Goal: Task Accomplishment & Management: Use online tool/utility

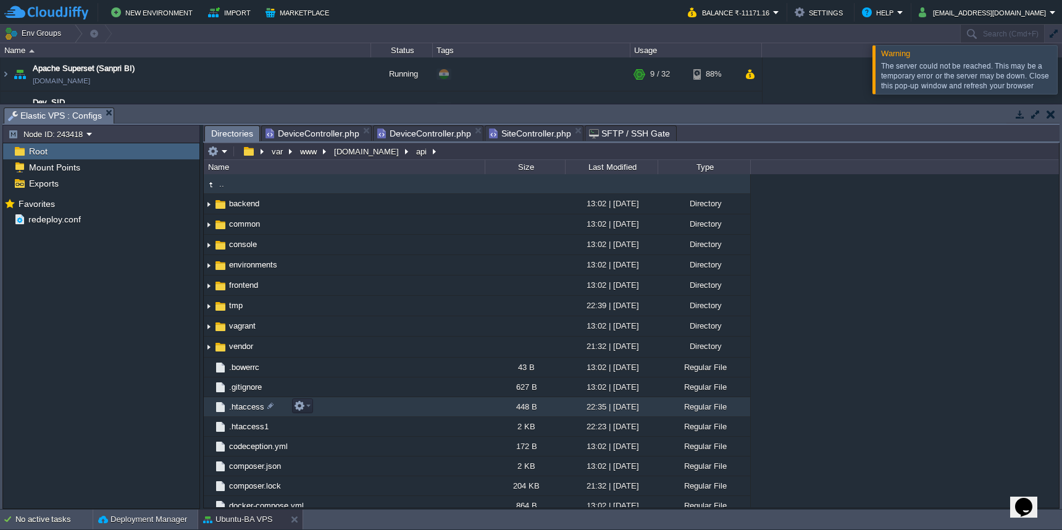
click at [342, 404] on td ".htaccess" at bounding box center [344, 407] width 281 height 20
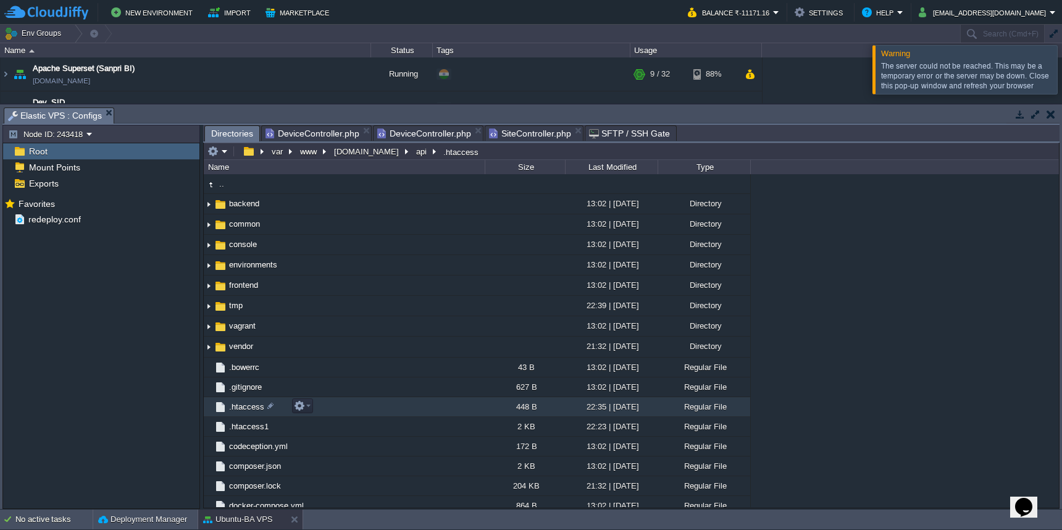
click at [342, 404] on td ".htaccess" at bounding box center [344, 407] width 281 height 20
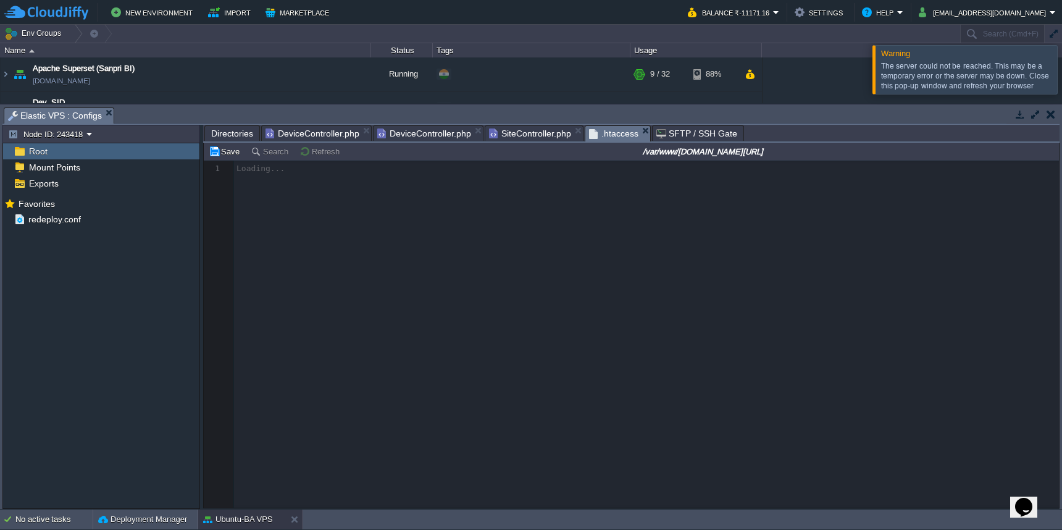
click at [227, 136] on span "Directories" at bounding box center [232, 133] width 42 height 15
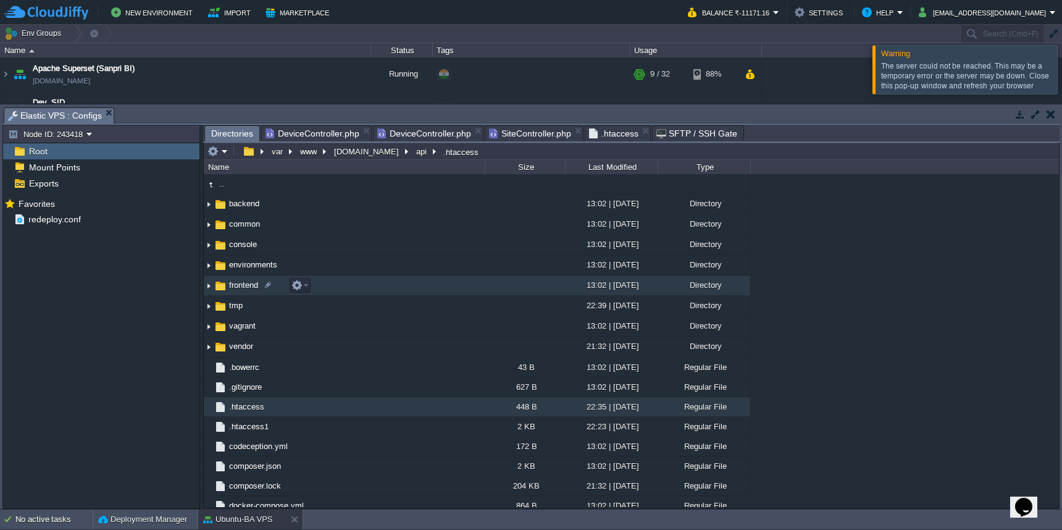
click at [336, 285] on td "frontend" at bounding box center [344, 285] width 281 height 20
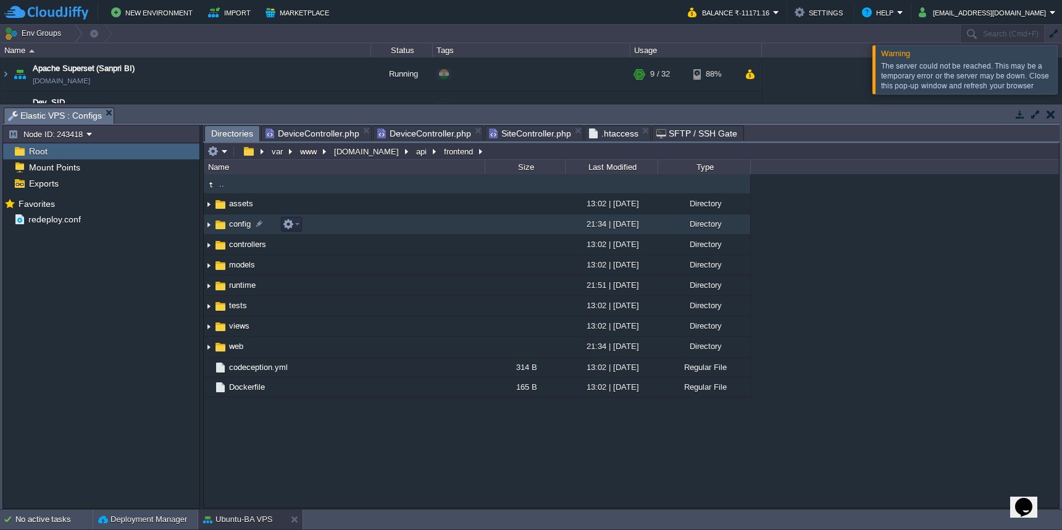
click at [349, 227] on td "config" at bounding box center [344, 224] width 281 height 20
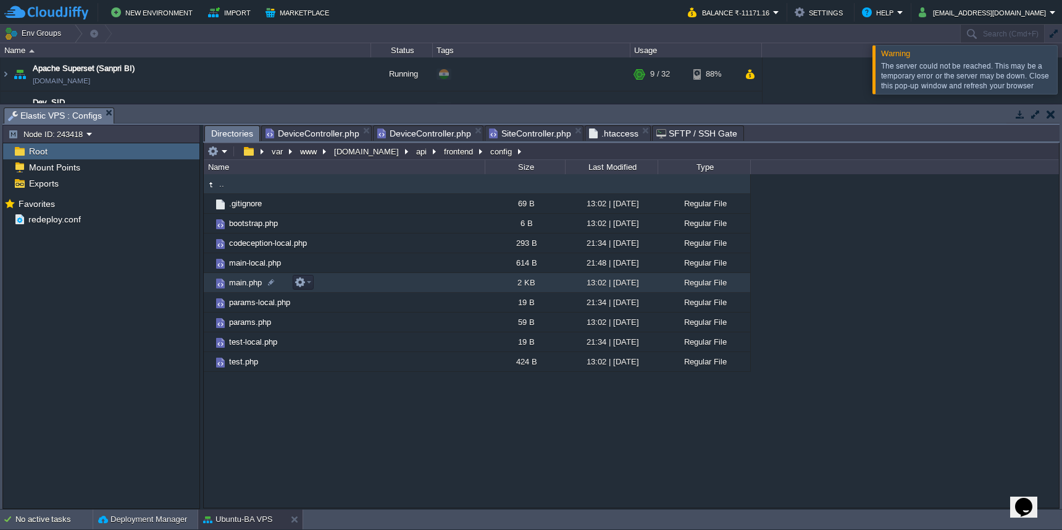
click at [348, 282] on td "main.php" at bounding box center [344, 283] width 281 height 20
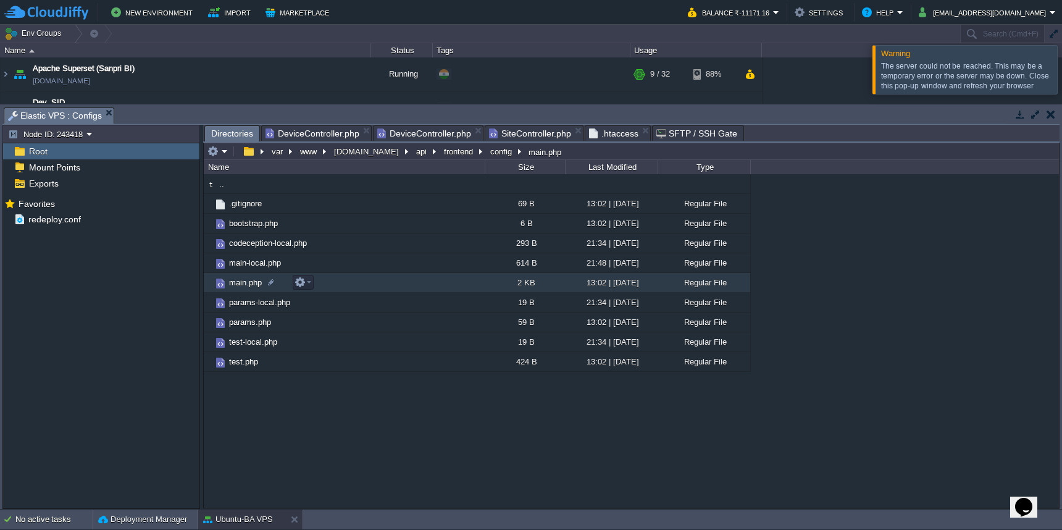
click at [348, 282] on td "main.php" at bounding box center [344, 283] width 281 height 20
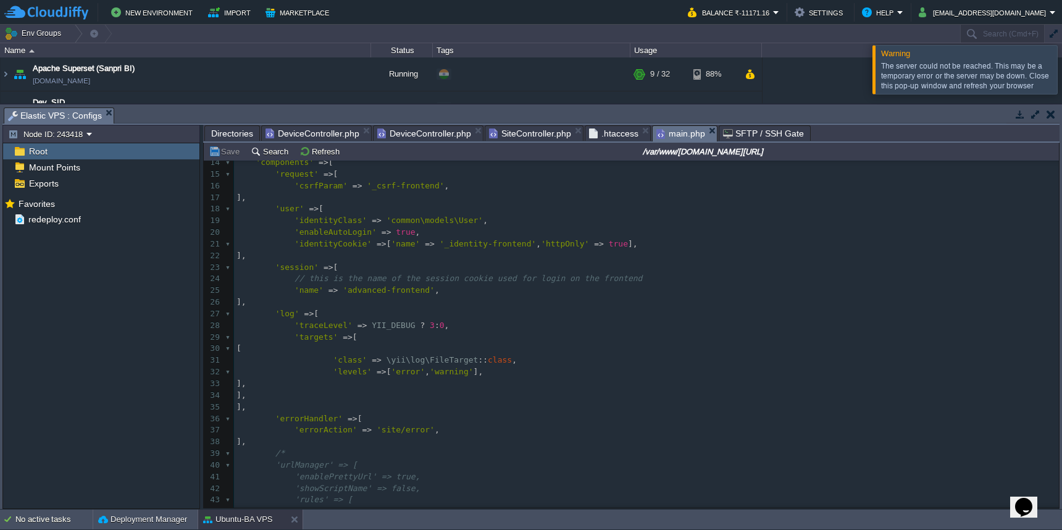
scroll to position [202, 0]
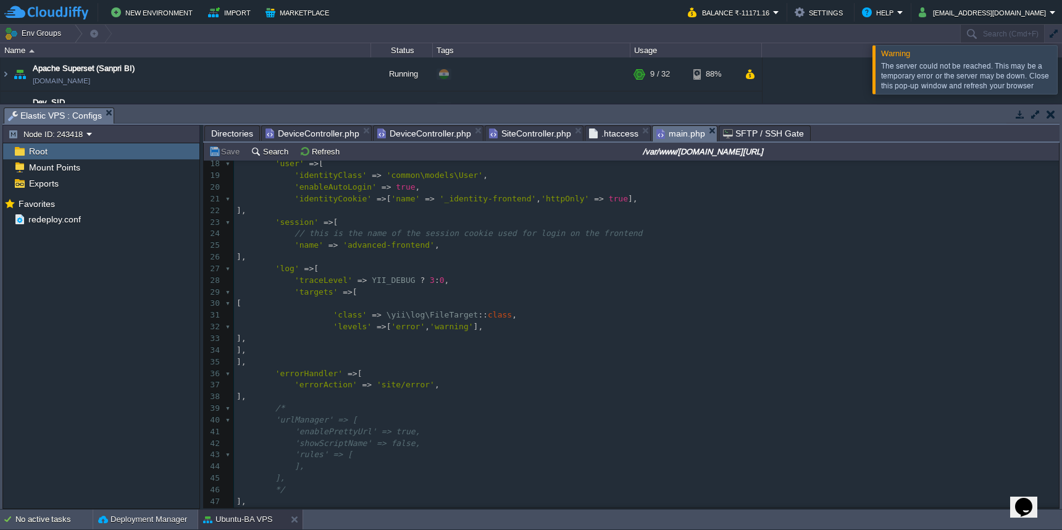
click at [227, 135] on span "Directories" at bounding box center [232, 133] width 42 height 15
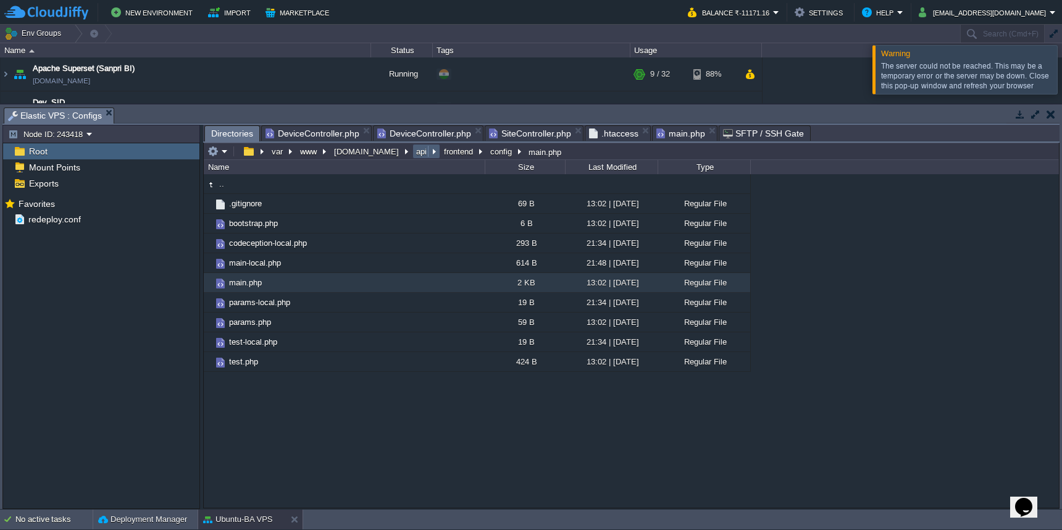
click at [414, 154] on button "api" at bounding box center [421, 151] width 15 height 11
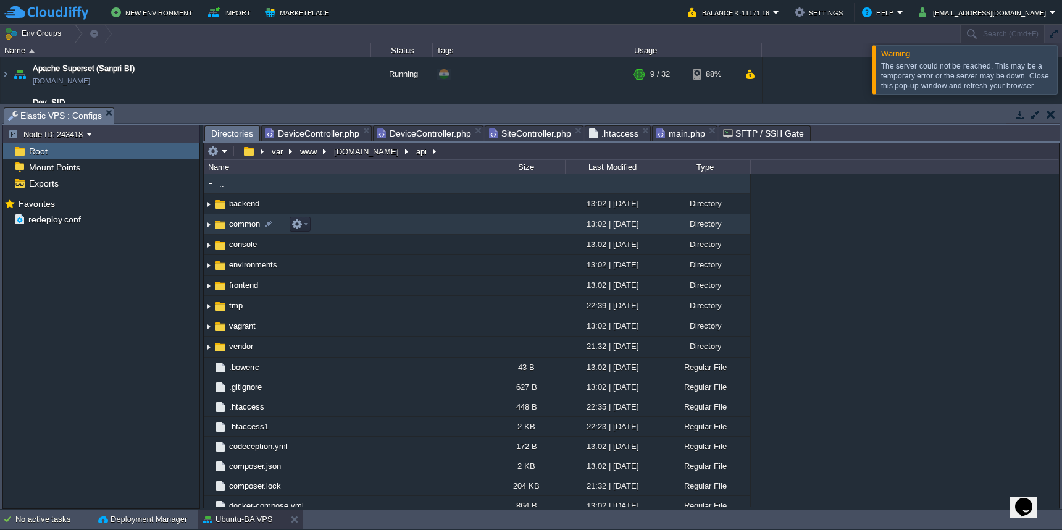
click at [409, 223] on td "common" at bounding box center [344, 224] width 281 height 20
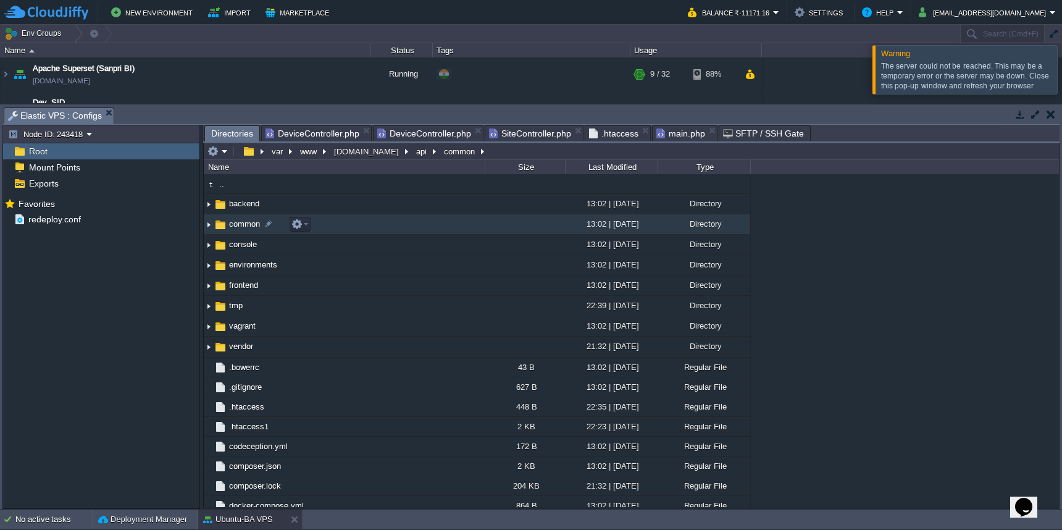
click at [409, 223] on td "common" at bounding box center [344, 224] width 281 height 20
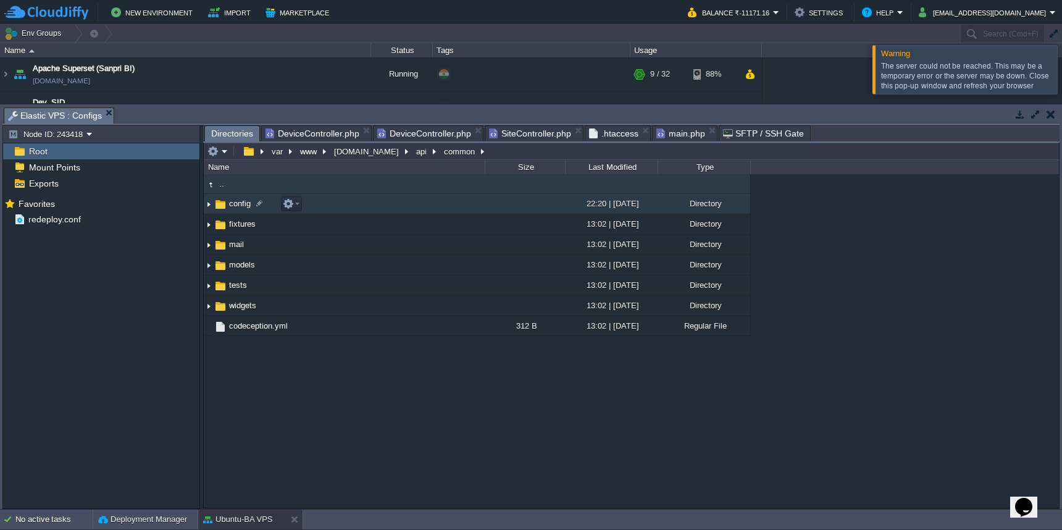
click at [410, 208] on td "config" at bounding box center [344, 204] width 281 height 20
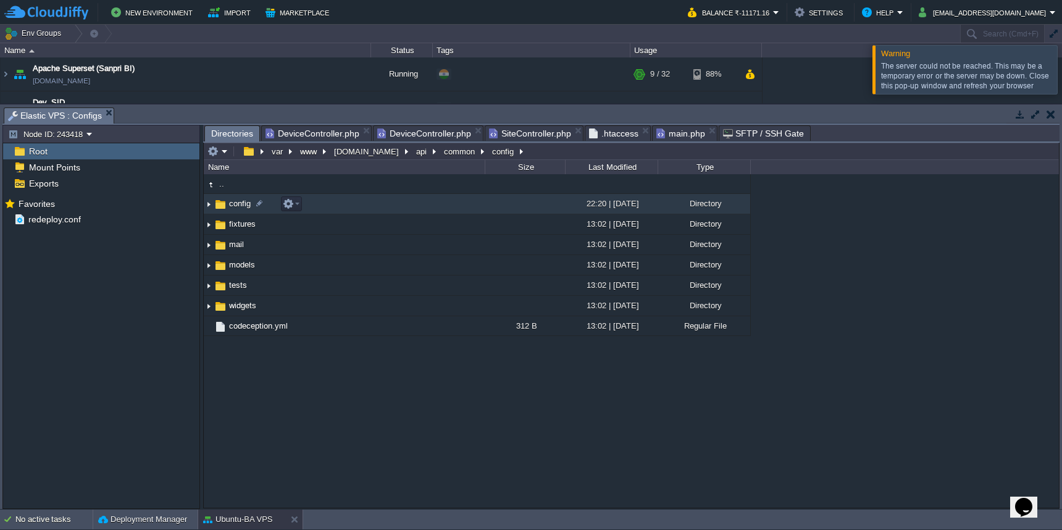
click at [410, 208] on td "config" at bounding box center [344, 204] width 281 height 20
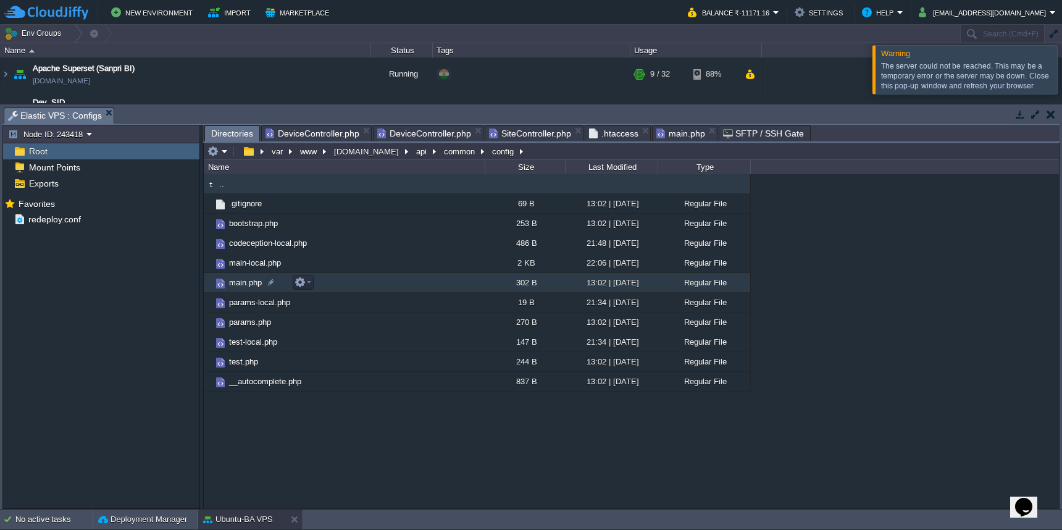
click at [397, 291] on td "main.php" at bounding box center [344, 283] width 281 height 20
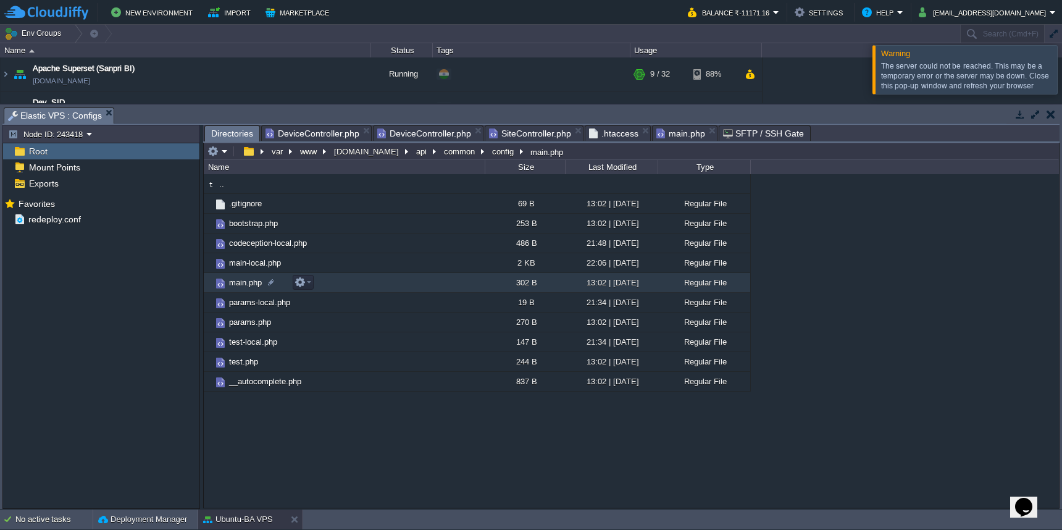
click at [397, 291] on td "main.php" at bounding box center [344, 283] width 281 height 20
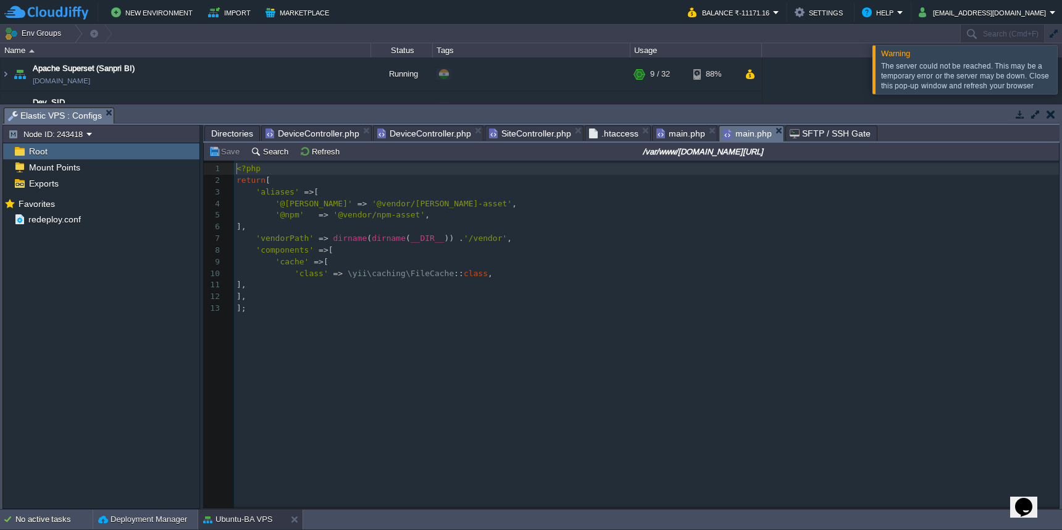
scroll to position [5, 0]
click at [233, 131] on span "Directories" at bounding box center [232, 133] width 42 height 15
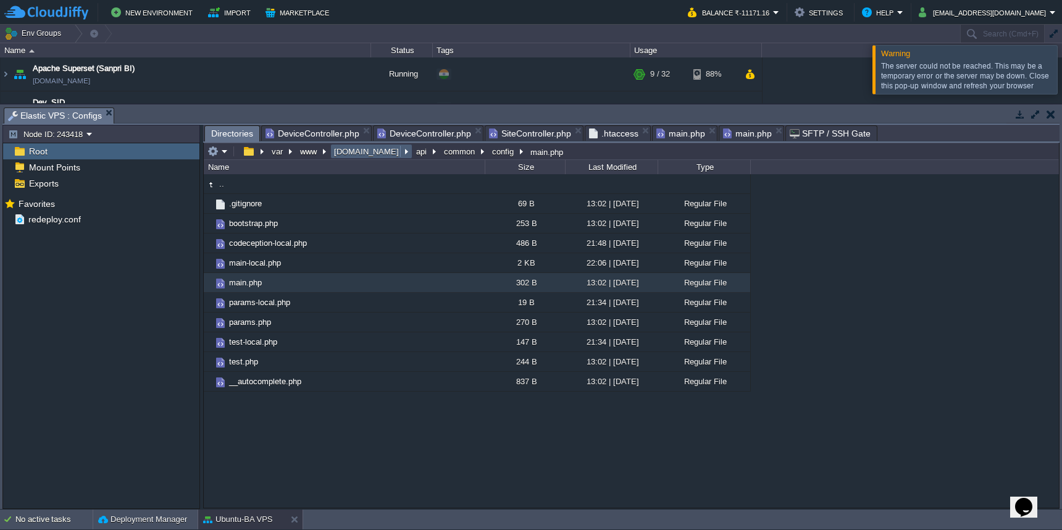
click at [367, 157] on button "[DOMAIN_NAME]" at bounding box center [367, 151] width 70 height 11
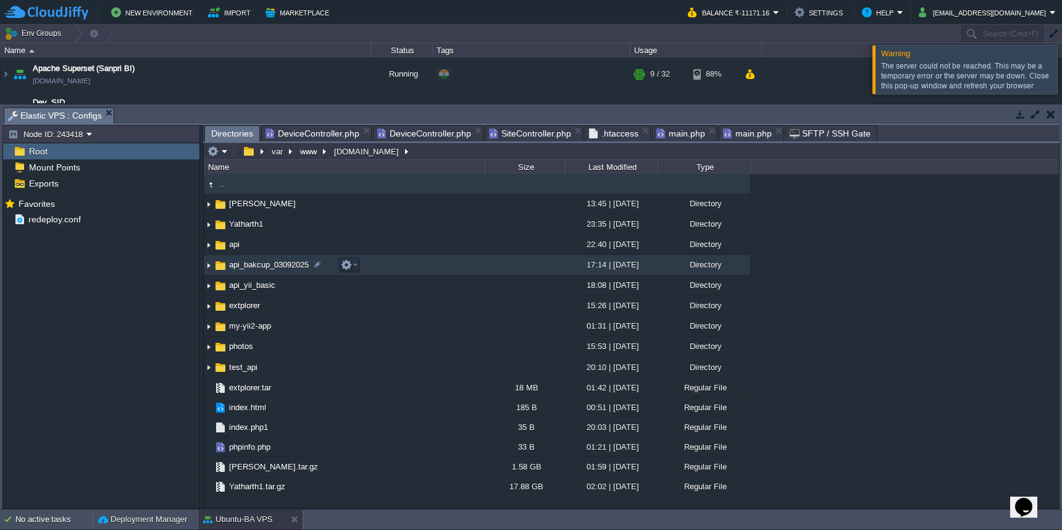
click at [387, 271] on td "api_bakcup_03092025" at bounding box center [344, 265] width 281 height 20
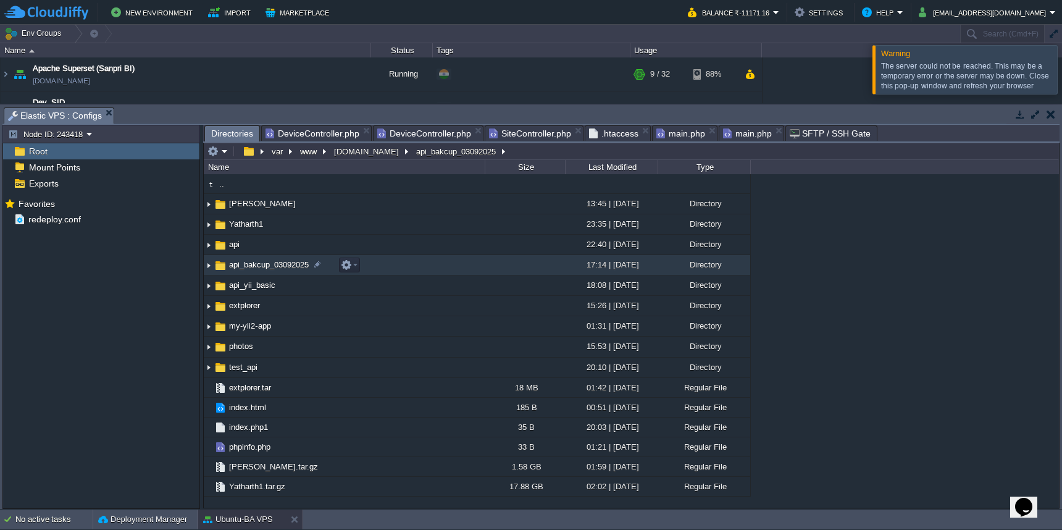
click at [387, 271] on td "api_bakcup_03092025" at bounding box center [344, 265] width 281 height 20
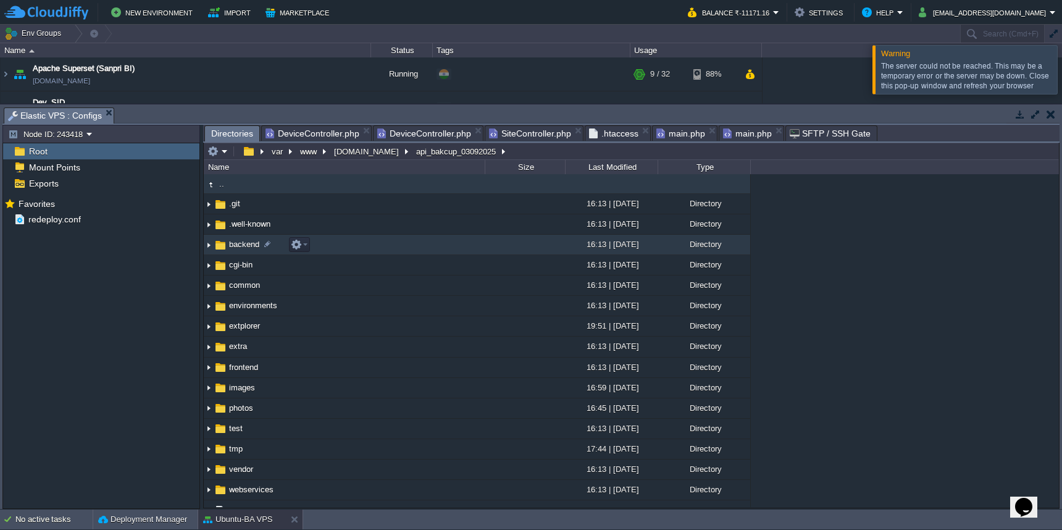
click at [390, 252] on td "backend" at bounding box center [344, 245] width 281 height 20
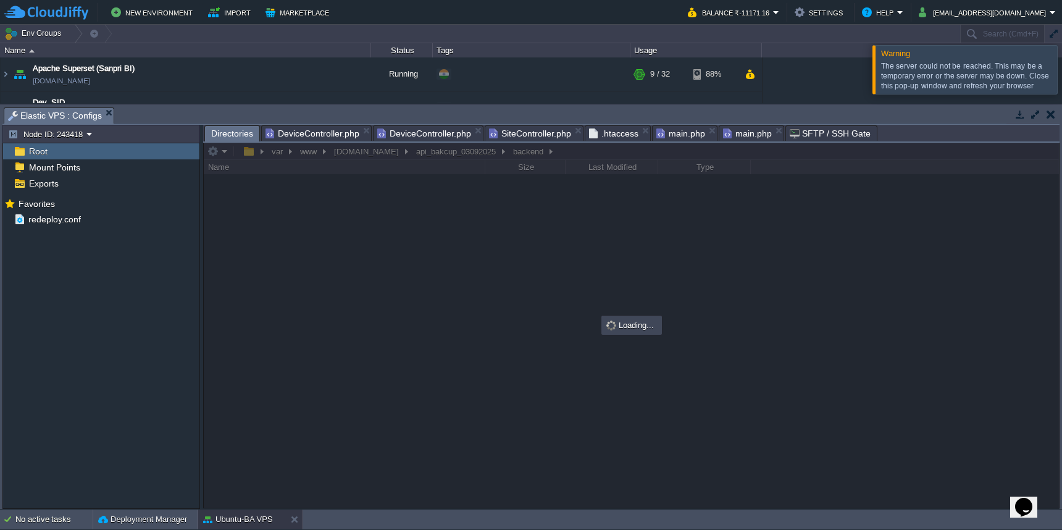
click at [424, 156] on div at bounding box center [631, 325] width 855 height 365
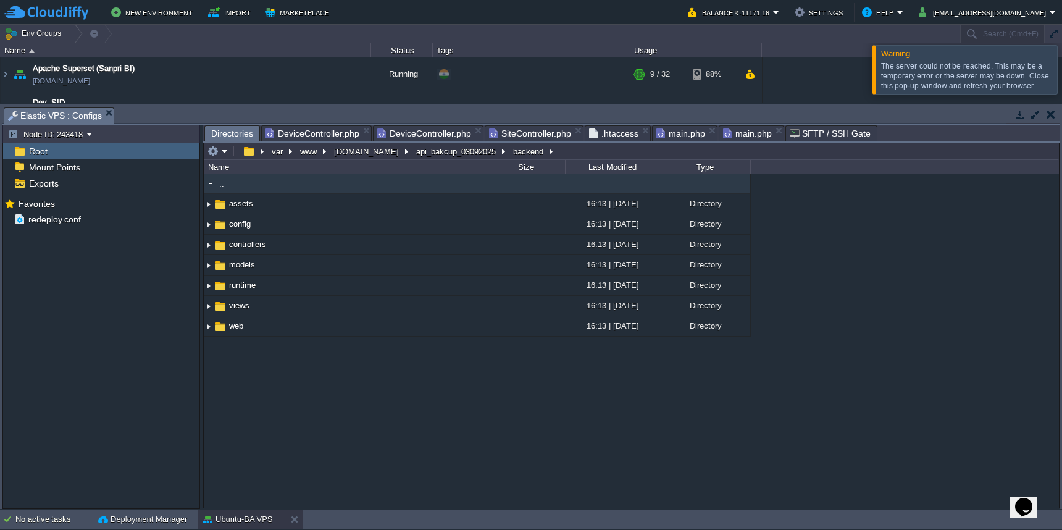
click at [424, 156] on button "api_bakcup_03092025" at bounding box center [456, 151] width 85 height 11
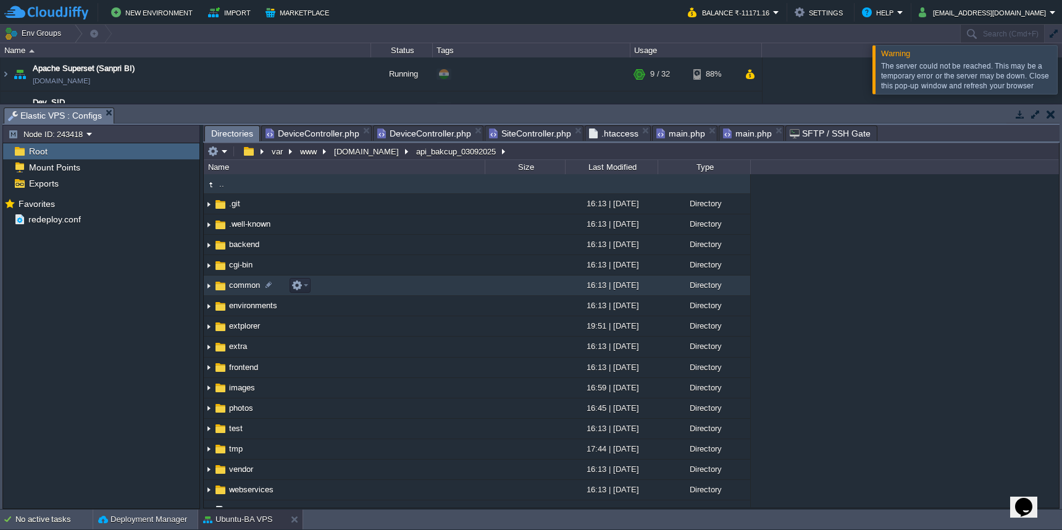
click at [401, 292] on td "common" at bounding box center [344, 285] width 281 height 20
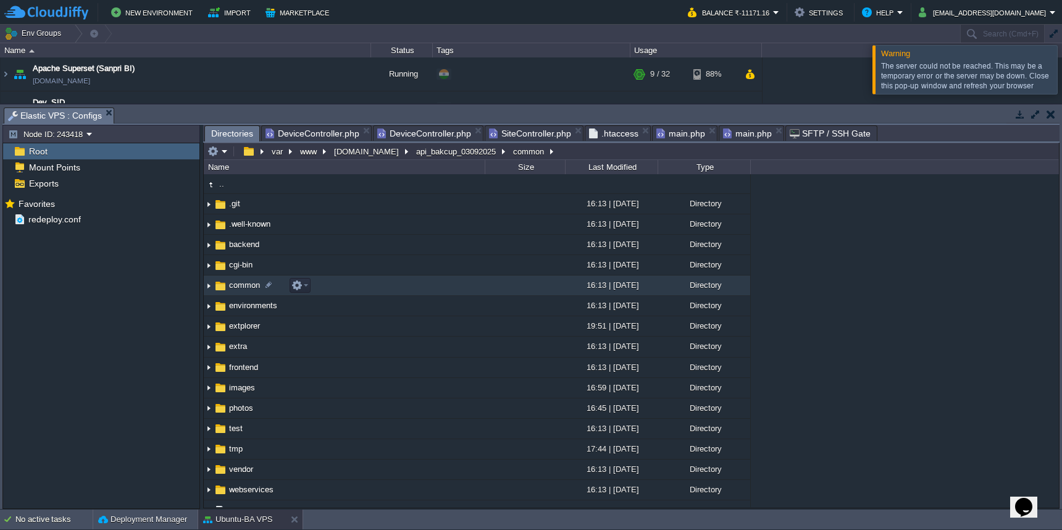
click at [401, 292] on td "common" at bounding box center [344, 285] width 281 height 20
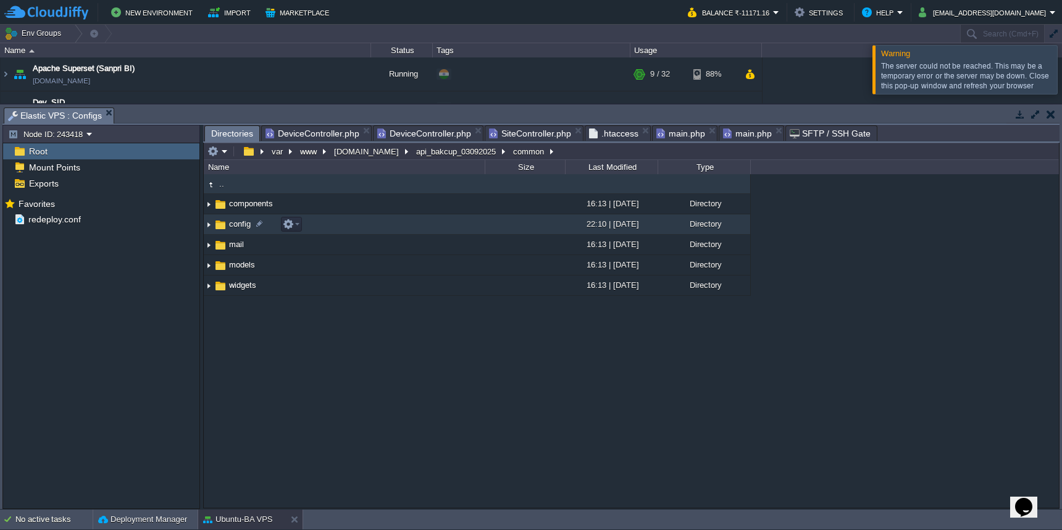
click at [401, 225] on td "config" at bounding box center [344, 224] width 281 height 20
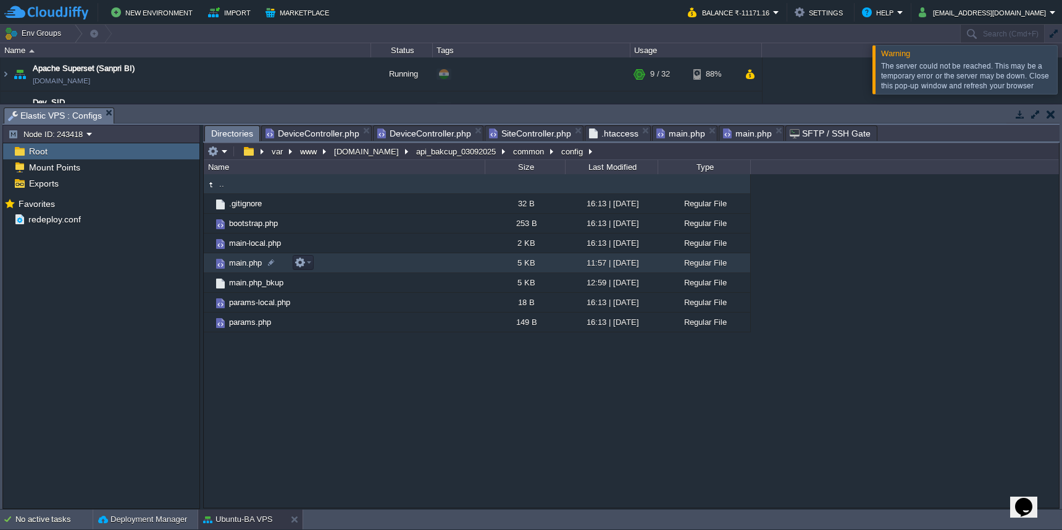
click at [388, 264] on td "main.php" at bounding box center [344, 263] width 281 height 20
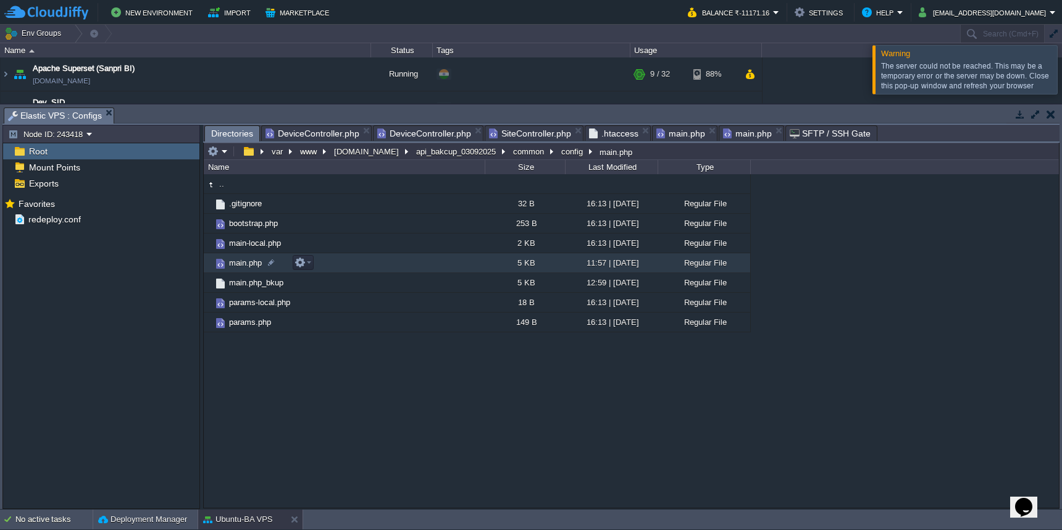
click at [388, 264] on td "main.php" at bounding box center [344, 263] width 281 height 20
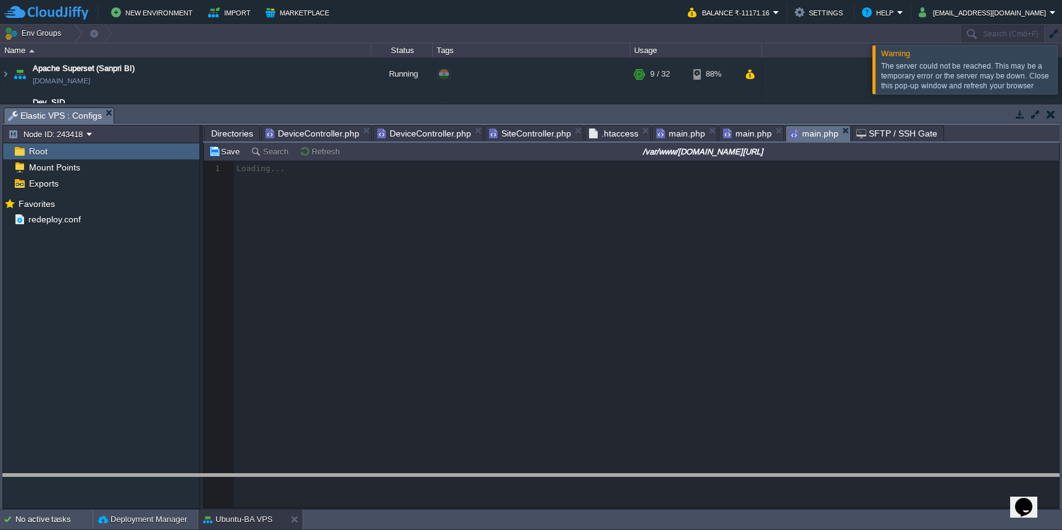
drag, startPoint x: 394, startPoint y: 108, endPoint x: 407, endPoint y: 474, distance: 366.3
click at [407, 474] on body "New Environment Import Marketplace Bonus ₹0.00 Upgrade Account Balance ₹-11171.…" at bounding box center [531, 265] width 1062 height 530
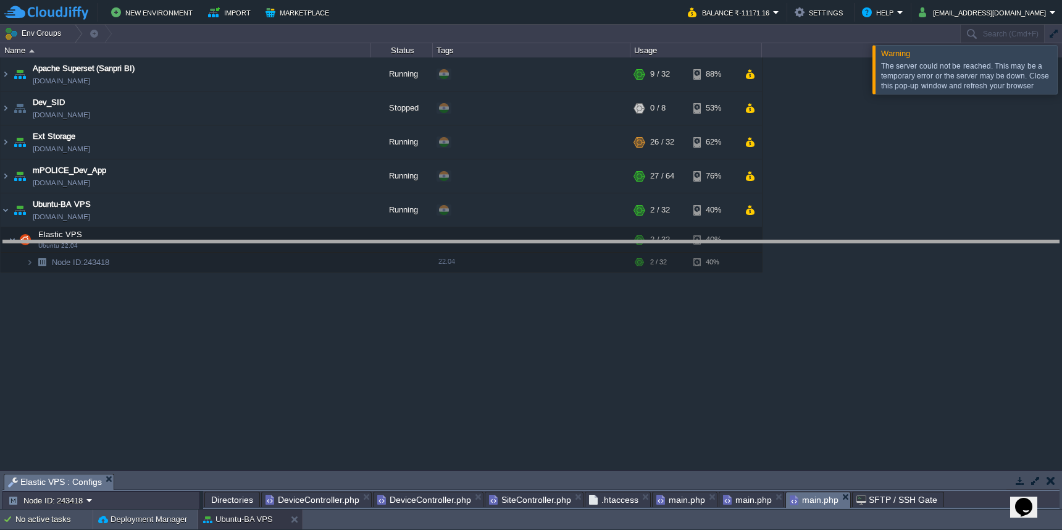
drag, startPoint x: 407, startPoint y: 473, endPoint x: 404, endPoint y: 239, distance: 234.0
click at [404, 239] on body "New Environment Import Marketplace Bonus ₹0.00 Upgrade Account Balance ₹-11171.…" at bounding box center [531, 265] width 1062 height 530
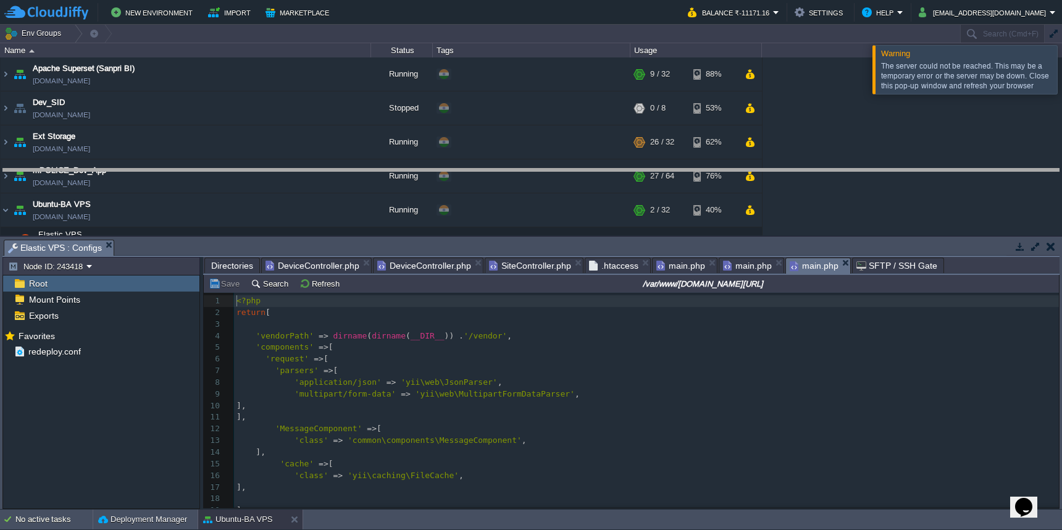
drag, startPoint x: 777, startPoint y: 248, endPoint x: 776, endPoint y: 176, distance: 71.6
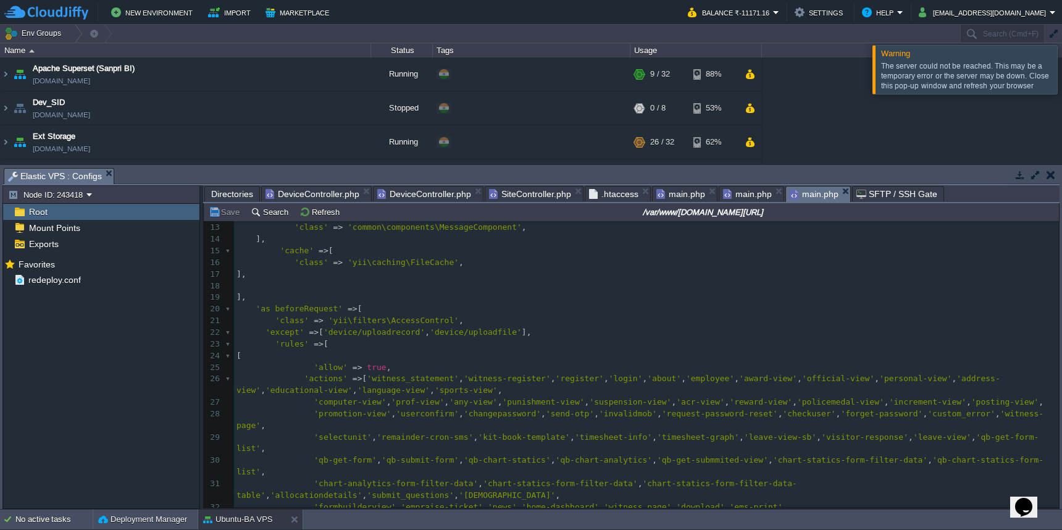
scroll to position [135, 0]
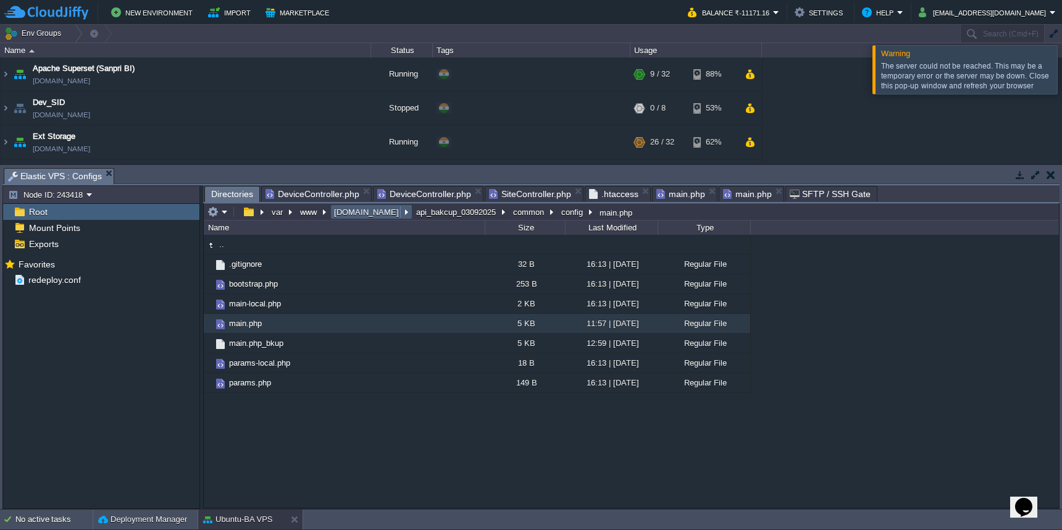
click at [356, 217] on button "[DOMAIN_NAME]" at bounding box center [367, 211] width 70 height 11
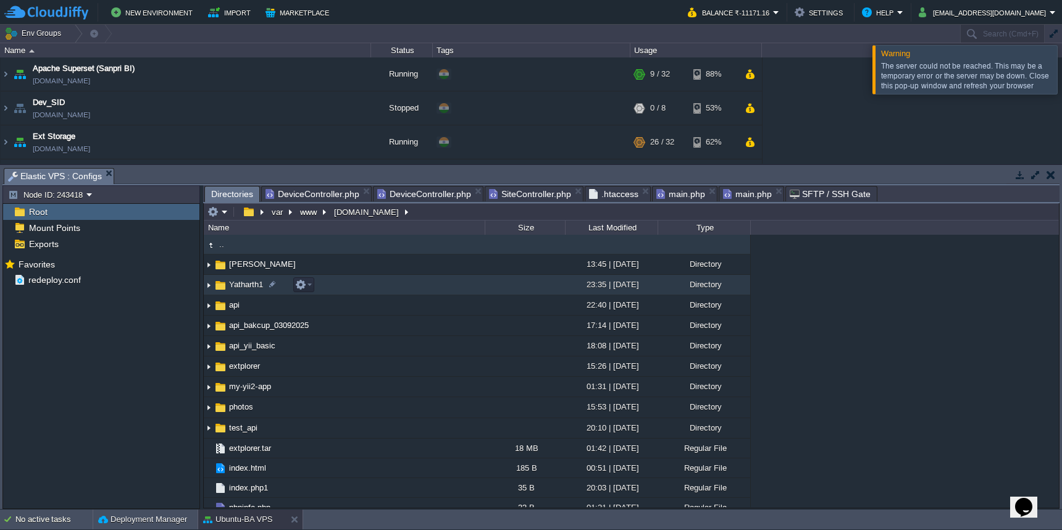
click at [373, 294] on td "Yatharth1" at bounding box center [344, 285] width 281 height 20
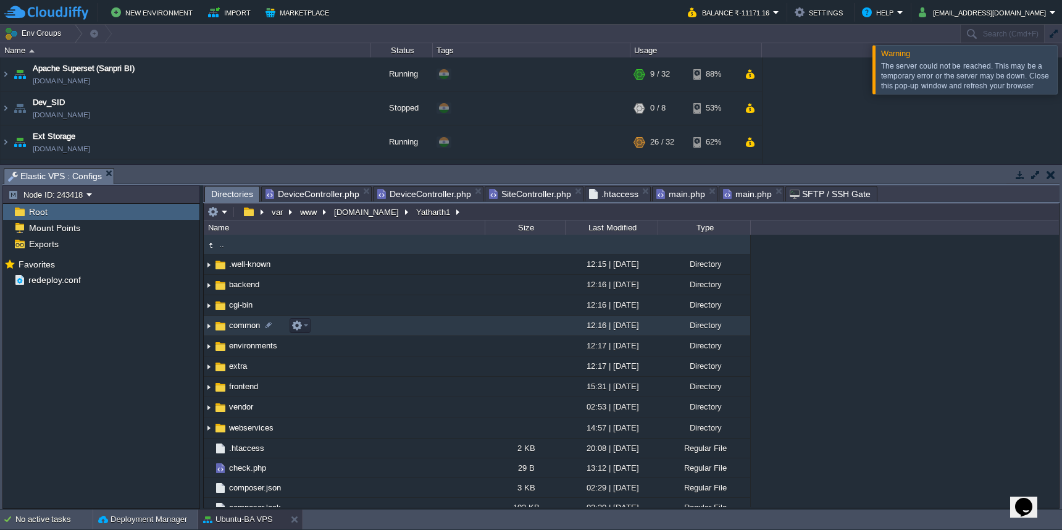
click at [373, 336] on td "common" at bounding box center [344, 325] width 281 height 20
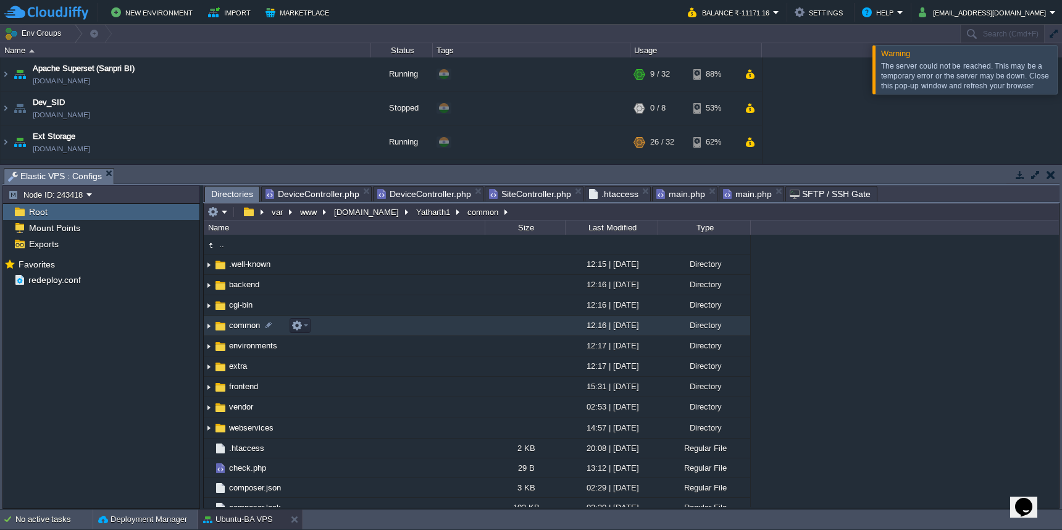
click at [373, 336] on td "common" at bounding box center [344, 325] width 281 height 20
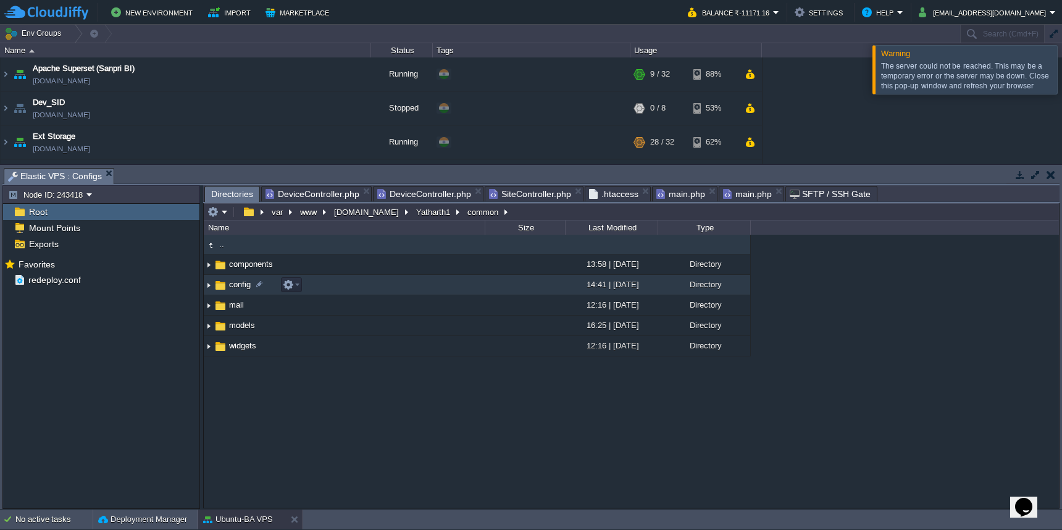
click at [398, 285] on td "config" at bounding box center [344, 285] width 281 height 20
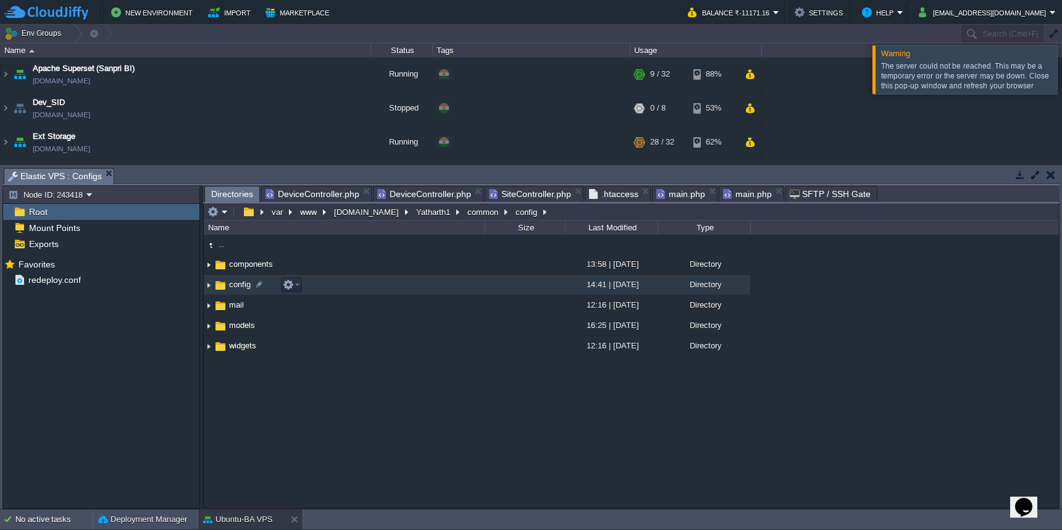
click at [398, 285] on td "config" at bounding box center [344, 285] width 281 height 20
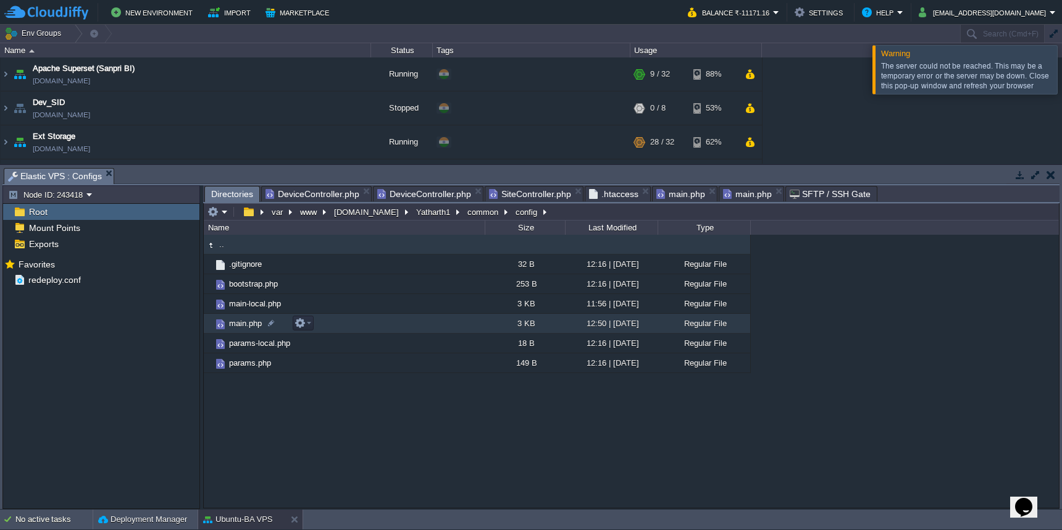
click at [398, 326] on td "main.php" at bounding box center [344, 324] width 281 height 20
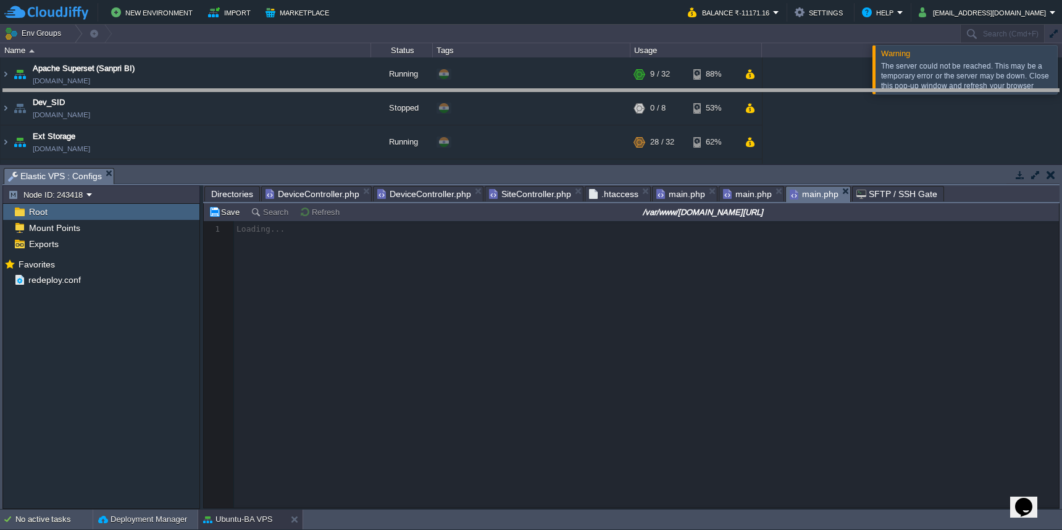
drag, startPoint x: 522, startPoint y: 173, endPoint x: 522, endPoint y: 94, distance: 79.6
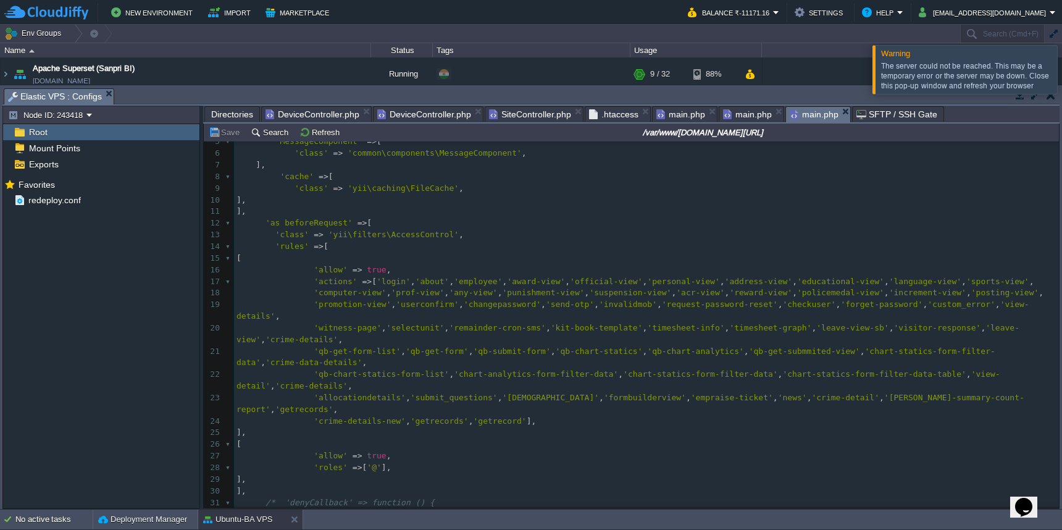
scroll to position [0, 0]
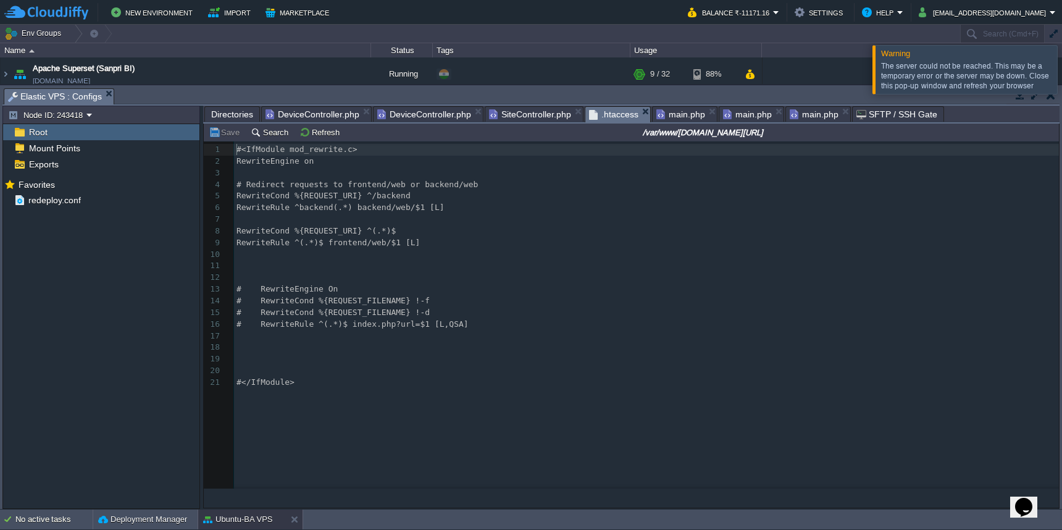
click at [609, 114] on span ".htaccess" at bounding box center [613, 114] width 49 height 15
click at [225, 115] on span "Directories" at bounding box center [232, 114] width 42 height 15
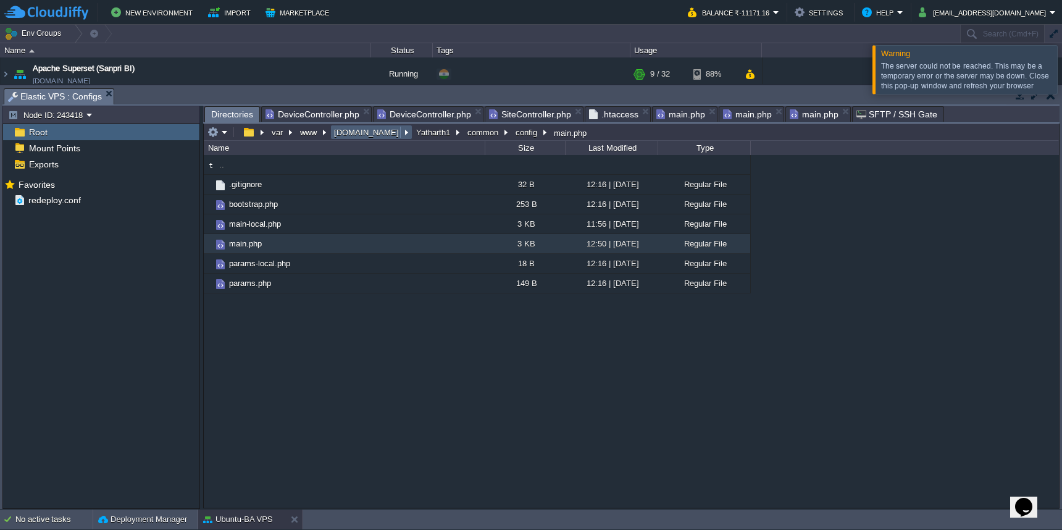
click at [361, 133] on button "[DOMAIN_NAME]" at bounding box center [367, 132] width 70 height 11
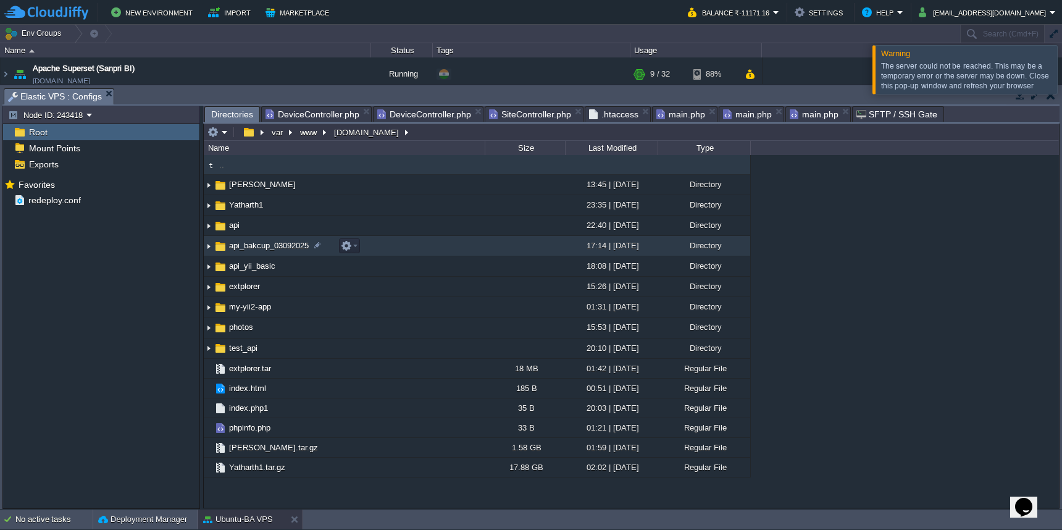
click at [382, 246] on td "api_bakcup_03092025" at bounding box center [344, 246] width 281 height 20
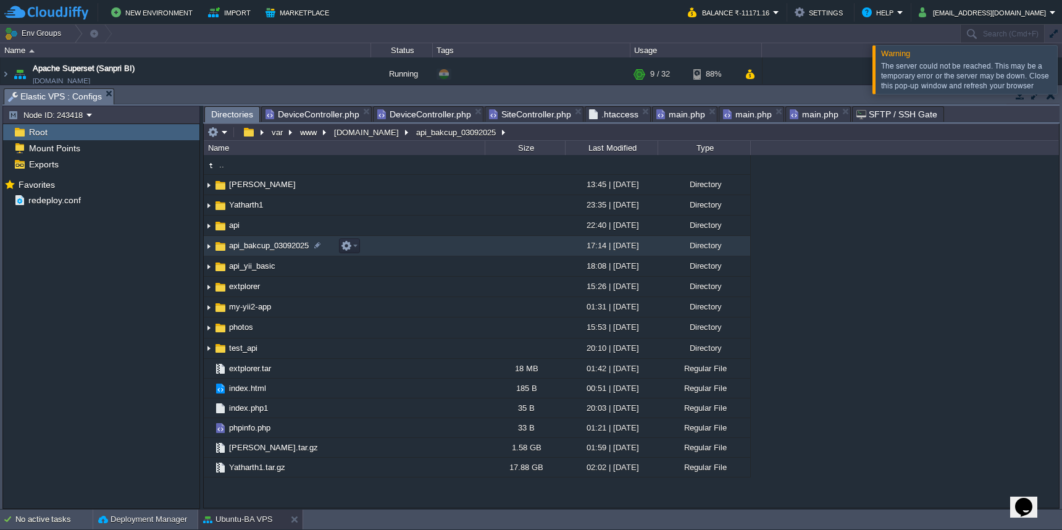
click at [382, 246] on td "api_bakcup_03092025" at bounding box center [344, 246] width 281 height 20
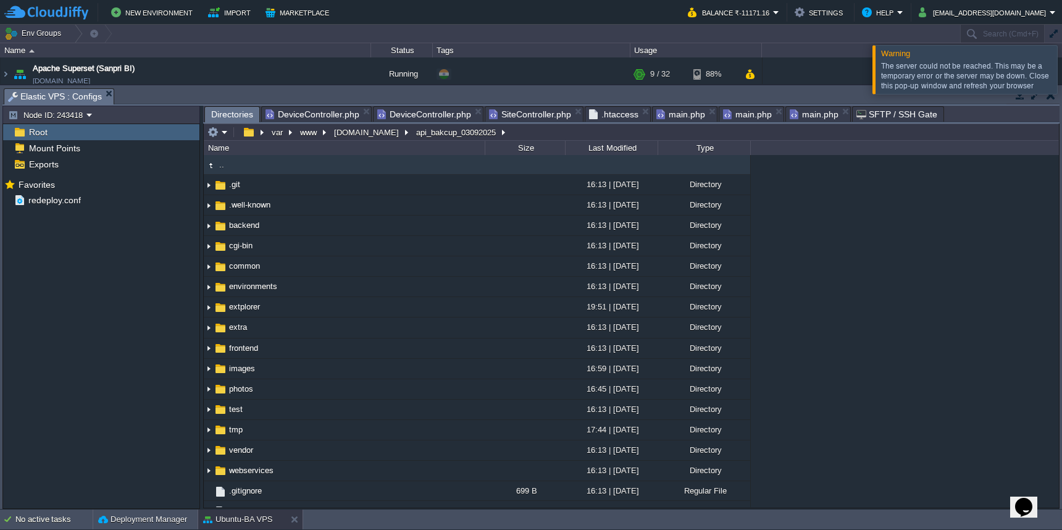
scroll to position [85, 0]
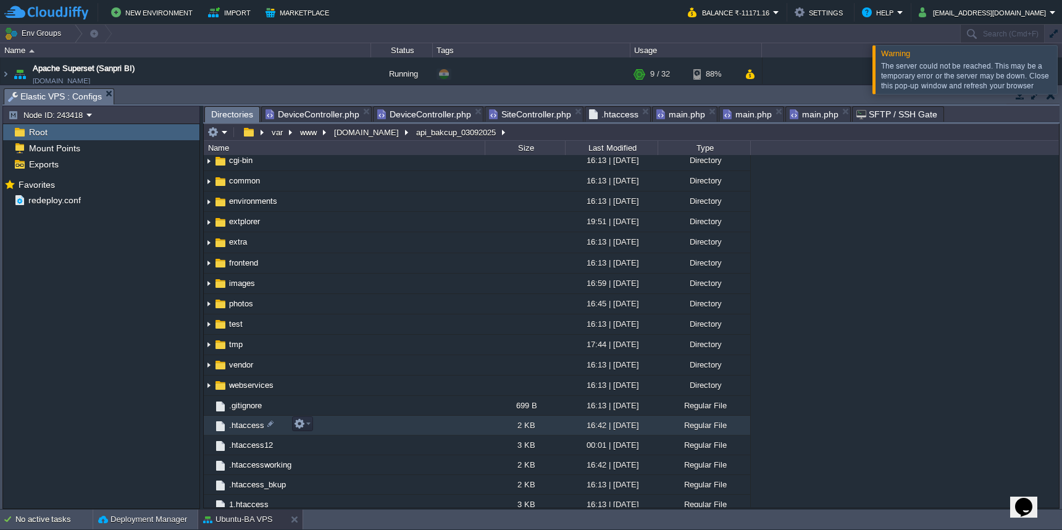
click at [423, 428] on td ".htaccess" at bounding box center [344, 425] width 281 height 20
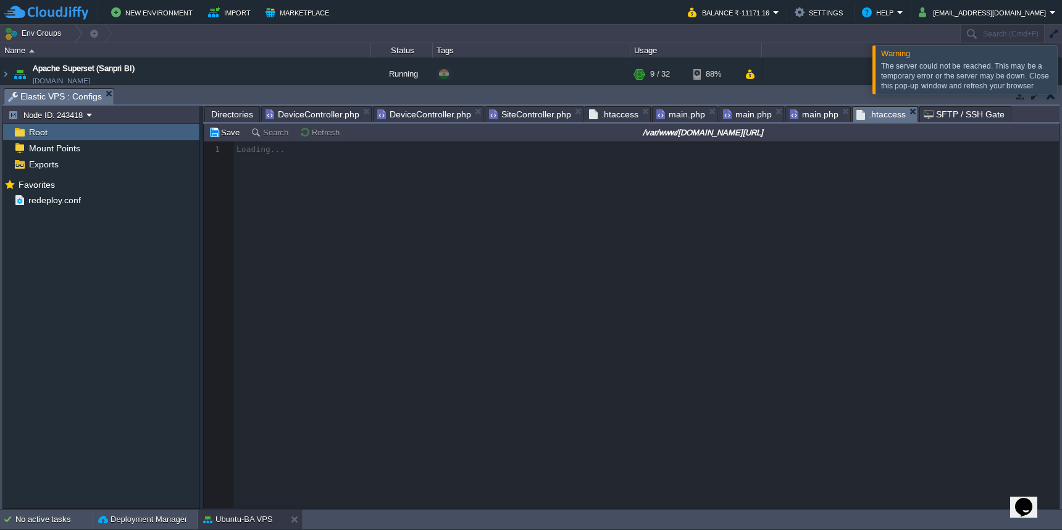
click at [1061, 74] on div at bounding box center [1076, 69] width 0 height 48
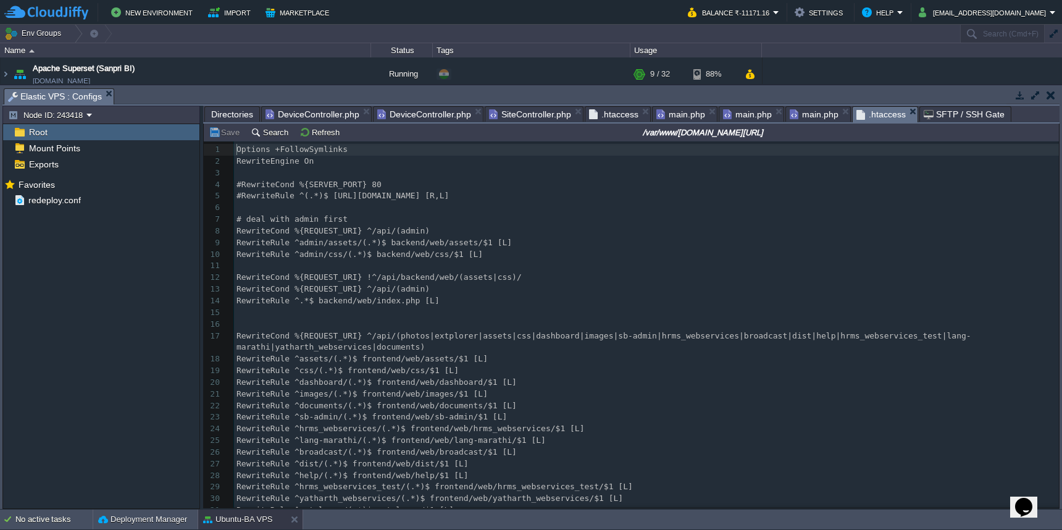
scroll to position [5, 0]
click at [238, 331] on div "44 1 Options +FollowSymlinks 2 RewriteEngine On 3 ​ 4 #RewriteCond %{SERVER_POR…" at bounding box center [646, 394] width 825 height 500
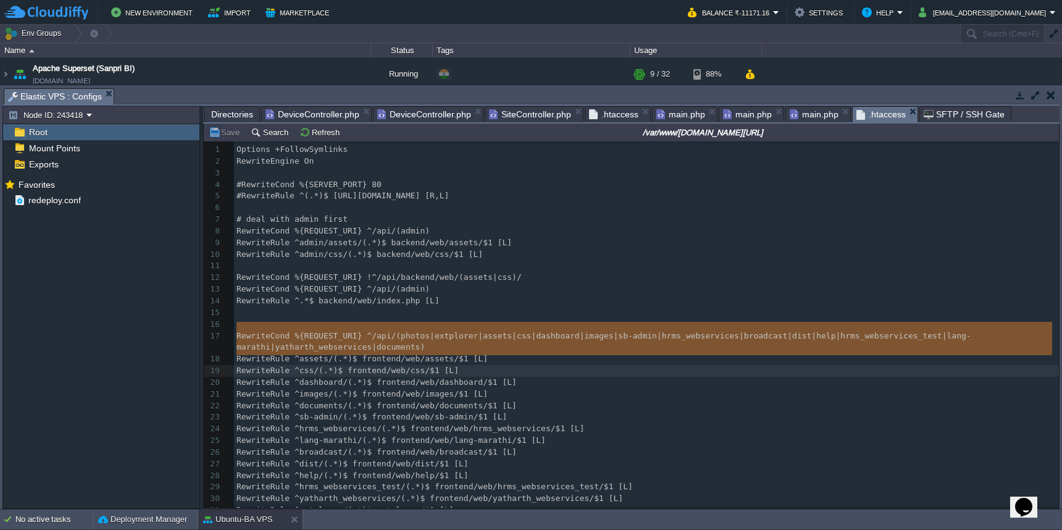
type textarea "RewriteCond %{REQUEST_URI} ^/api/(photos|extplorer|assets|css|dashboard|images|…"
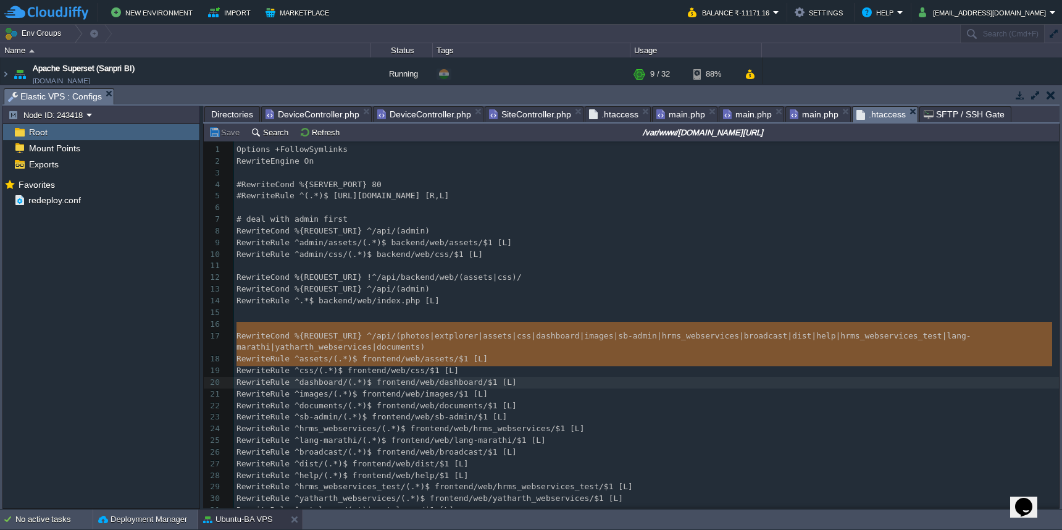
click at [612, 112] on span ".htaccess" at bounding box center [613, 114] width 49 height 15
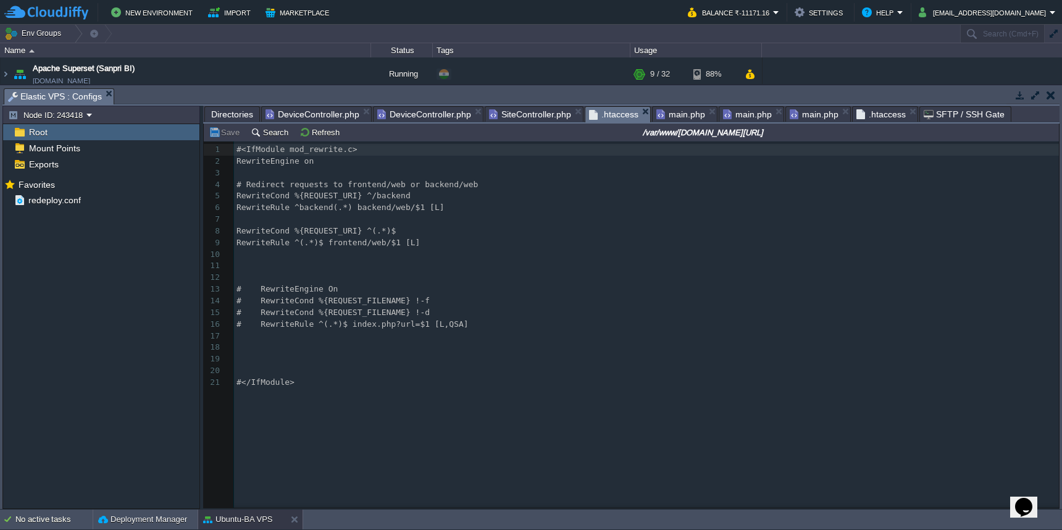
click at [277, 249] on pre "​" at bounding box center [648, 255] width 829 height 12
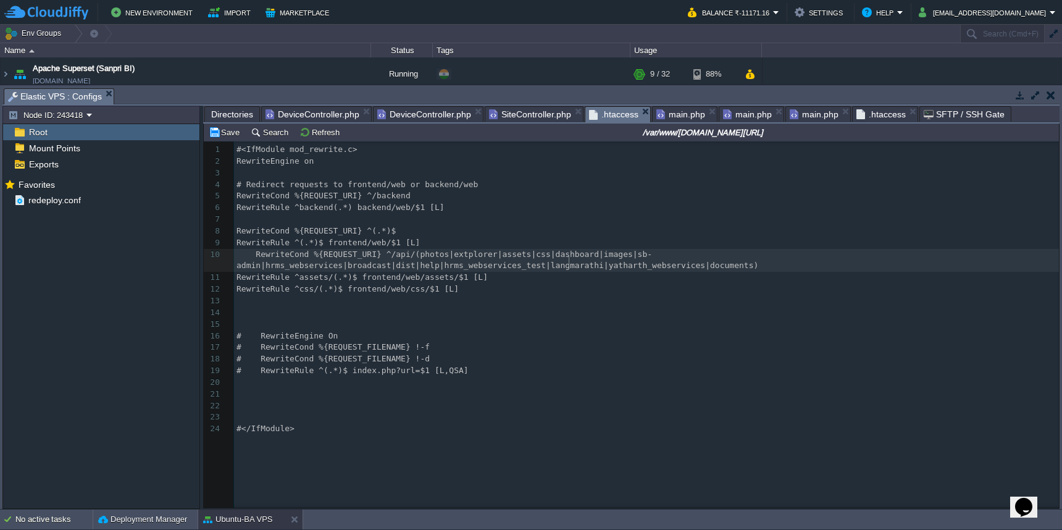
type textarea "-"
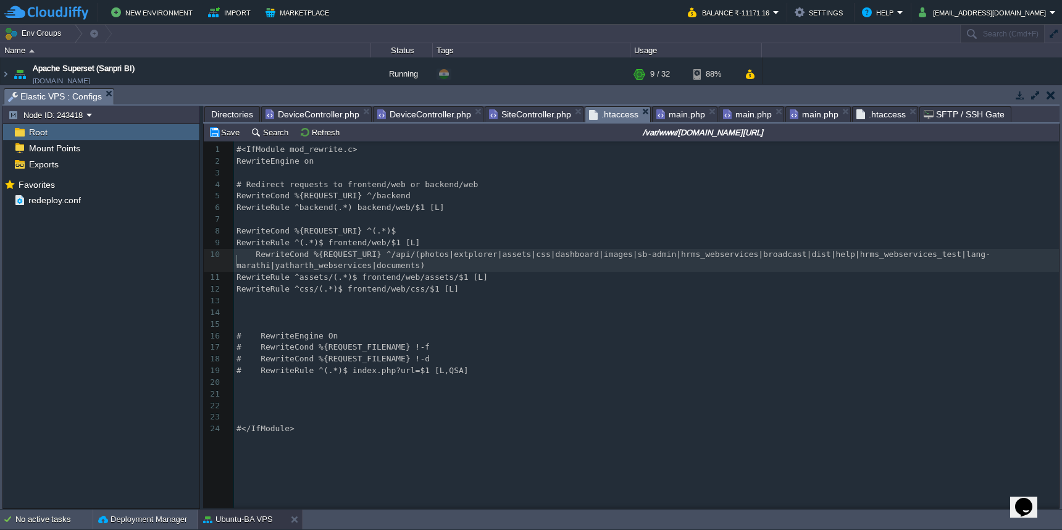
scroll to position [5, 4]
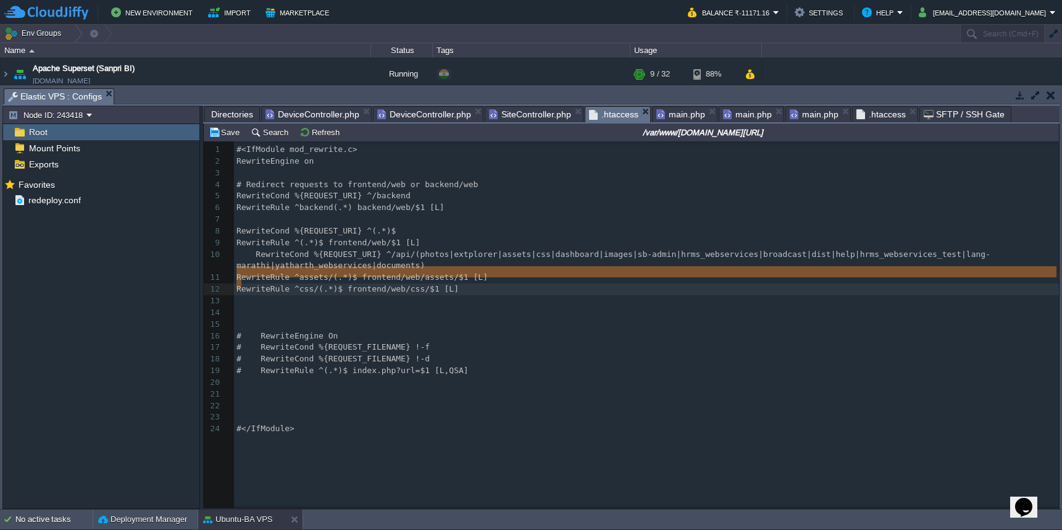
drag, startPoint x: 238, startPoint y: 273, endPoint x: 239, endPoint y: 283, distance: 10.6
type textarea "RewriteRule ^assets/(.*)$ frontend/web/assets/$1 [L] R"
click at [356, 295] on pre "​" at bounding box center [648, 301] width 829 height 12
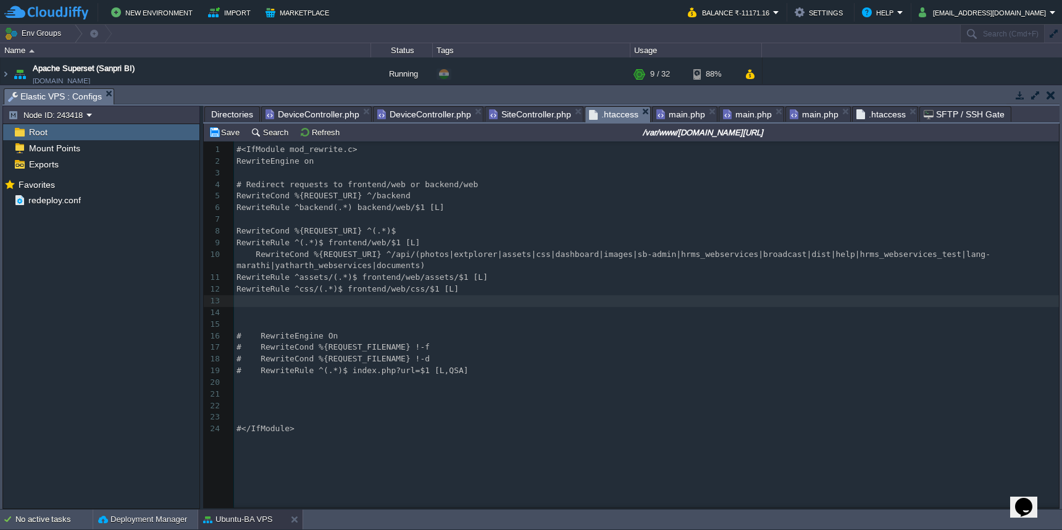
click at [807, 112] on span "main.php" at bounding box center [813, 114] width 49 height 15
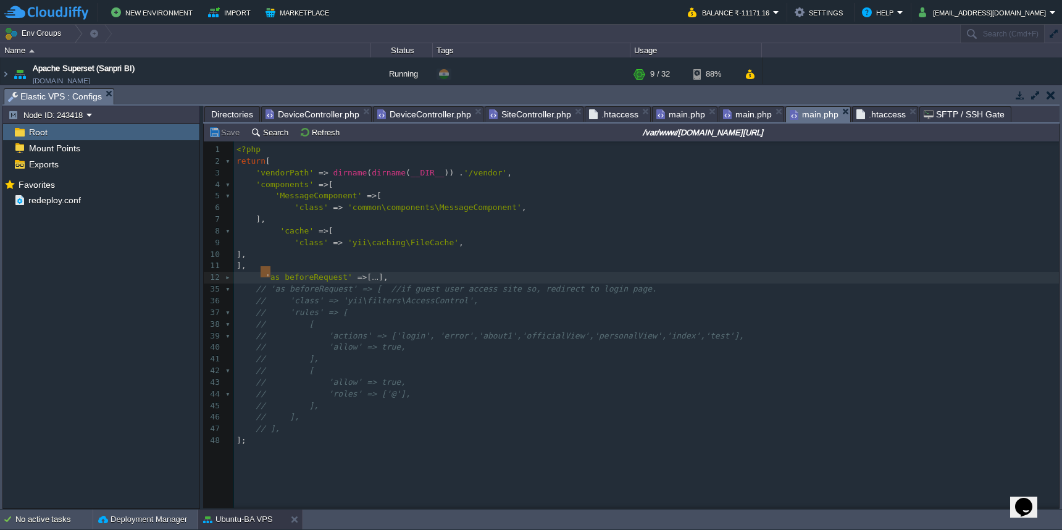
type textarea "'as beforeRequest' => [ 'class' => 'yii\filters\AccessControl', 'rules' => [ [ …"
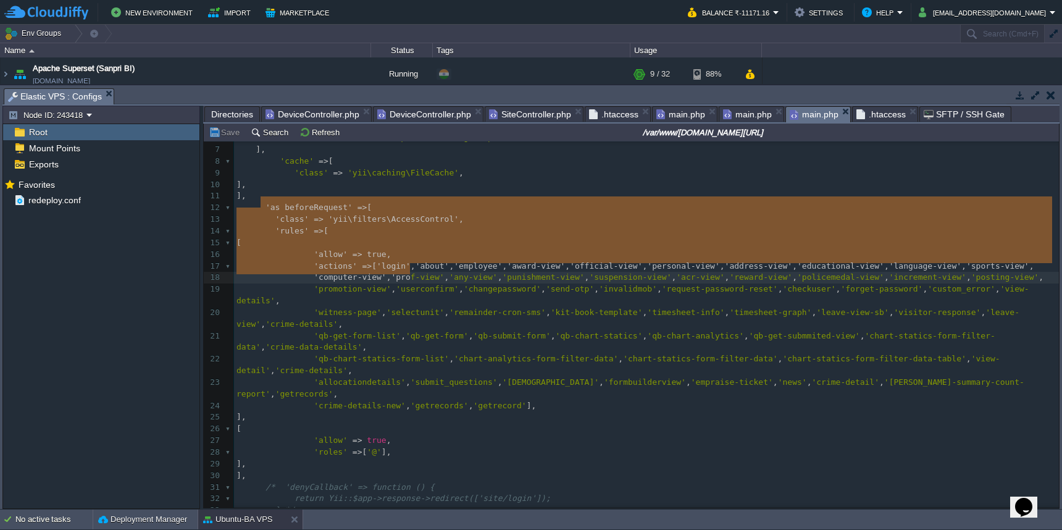
drag, startPoint x: 259, startPoint y: 273, endPoint x: 411, endPoint y: 274, distance: 151.8
click at [335, 411] on pre "]," at bounding box center [646, 417] width 825 height 12
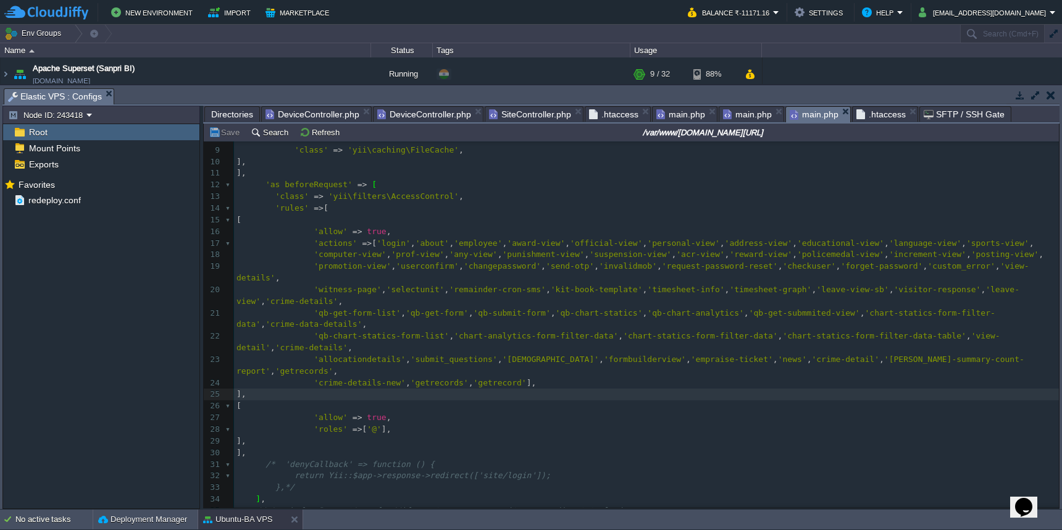
scroll to position [107, 0]
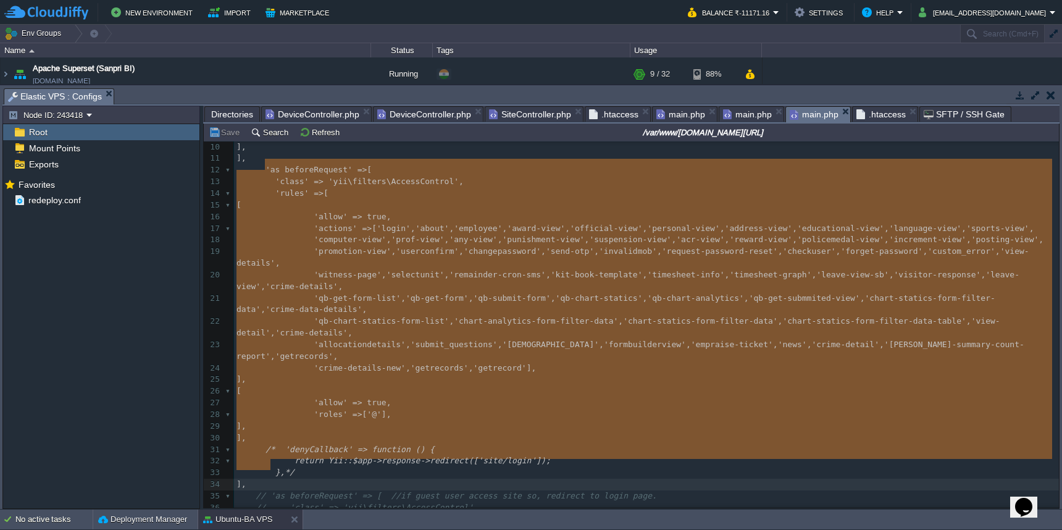
type textarea "'as beforeRequest' => [ 'class' => 'yii\filters\AccessControl', 'rules' => [ [ …"
drag, startPoint x: 265, startPoint y: 166, endPoint x: 307, endPoint y: 462, distance: 298.5
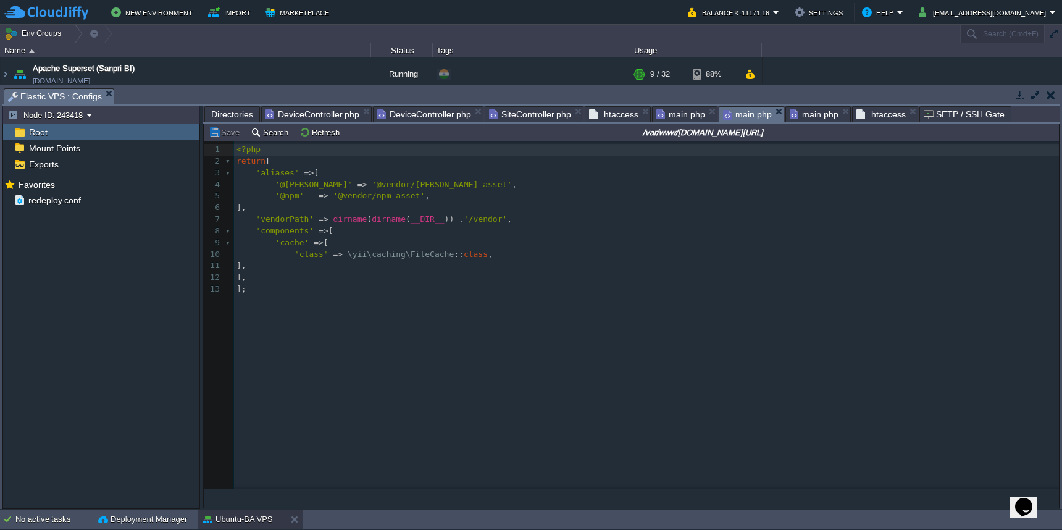
click at [744, 117] on span "main.php" at bounding box center [747, 114] width 49 height 15
click at [802, 117] on span "main.php" at bounding box center [813, 114] width 49 height 15
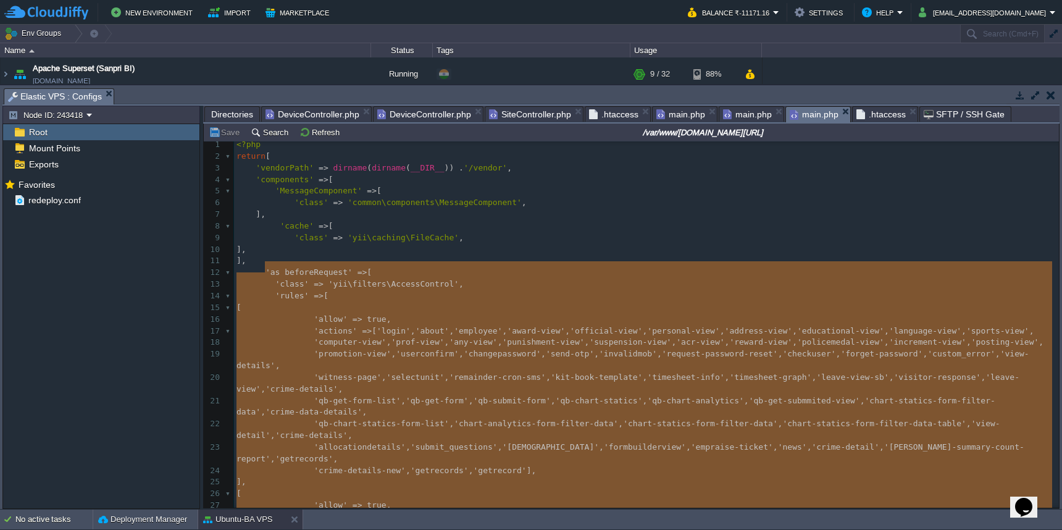
scroll to position [0, 0]
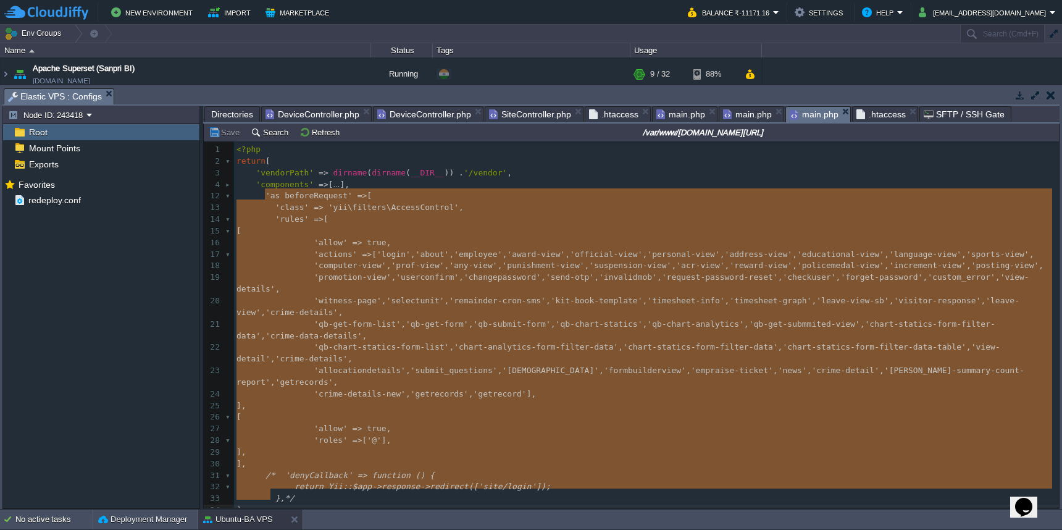
click at [743, 110] on span "main.php" at bounding box center [747, 114] width 49 height 15
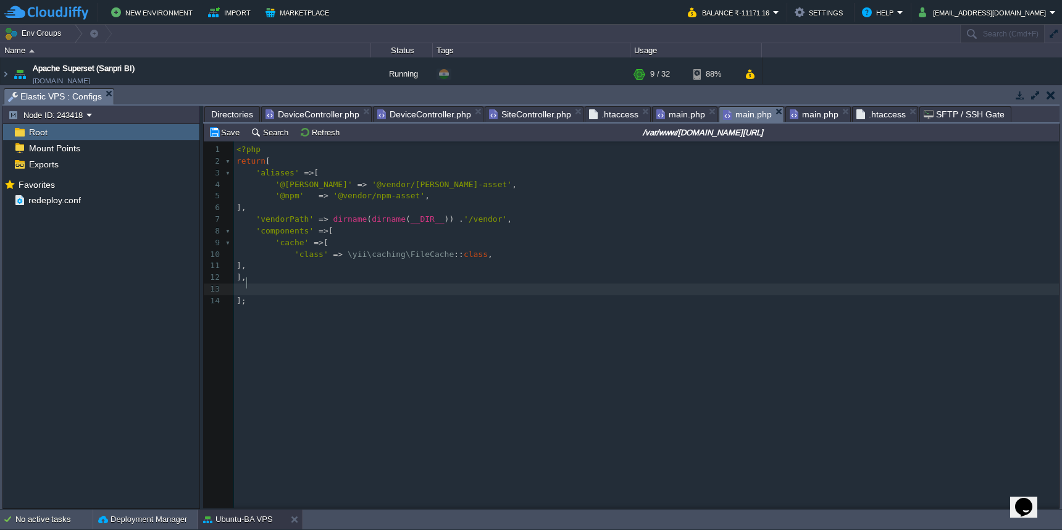
scroll to position [81, 0]
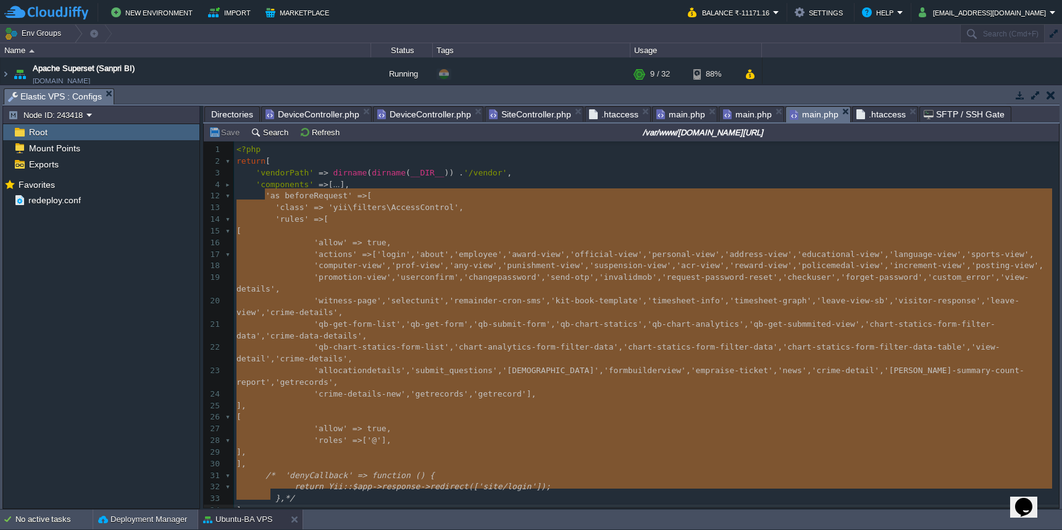
click at [802, 111] on span "main.php" at bounding box center [813, 114] width 49 height 15
click at [664, 114] on span "main.php" at bounding box center [680, 114] width 49 height 15
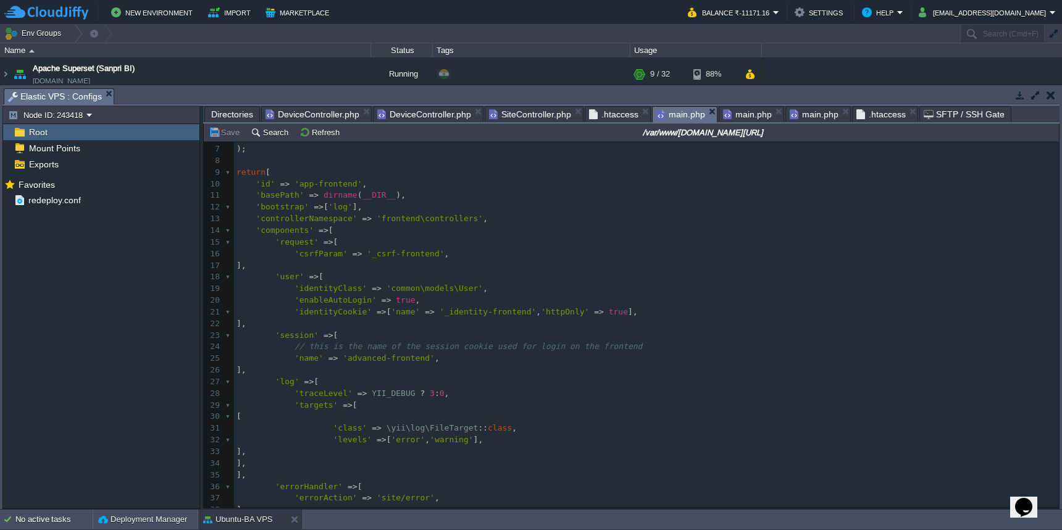
scroll to position [72, 0]
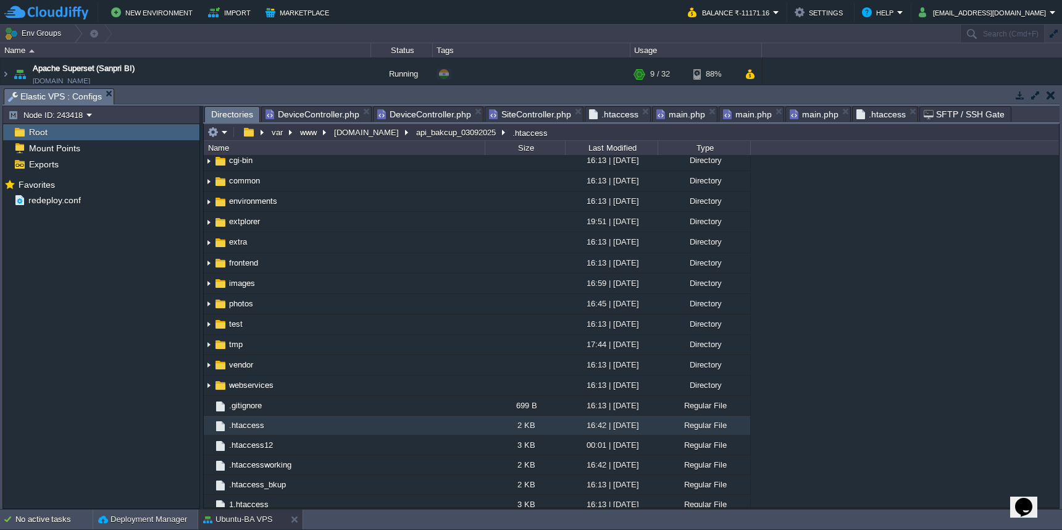
click at [230, 111] on span "Directories" at bounding box center [232, 114] width 42 height 15
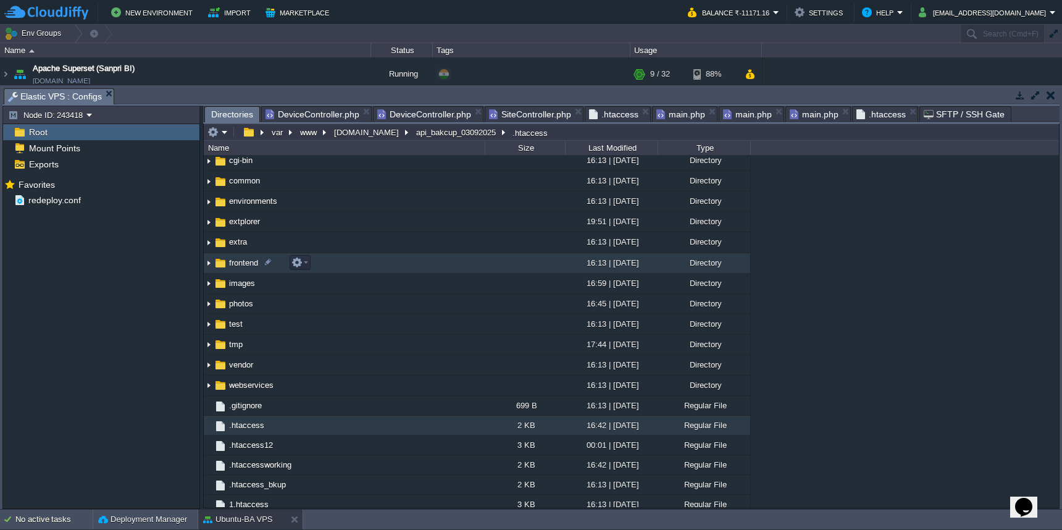
click at [380, 268] on td "frontend" at bounding box center [344, 263] width 281 height 20
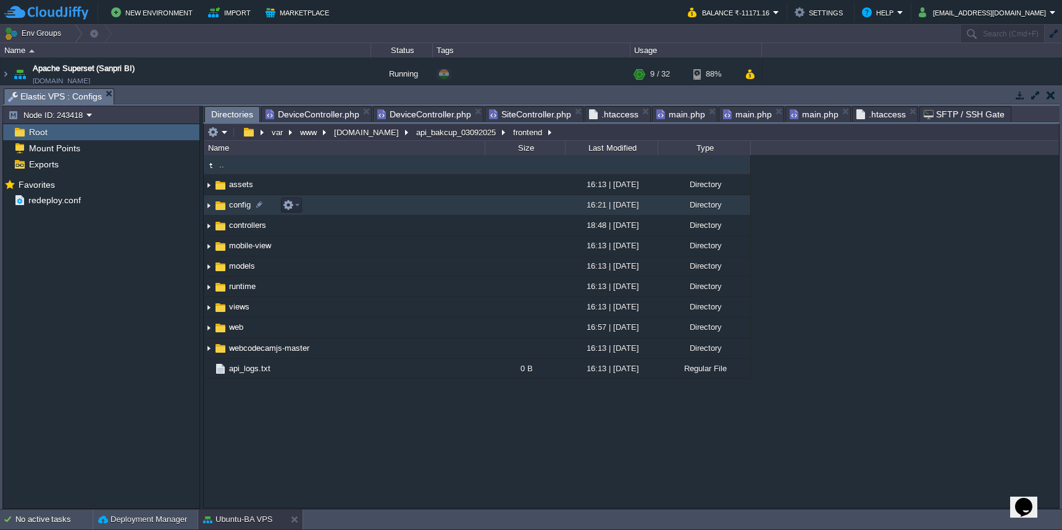
click at [398, 207] on td "config" at bounding box center [344, 205] width 281 height 20
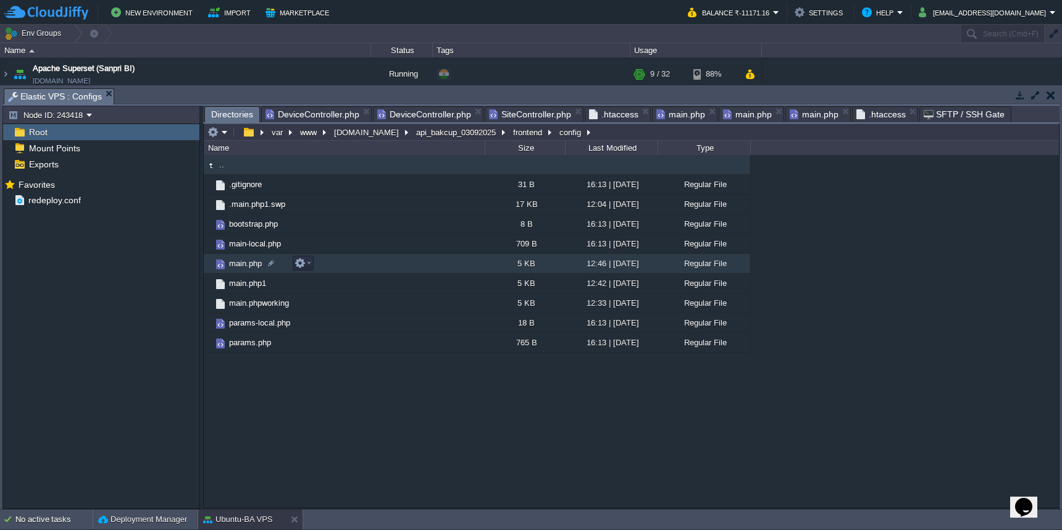
click at [353, 265] on td "main.php" at bounding box center [344, 264] width 281 height 20
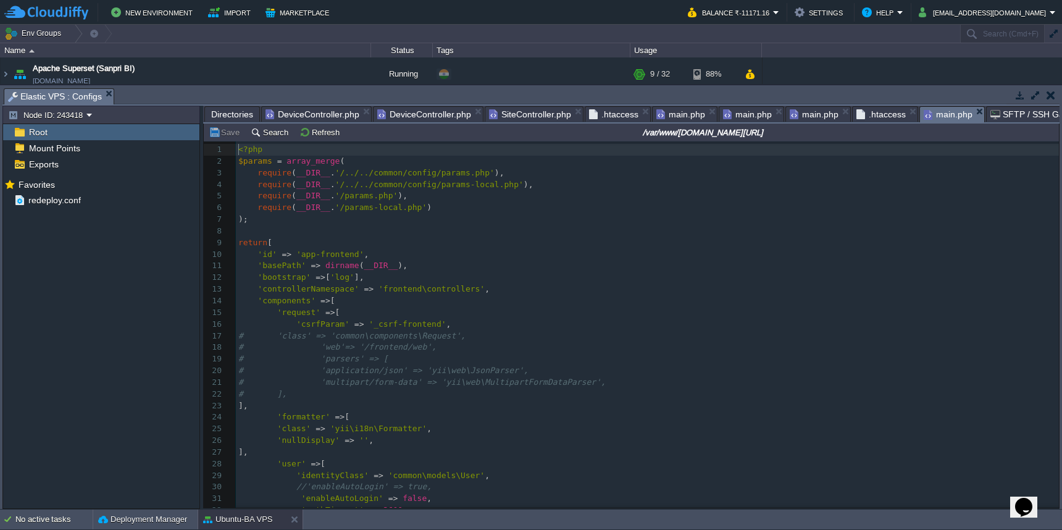
scroll to position [5, 0]
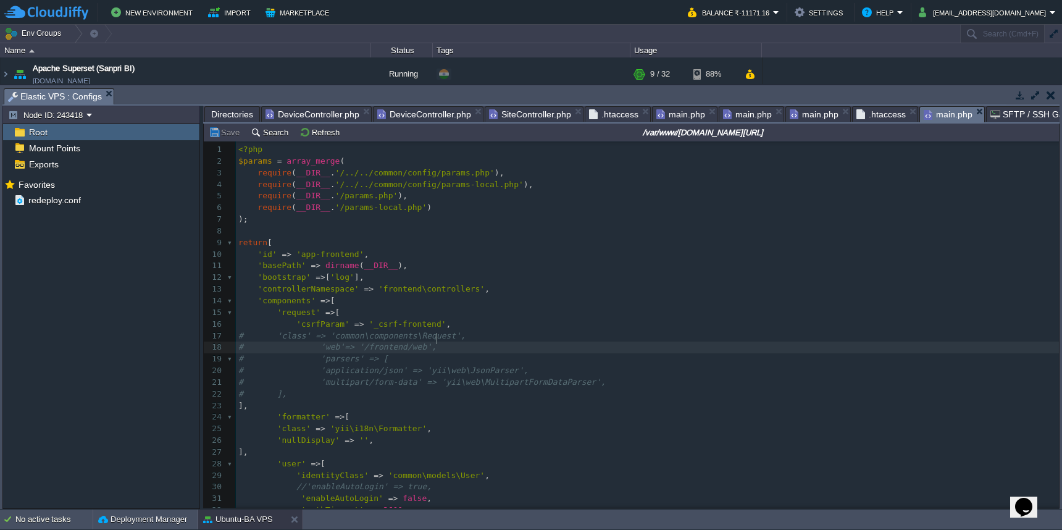
click at [787, 344] on pre "# 'web'=> '/frontend/web'," at bounding box center [647, 347] width 823 height 12
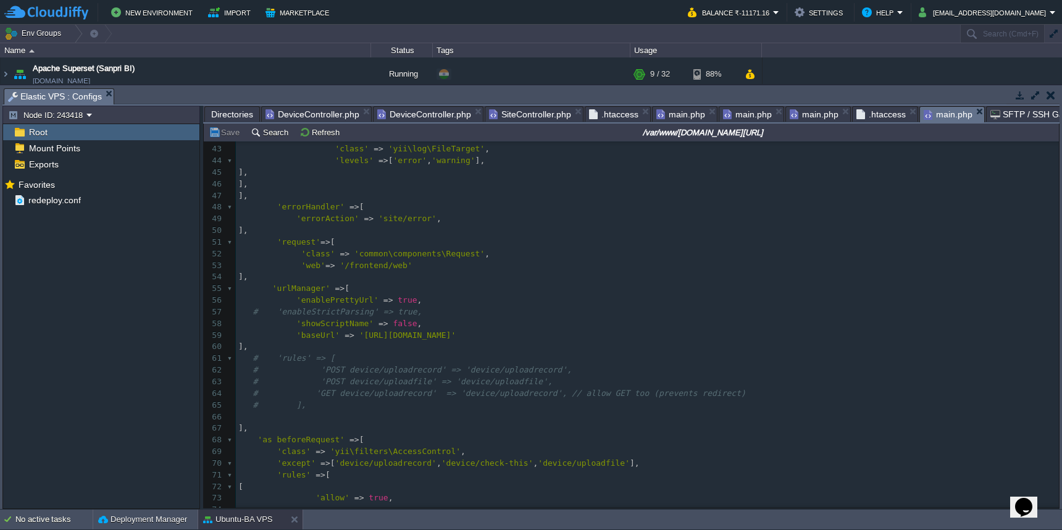
scroll to position [0, 0]
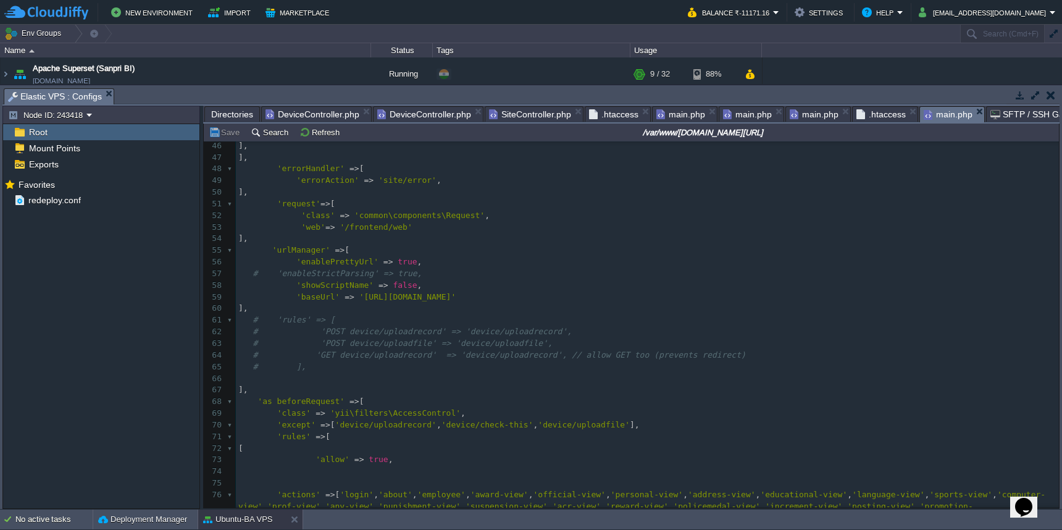
click at [689, 419] on pre "'except' => [ 'device/uploadrecord' , 'device/check-this' , 'device/uploadfile'…" at bounding box center [647, 425] width 823 height 12
click at [252, 396] on span at bounding box center [247, 400] width 19 height 9
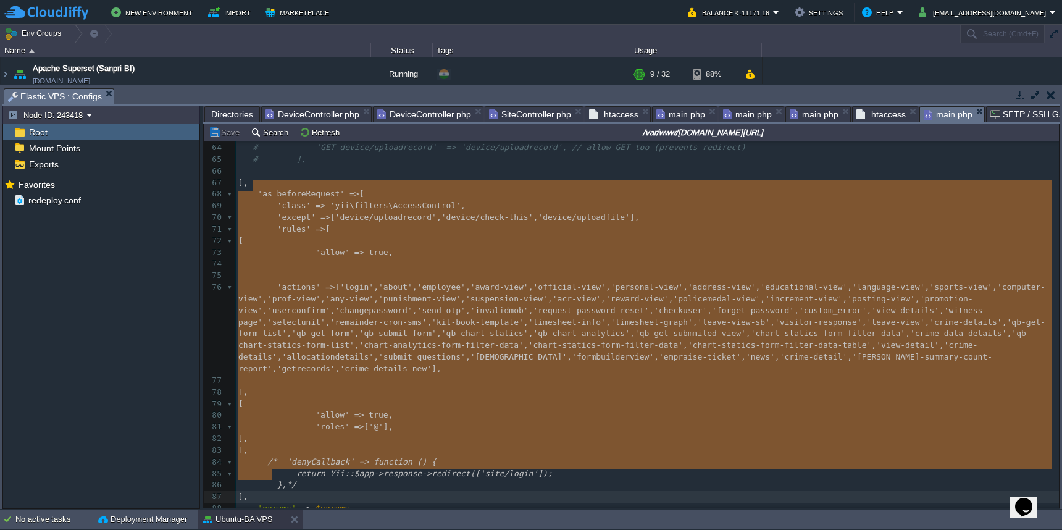
type textarea "'as beforeRequest' => [ 'class' => 'yii\filters\AccessControl', 'except' => ['d…"
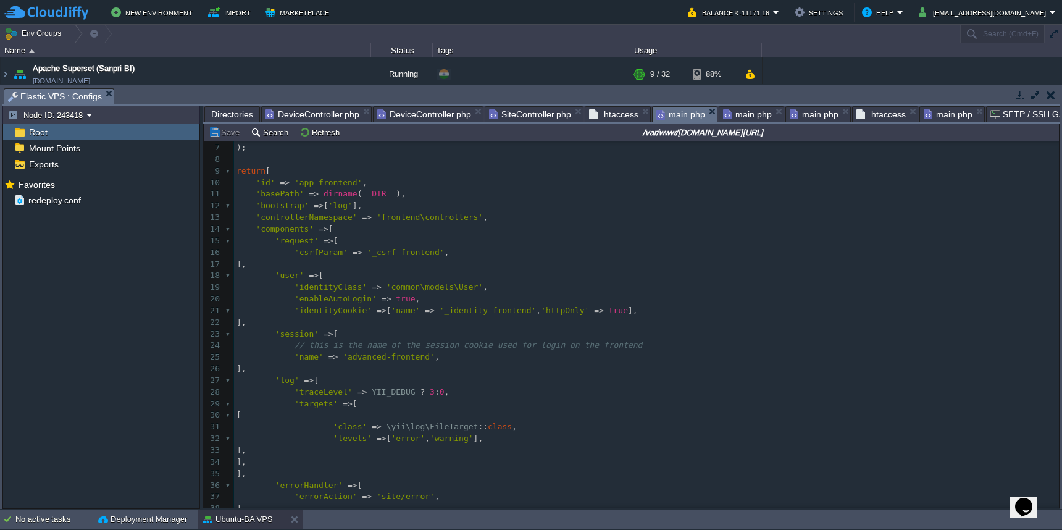
click at [668, 110] on span "main.php" at bounding box center [680, 114] width 49 height 15
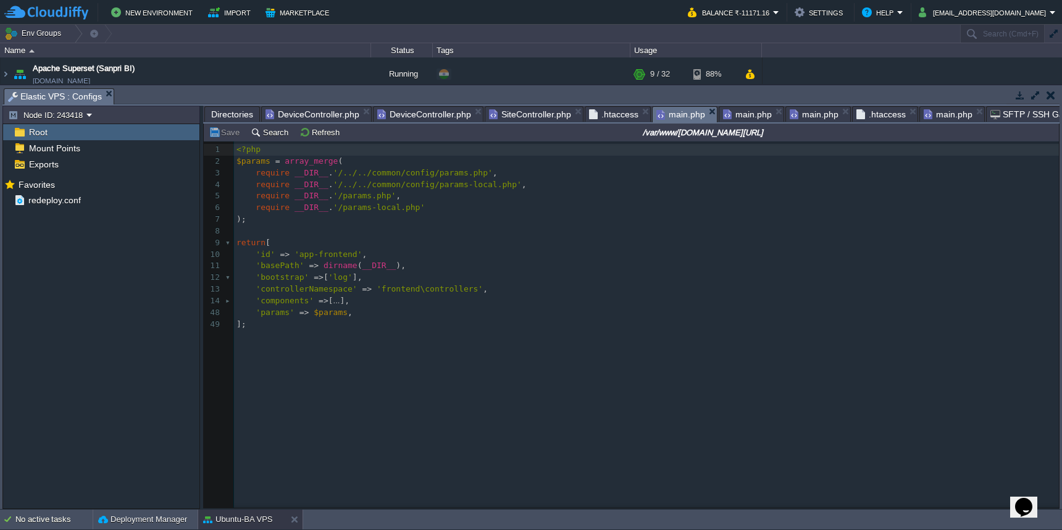
click at [404, 295] on pre "'components' => [ ... ]," at bounding box center [648, 301] width 829 height 12
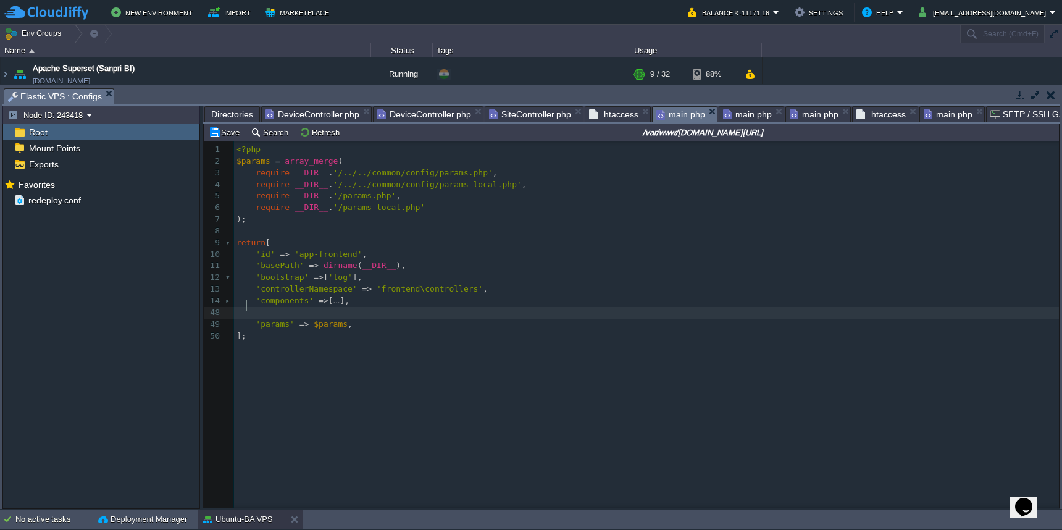
paste textarea
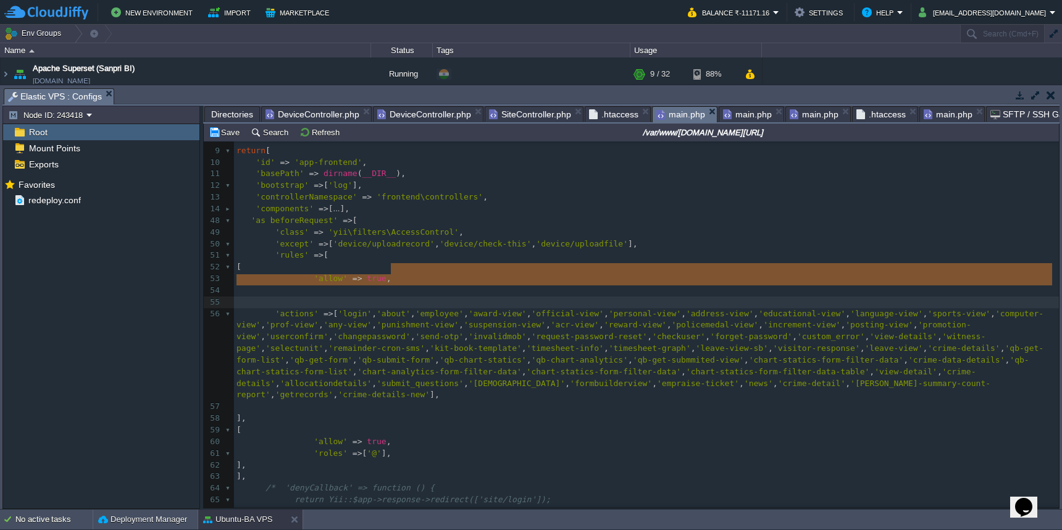
drag, startPoint x: 421, startPoint y: 275, endPoint x: 422, endPoint y: 290, distance: 15.5
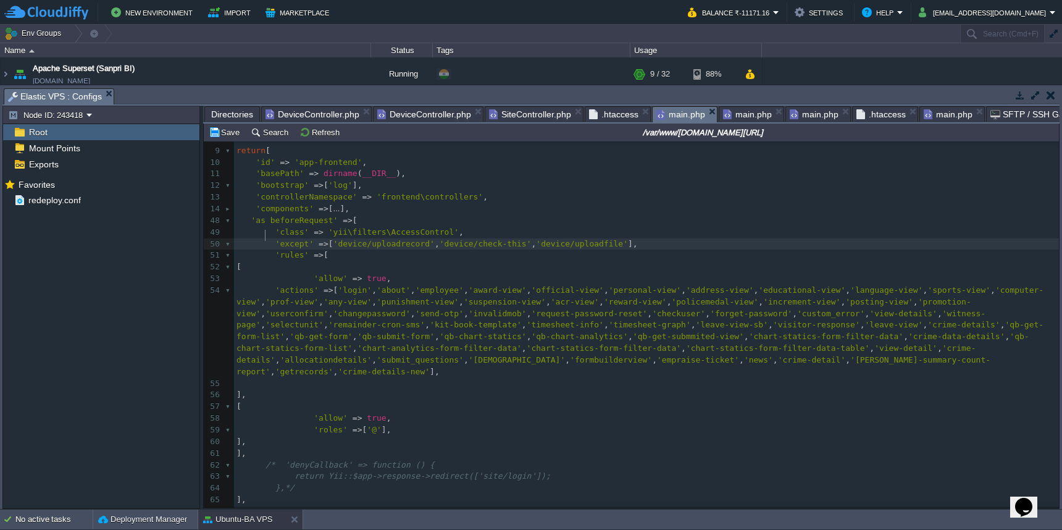
click at [267, 238] on div "x 1 <?php 2 $params = array_merge ( 3 require __DIR__ . '/../../common/config/p…" at bounding box center [646, 290] width 825 height 477
type textarea "'except' => ['device/uploadrecord', 'device/check-this', 'device/uploadfile'],"
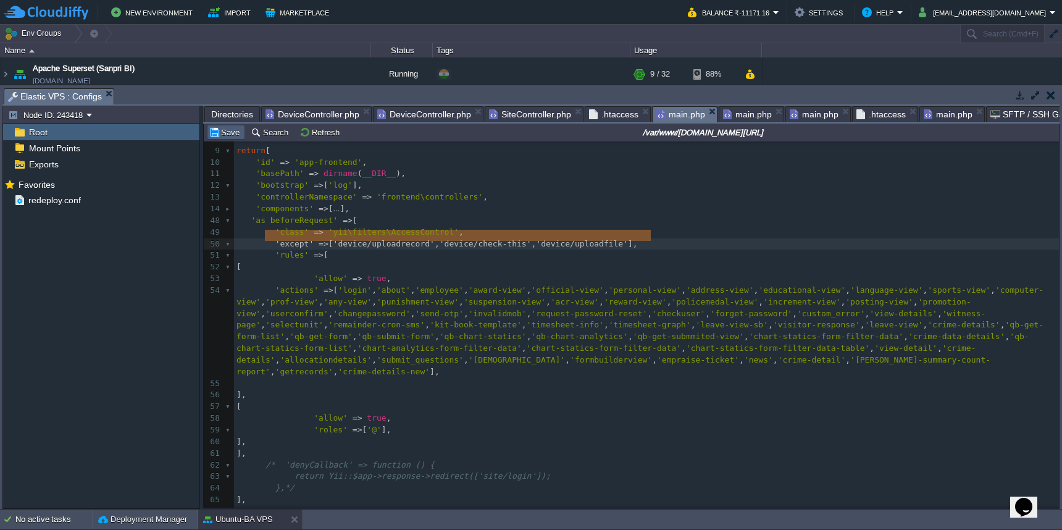
click at [233, 133] on button "Save" at bounding box center [226, 132] width 35 height 11
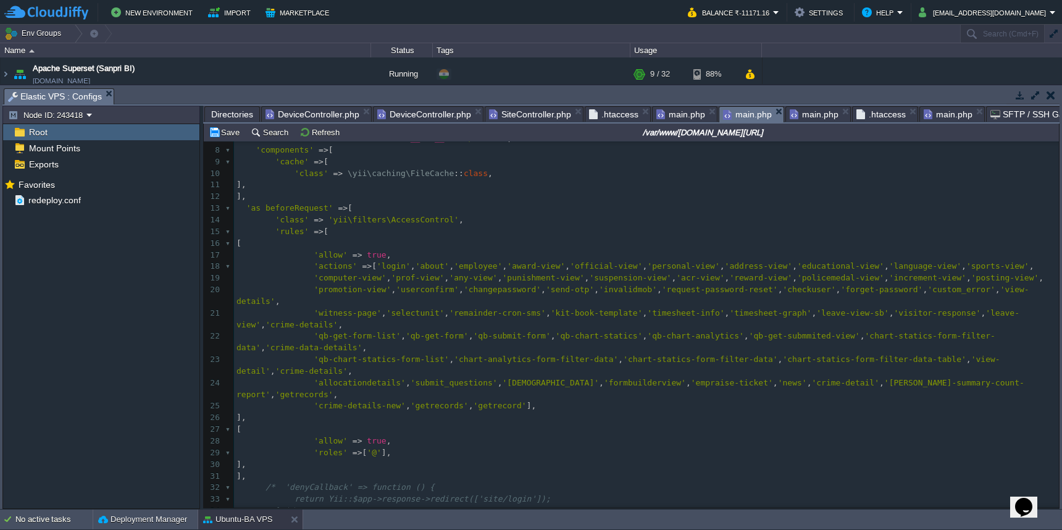
click at [739, 115] on span "main.php" at bounding box center [747, 114] width 49 height 15
click at [517, 214] on pre "'class' => 'yii\filters\AccessControl' ," at bounding box center [646, 220] width 825 height 12
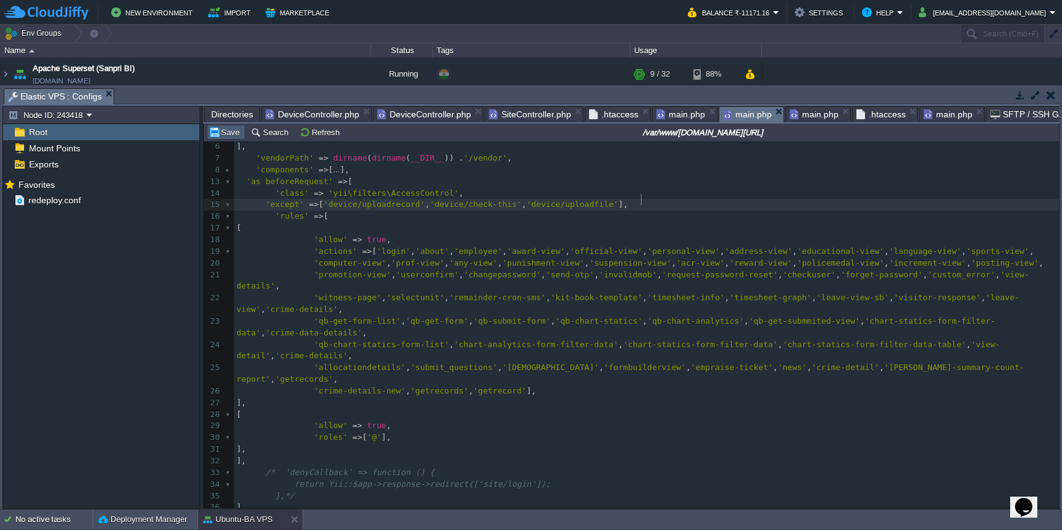
click at [227, 138] on button "Save" at bounding box center [226, 132] width 35 height 11
click at [875, 114] on span ".htaccess" at bounding box center [880, 114] width 49 height 15
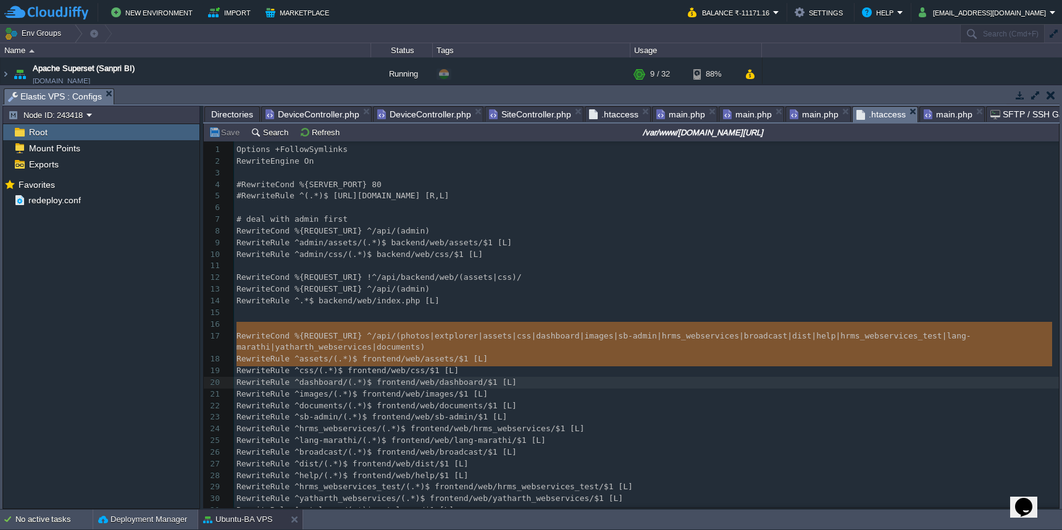
click at [929, 120] on span "main.php" at bounding box center [947, 114] width 49 height 15
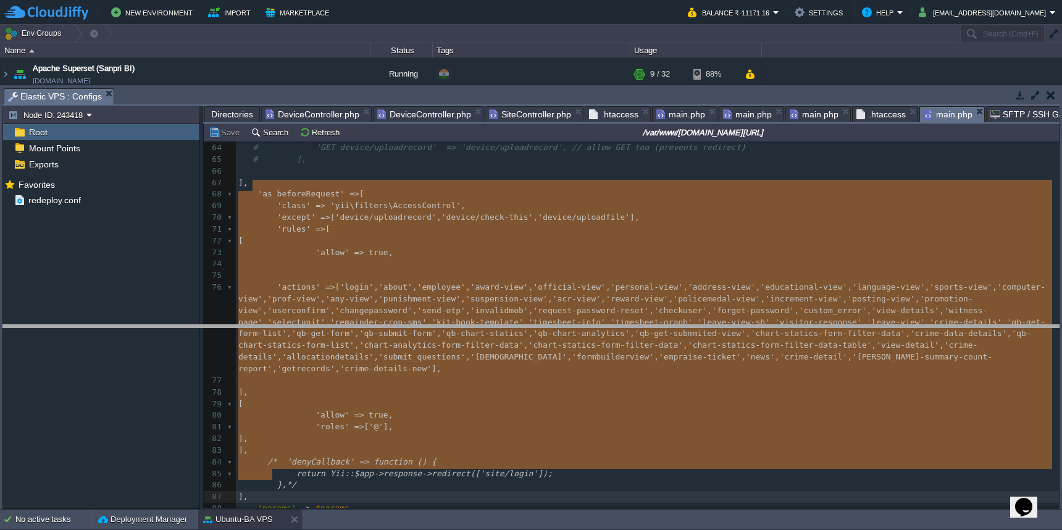
drag, startPoint x: 624, startPoint y: 96, endPoint x: 631, endPoint y: 389, distance: 293.9
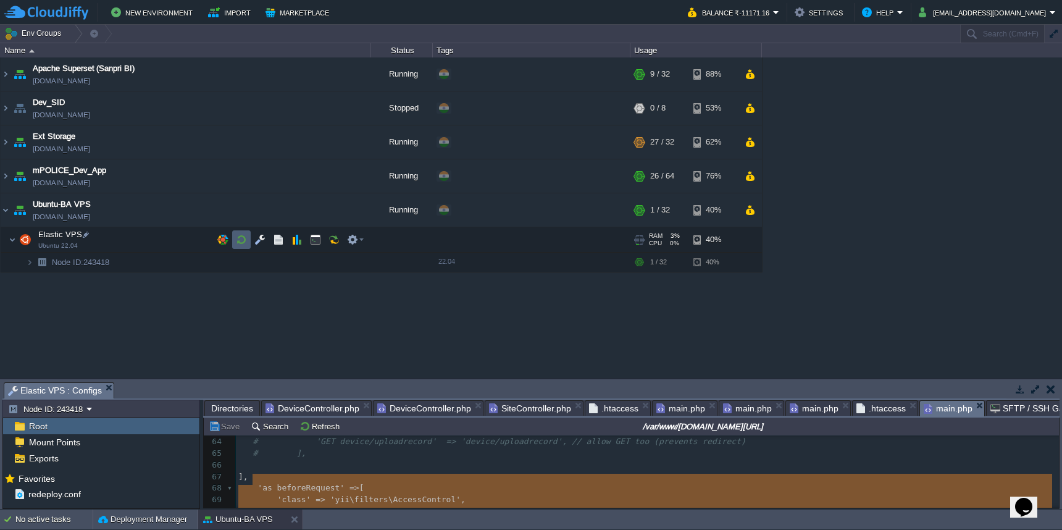
click at [246, 238] on button "button" at bounding box center [241, 239] width 11 height 11
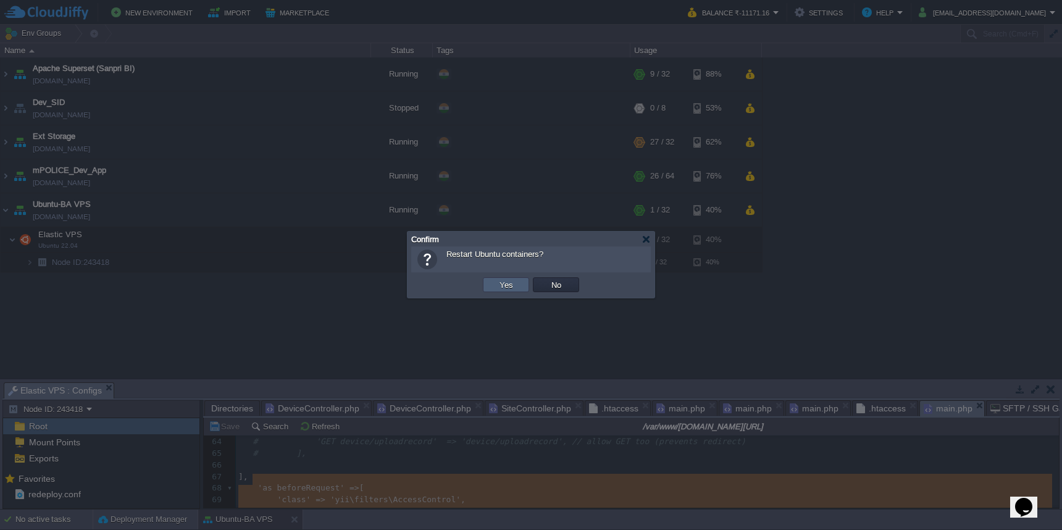
click at [510, 288] on button "Yes" at bounding box center [506, 284] width 21 height 11
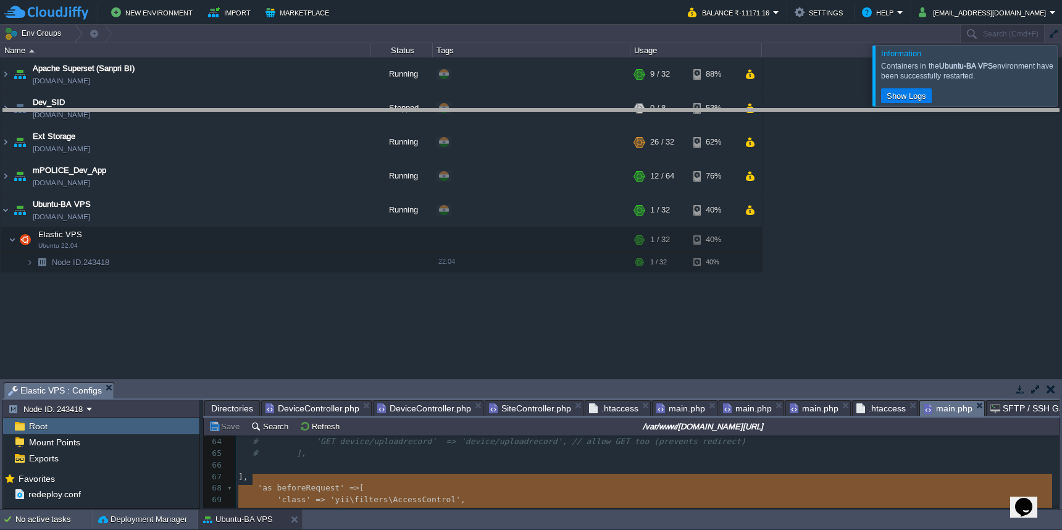
drag, startPoint x: 517, startPoint y: 385, endPoint x: 541, endPoint y: 98, distance: 287.4
click at [541, 98] on body "New Environment Import Marketplace Bonus ₹0.00 Upgrade Account Balance ₹-11171.…" at bounding box center [531, 265] width 1062 height 530
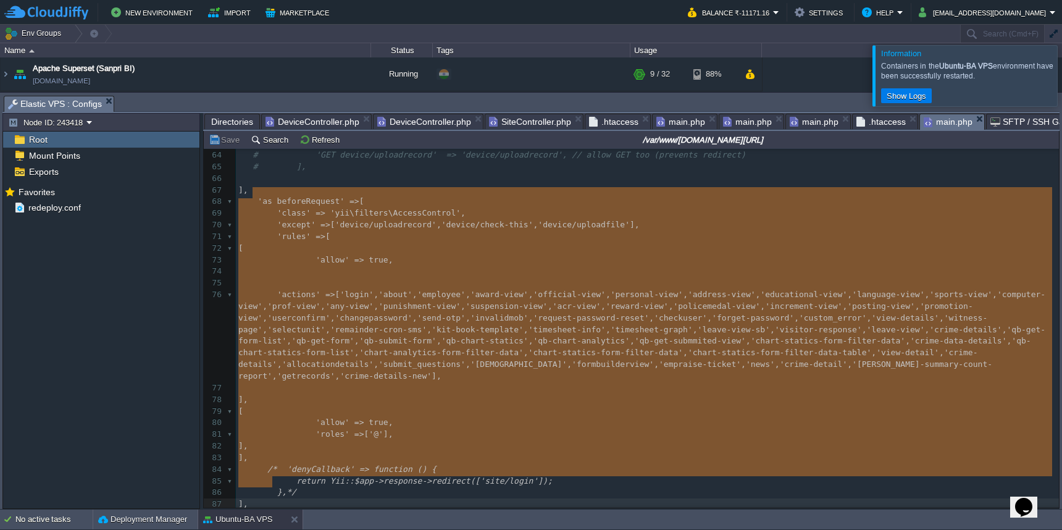
type textarea "-"
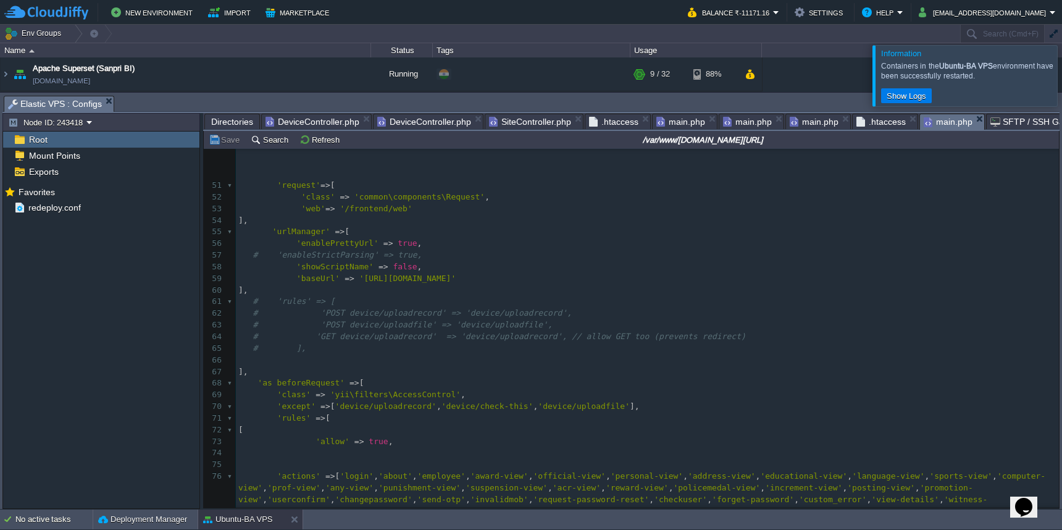
scroll to position [477, 0]
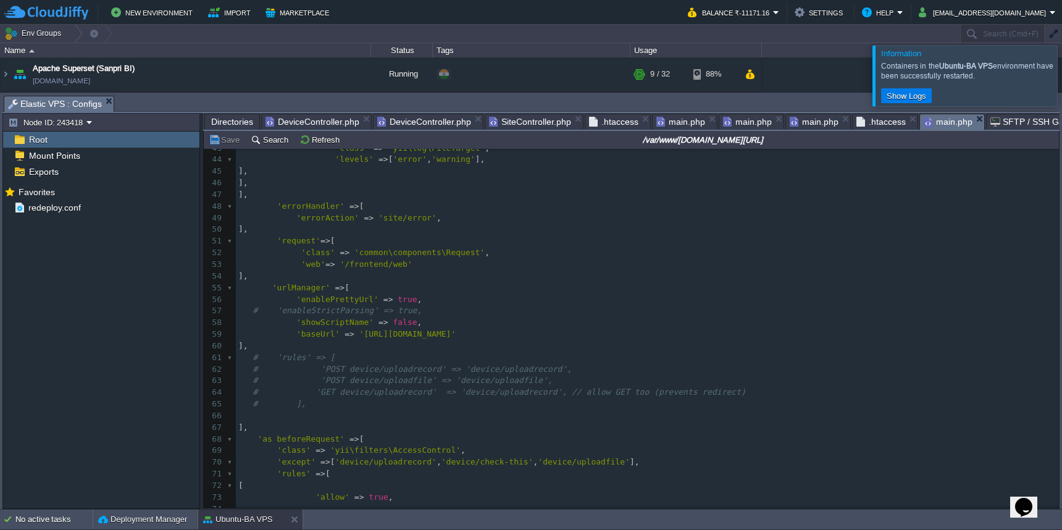
click at [683, 126] on span "main.php" at bounding box center [680, 121] width 49 height 15
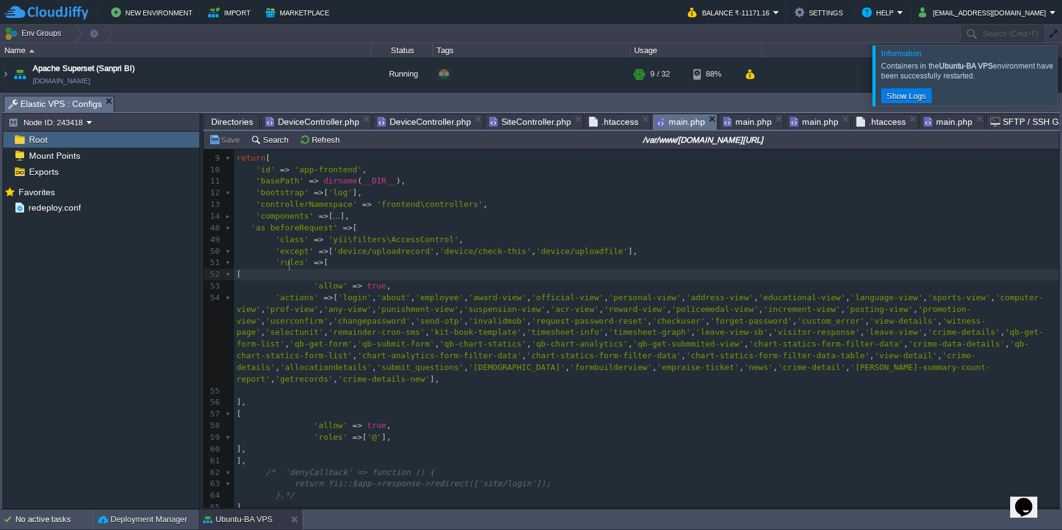
type textarea "-"
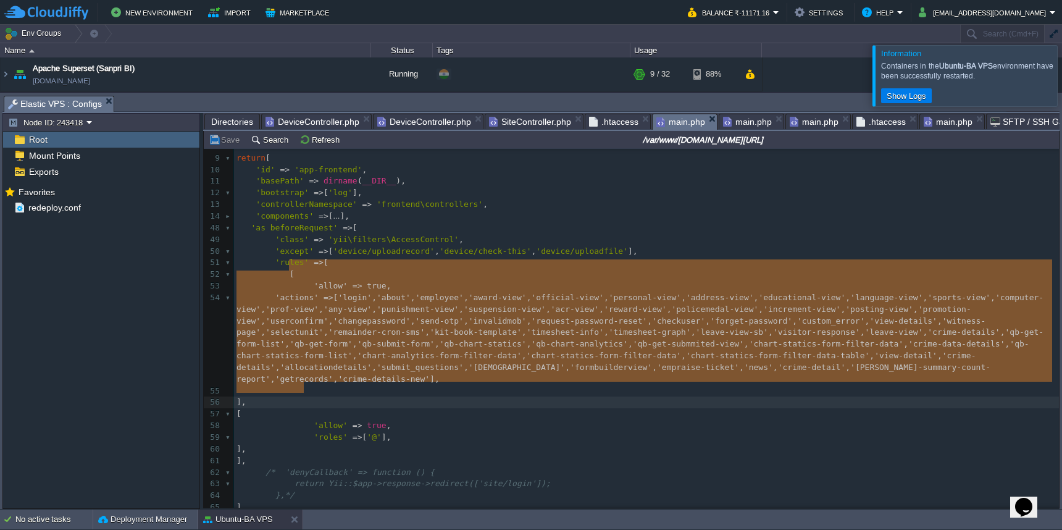
drag, startPoint x: 291, startPoint y: 267, endPoint x: 327, endPoint y: 388, distance: 126.3
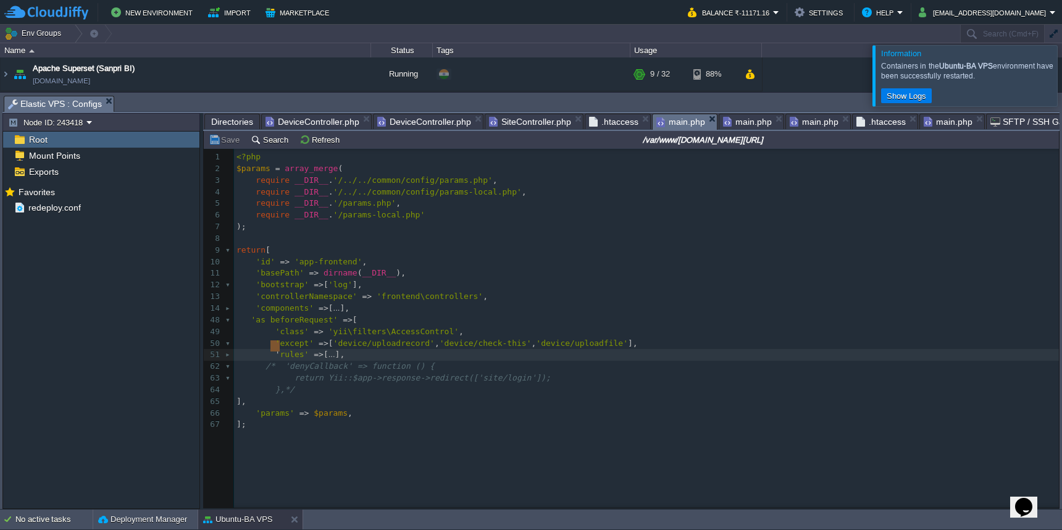
scroll to position [33, 0]
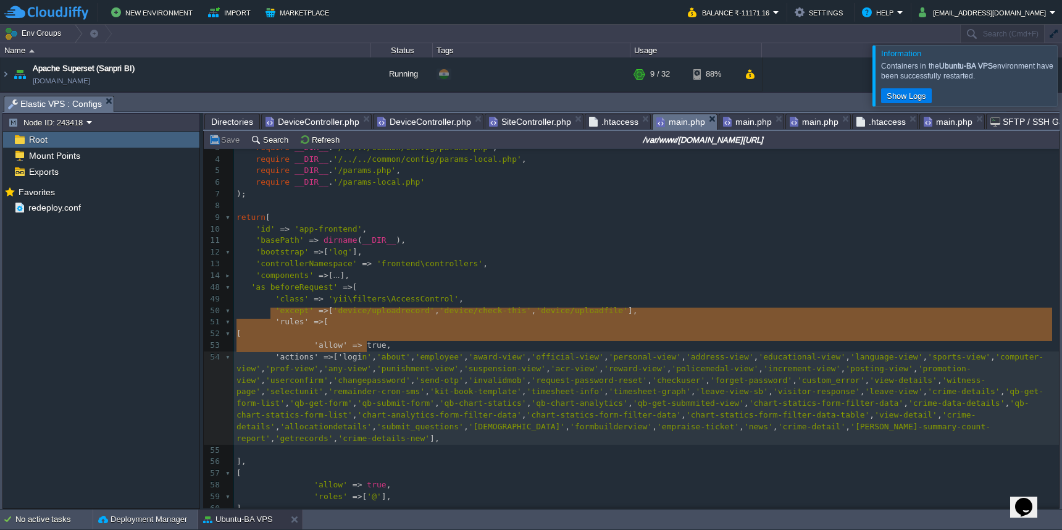
drag, startPoint x: 269, startPoint y: 346, endPoint x: 364, endPoint y: 347, distance: 95.1
type textarea "-"
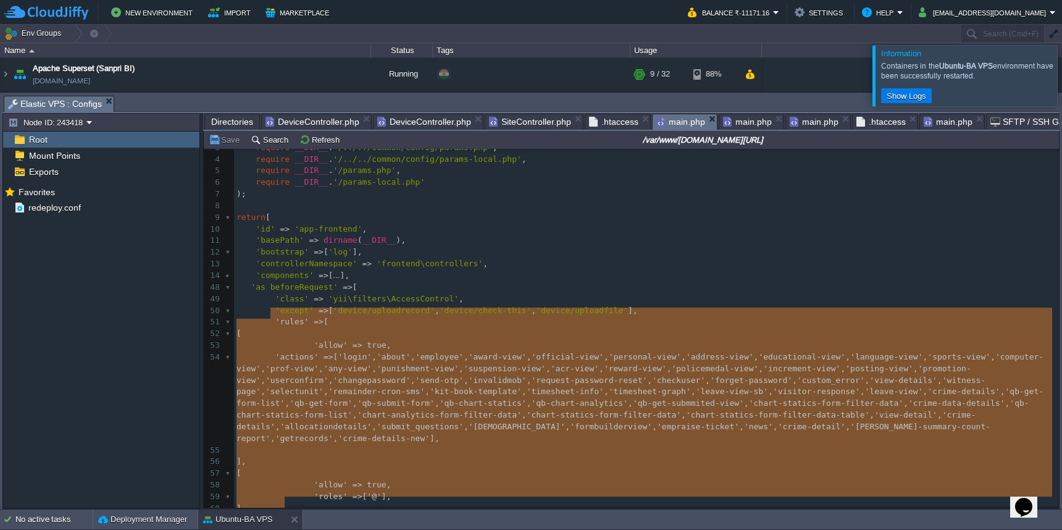
scroll to position [0, 0]
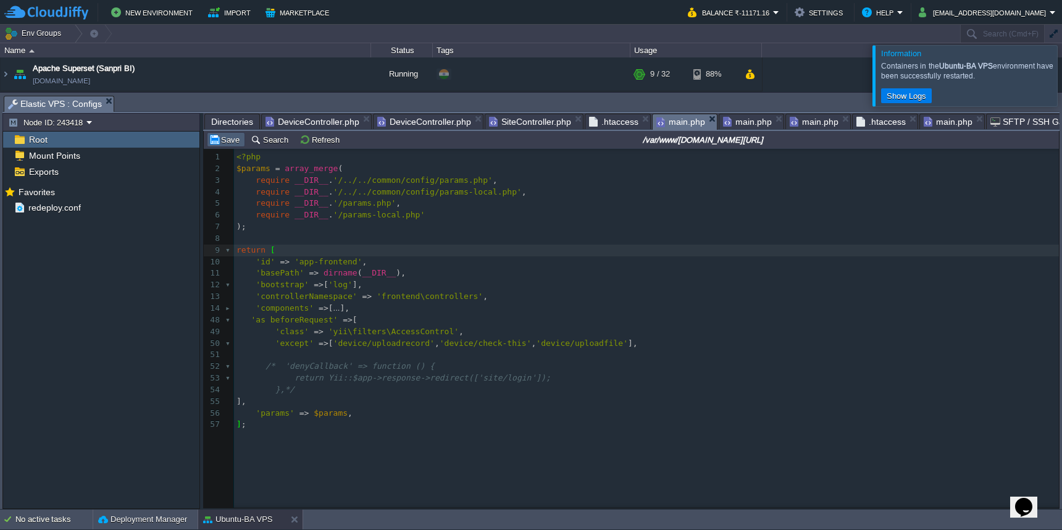
click at [220, 143] on button "Save" at bounding box center [226, 139] width 35 height 11
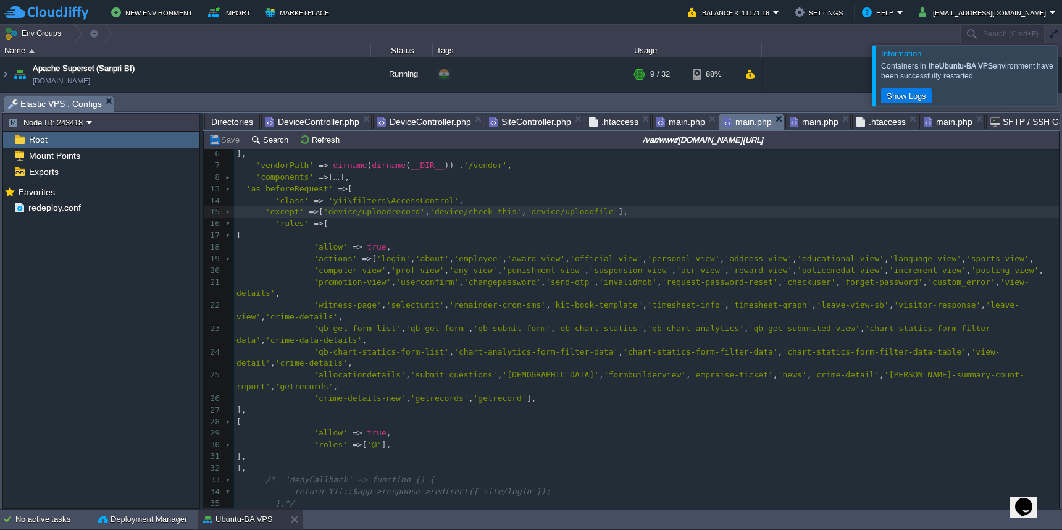
click at [742, 125] on span "main.php" at bounding box center [747, 121] width 49 height 15
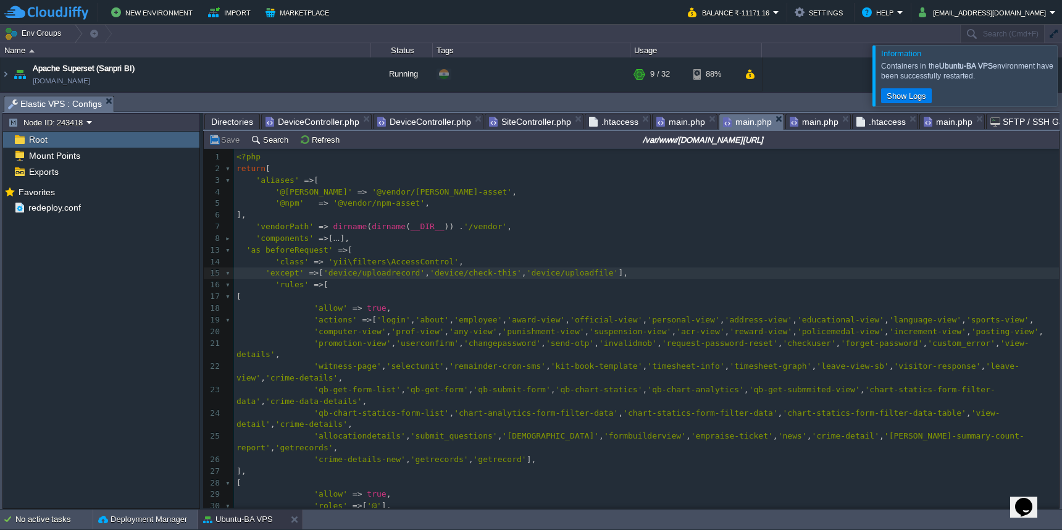
click at [862, 126] on span ".htaccess" at bounding box center [880, 121] width 49 height 15
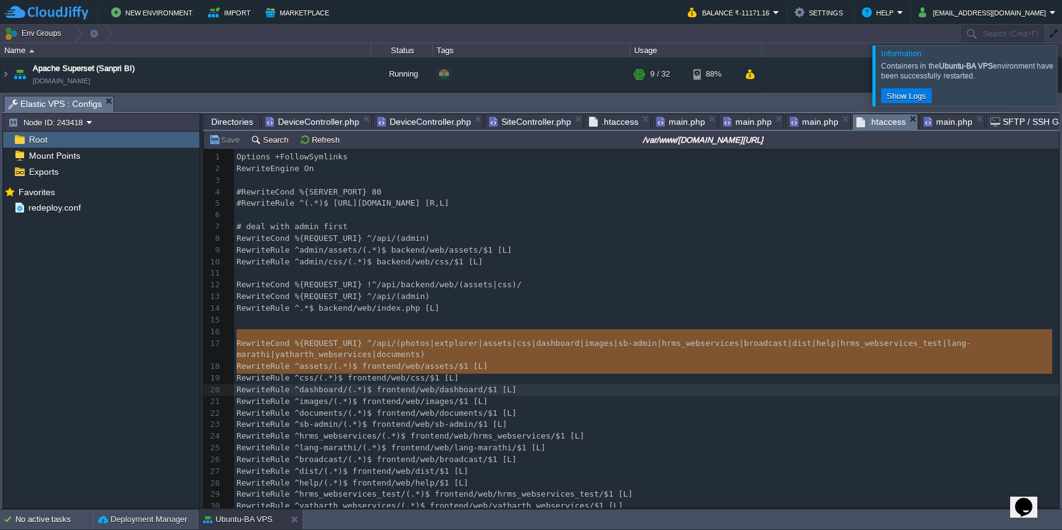
click at [604, 125] on span ".htaccess" at bounding box center [613, 121] width 49 height 15
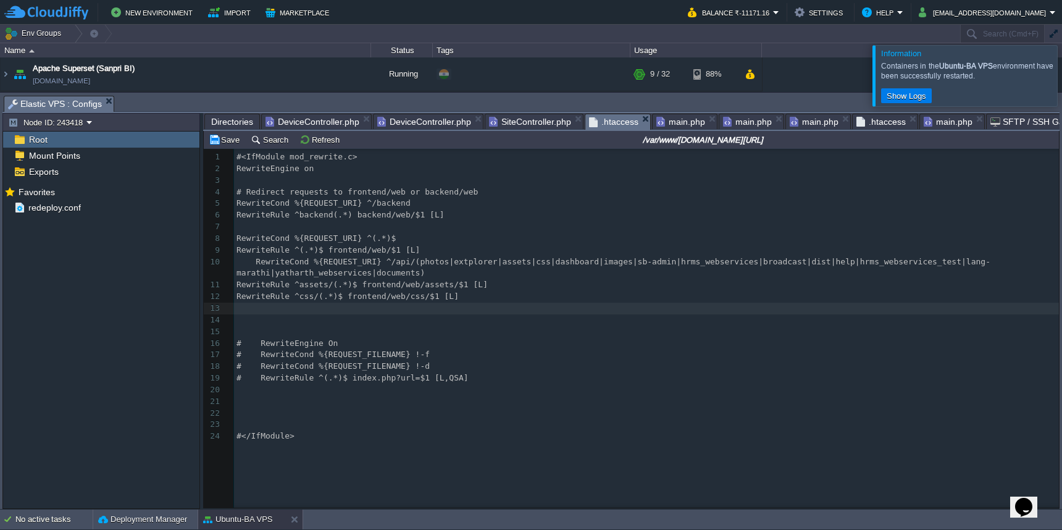
click at [578, 302] on pre "​" at bounding box center [648, 308] width 829 height 12
type textarea "RewriteRule ^assets/(.*)$ frontend/web/assets/$1 [L] R"
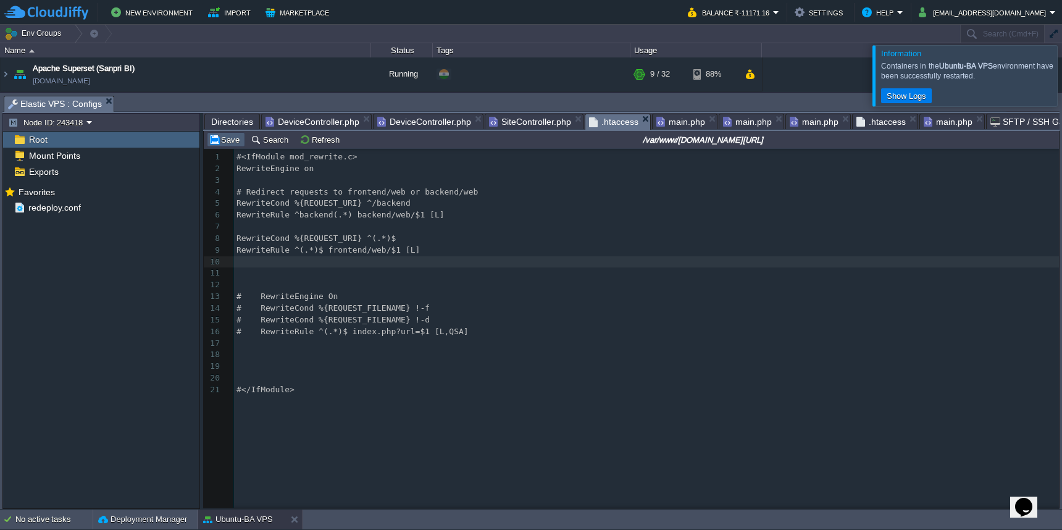
click at [230, 141] on button "Save" at bounding box center [226, 139] width 35 height 11
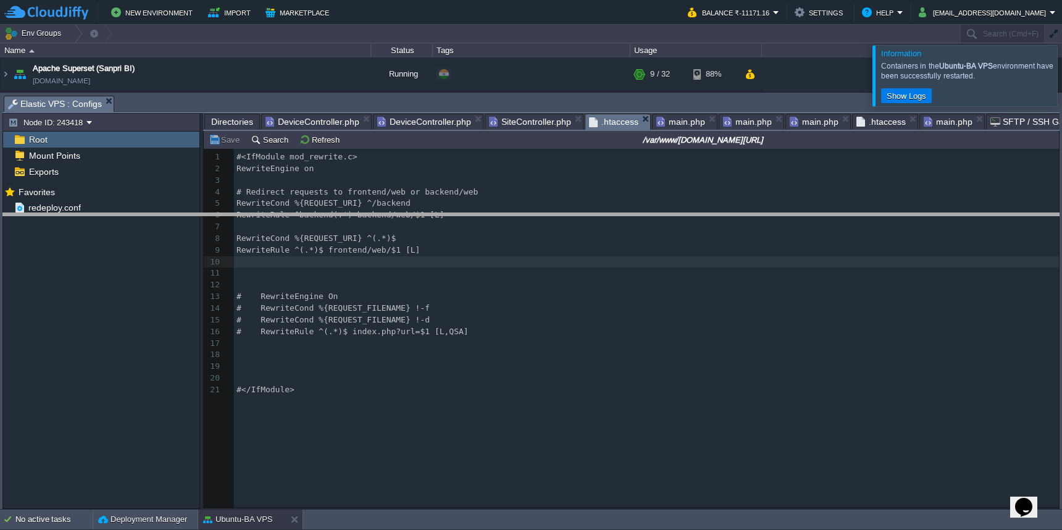
drag, startPoint x: 404, startPoint y: 97, endPoint x: 421, endPoint y: 225, distance: 129.5
click at [421, 225] on body "New Environment Import Marketplace Bonus ₹0.00 Upgrade Account Balance ₹-11171.…" at bounding box center [531, 265] width 1062 height 530
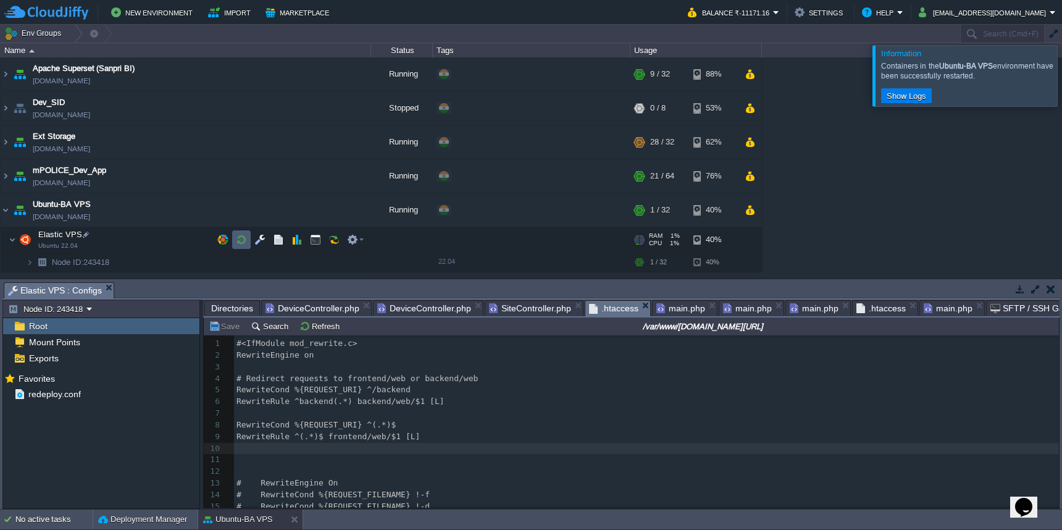
click at [242, 241] on button "button" at bounding box center [241, 239] width 11 height 11
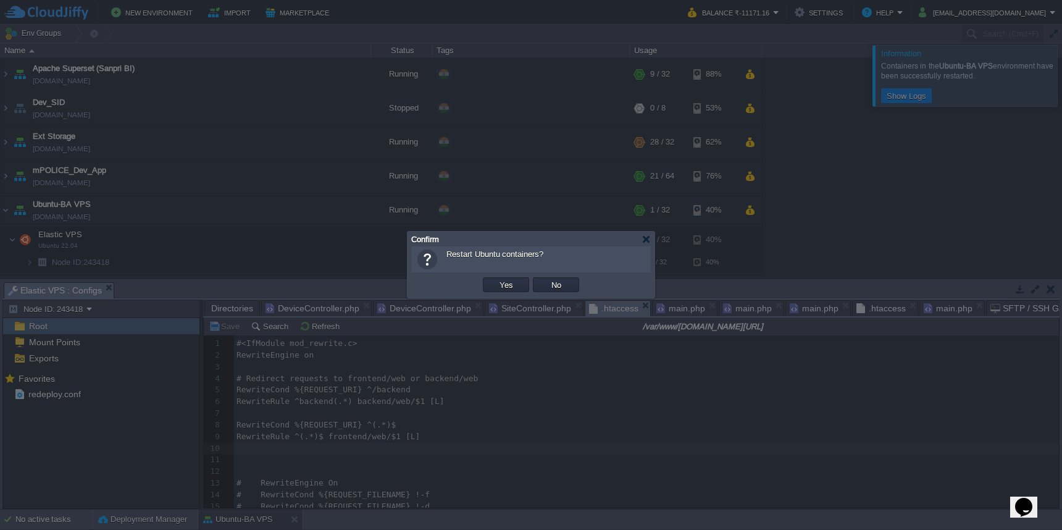
click at [509, 287] on button "Yes" at bounding box center [506, 284] width 21 height 11
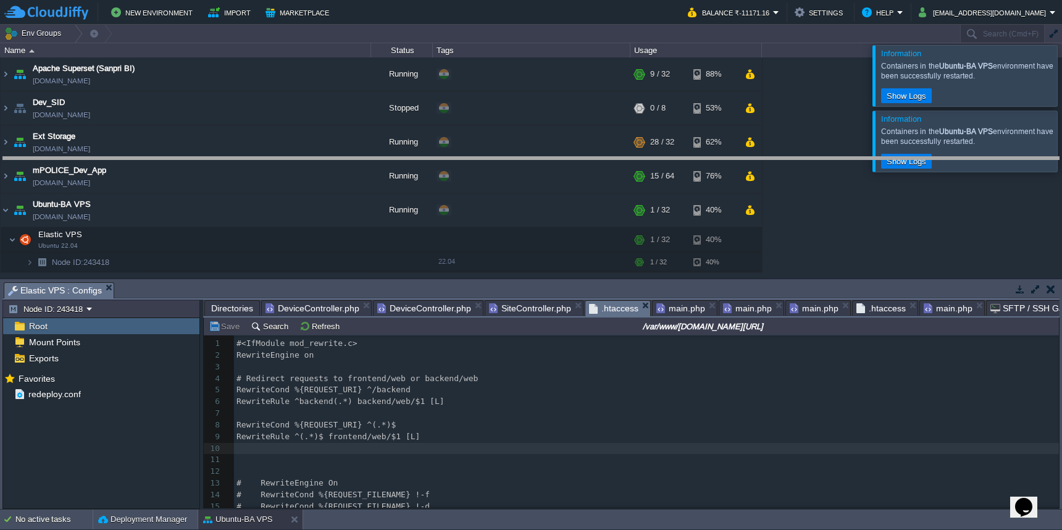
drag, startPoint x: 531, startPoint y: 293, endPoint x: 531, endPoint y: 128, distance: 164.8
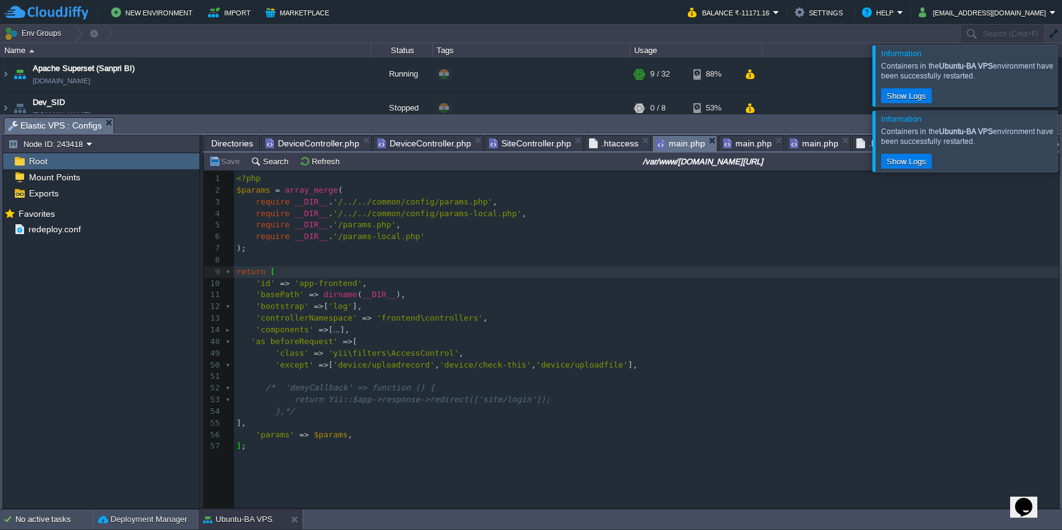
click at [671, 147] on span "main.php" at bounding box center [680, 143] width 49 height 15
click at [733, 259] on pre "​" at bounding box center [648, 260] width 829 height 12
click at [244, 336] on span at bounding box center [243, 340] width 14 height 9
type textarea "/*"
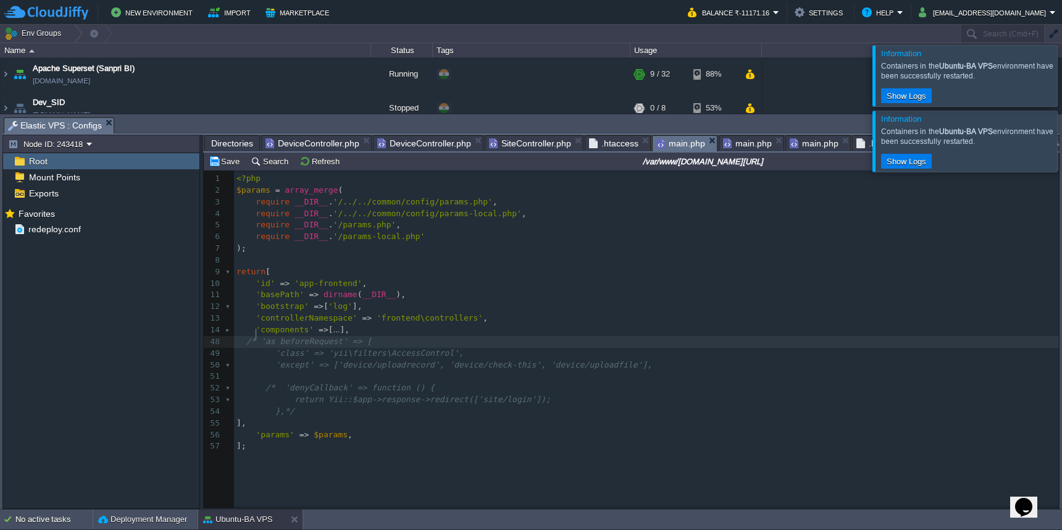
click at [282, 417] on pre "]," at bounding box center [648, 423] width 829 height 12
type textarea "*/"
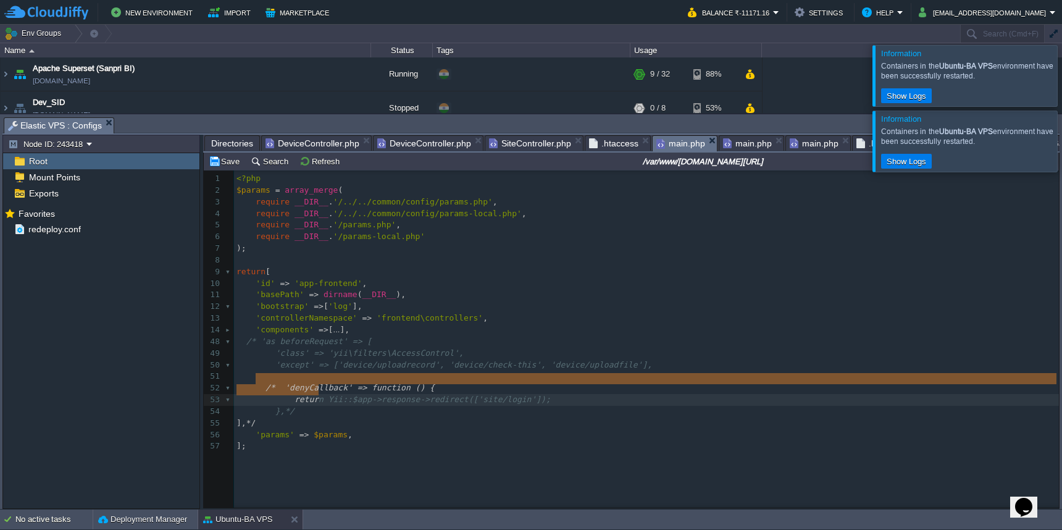
type textarea "/* 'denyCallback' => function () { return Yii::$app->response->redirect(['site/…"
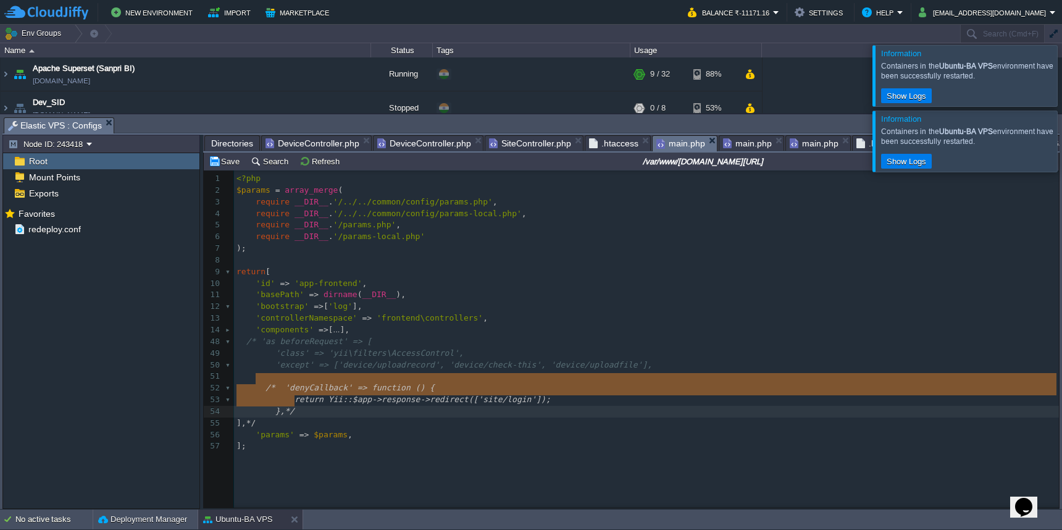
drag, startPoint x: 257, startPoint y: 379, endPoint x: 320, endPoint y: 399, distance: 66.0
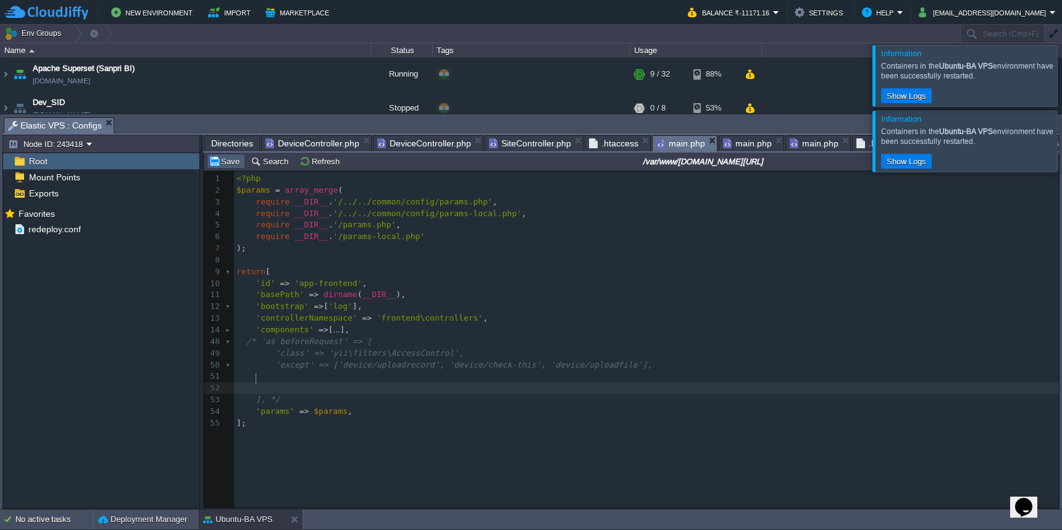
click at [228, 159] on button "Save" at bounding box center [226, 161] width 35 height 11
click at [746, 144] on span "main.php" at bounding box center [747, 143] width 49 height 15
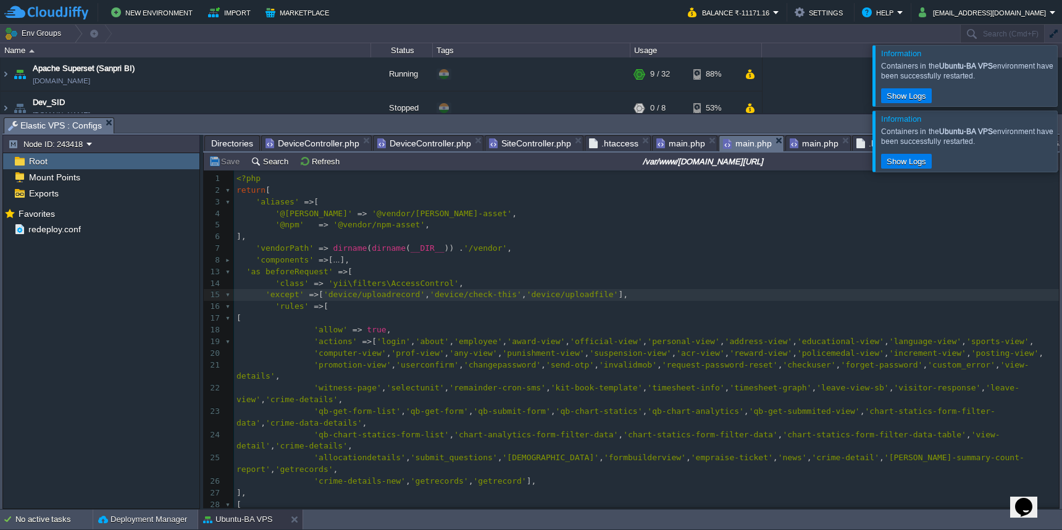
click at [238, 269] on div "xxxxxxxxxx 1 <?php 2 return [ 3 'aliases' => [ 4 '@[PERSON_NAME]' => '@vendor/[…" at bounding box center [646, 394] width 825 height 442
type textarea "/*"
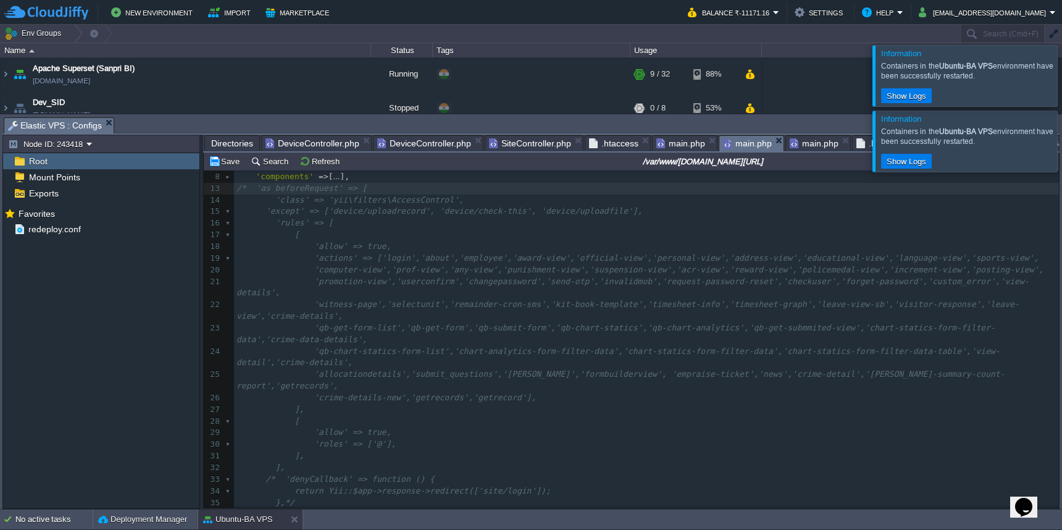
scroll to position [89, 0]
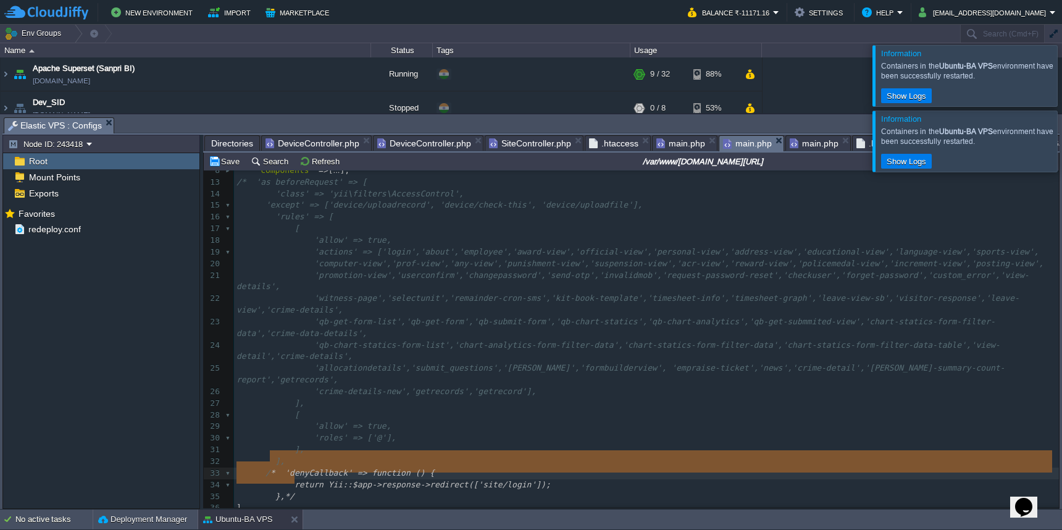
type textarea "/* 'denyCallback' => function () { return Yii::$app->response->redirect(['site/…"
drag, startPoint x: 302, startPoint y: 475, endPoint x: 263, endPoint y: 457, distance: 42.8
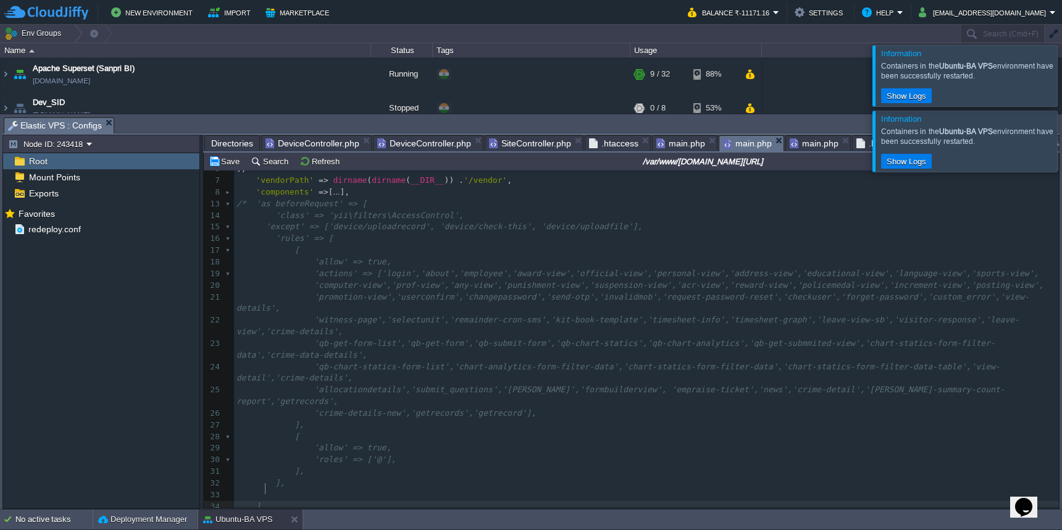
scroll to position [5, 3]
type textarea "*/"
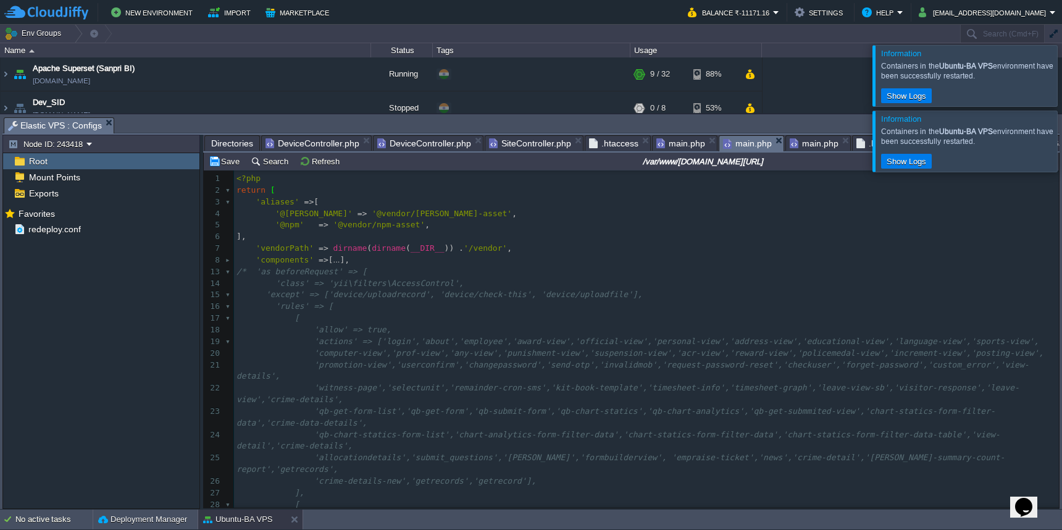
scroll to position [68, 0]
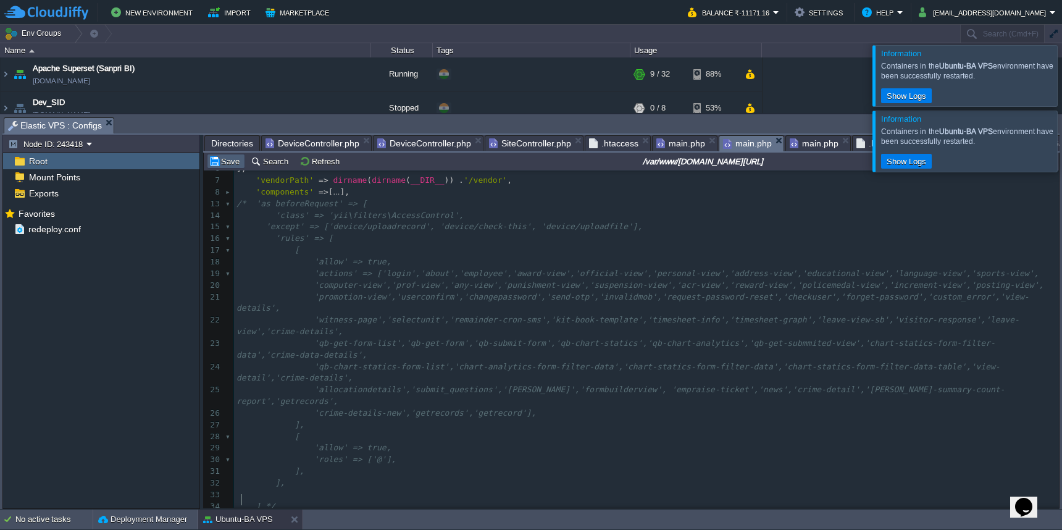
click at [227, 164] on button "Save" at bounding box center [226, 161] width 35 height 11
click at [610, 142] on span ".htaccess" at bounding box center [613, 143] width 49 height 15
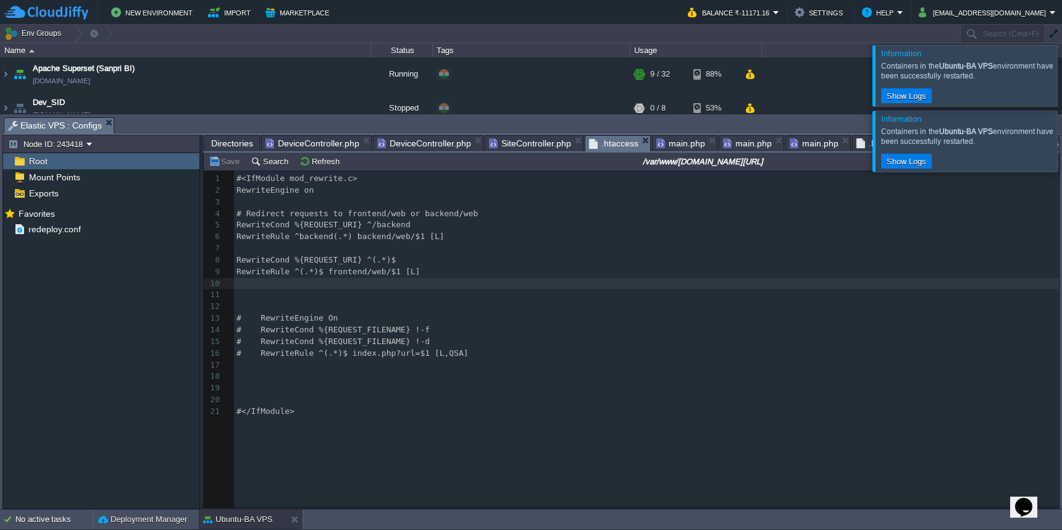
click at [435, 145] on span "DeviceController.php" at bounding box center [424, 143] width 94 height 15
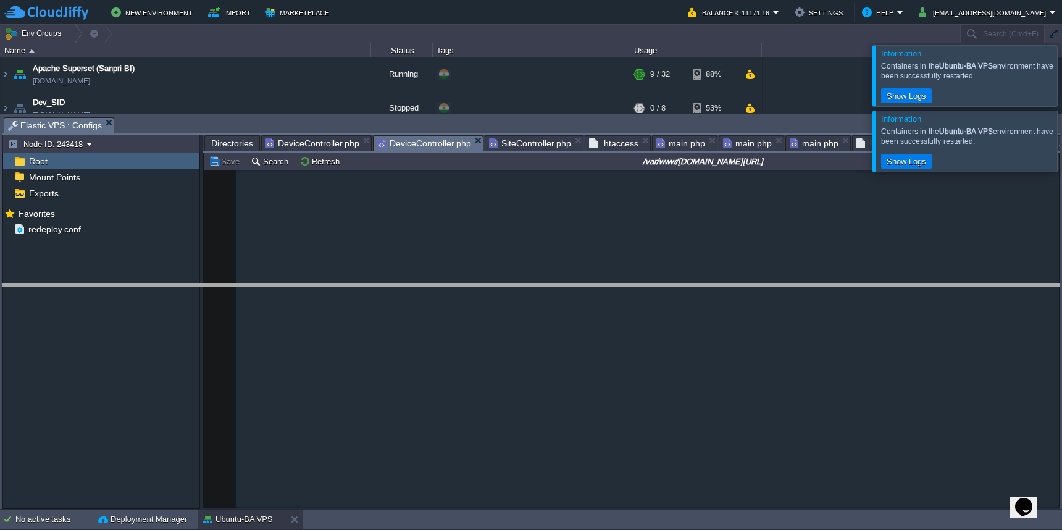
drag, startPoint x: 526, startPoint y: 124, endPoint x: 531, endPoint y: 299, distance: 174.8
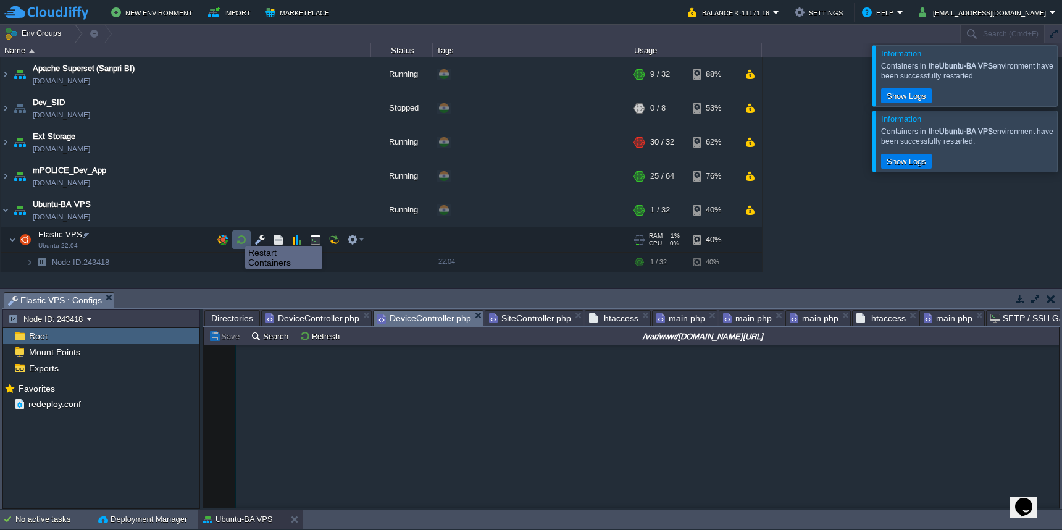
click at [236, 235] on button "button" at bounding box center [241, 239] width 11 height 11
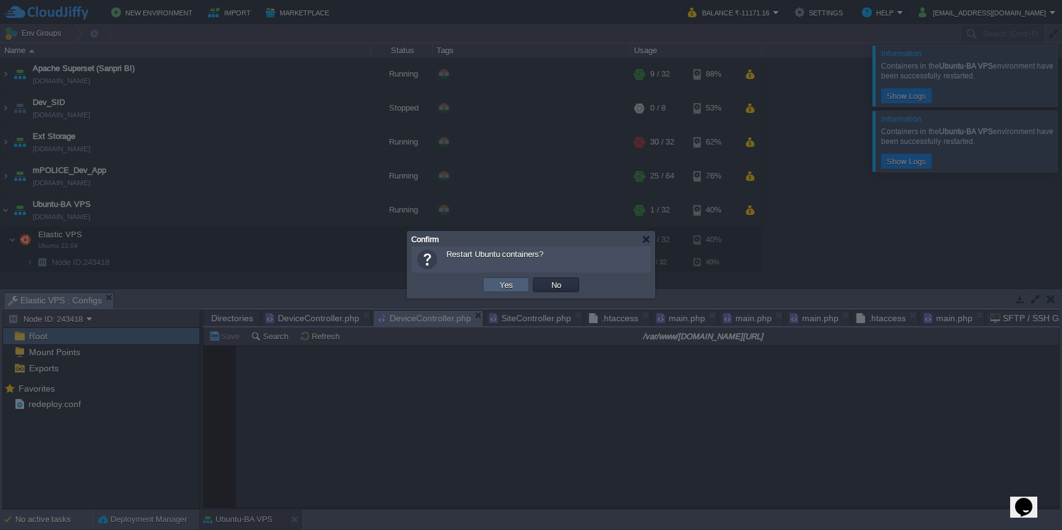
click at [501, 289] on button "Yes" at bounding box center [506, 284] width 21 height 11
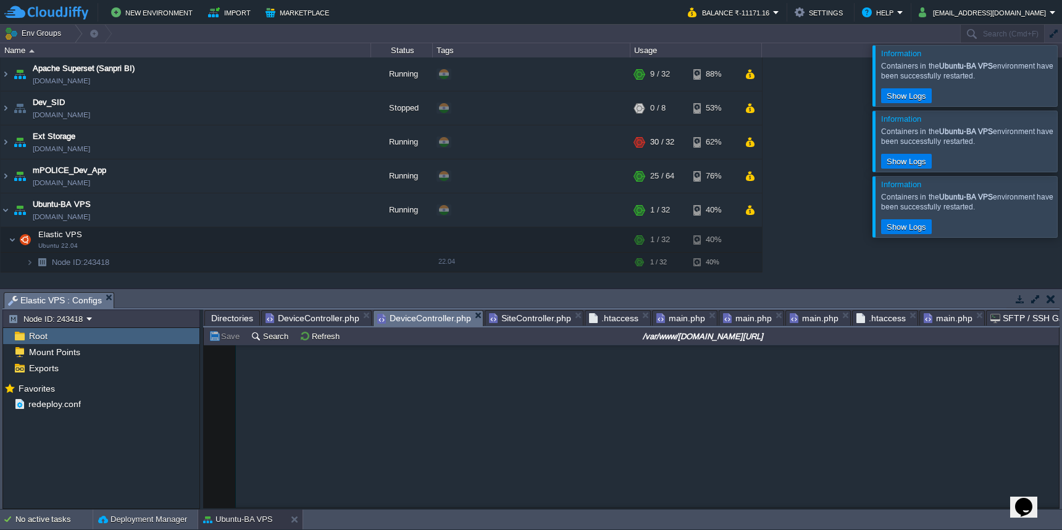
click at [1061, 72] on div at bounding box center [1076, 75] width 0 height 60
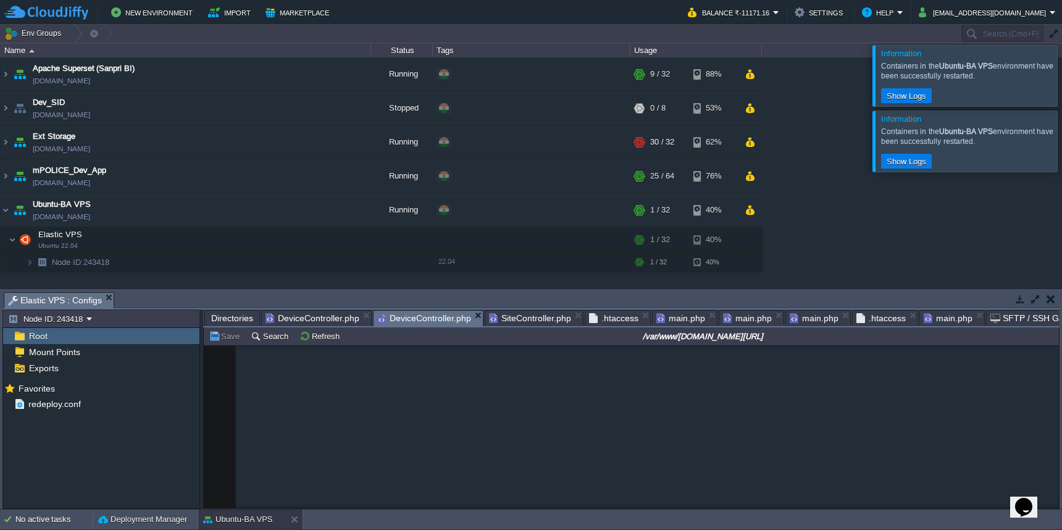
click at [1061, 85] on div at bounding box center [1076, 75] width 0 height 60
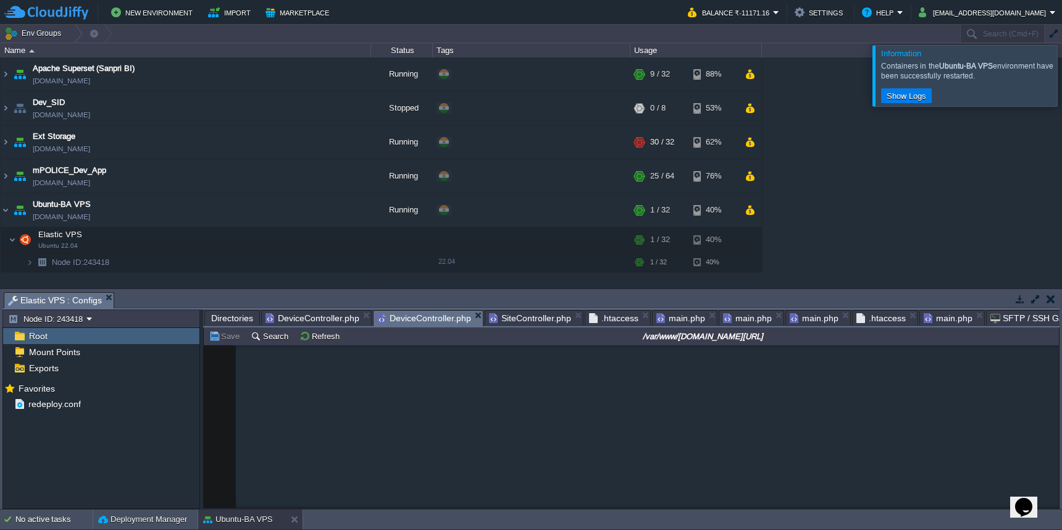
click at [1061, 78] on div at bounding box center [1076, 75] width 0 height 60
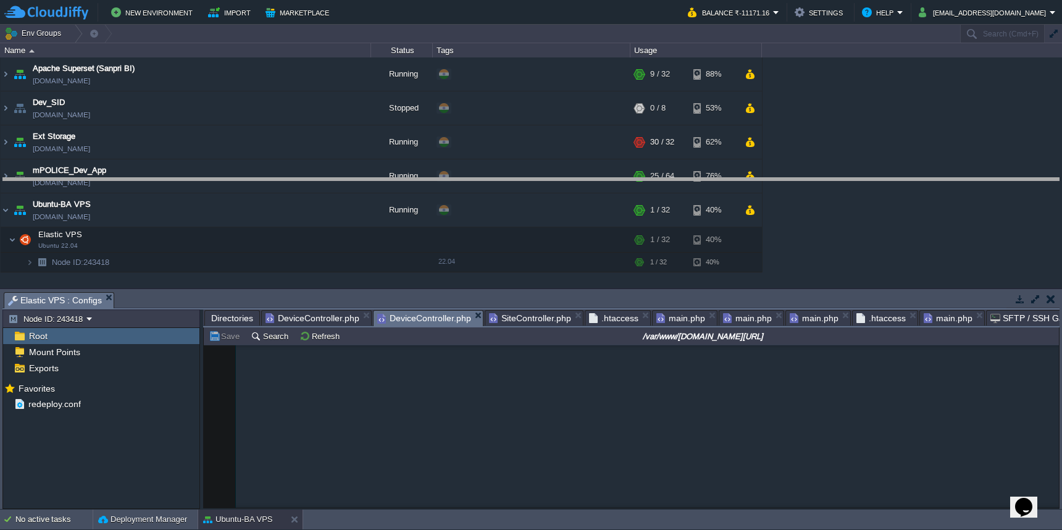
drag, startPoint x: 804, startPoint y: 294, endPoint x: 804, endPoint y: 141, distance: 153.1
click at [804, 141] on body "New Environment Import Marketplace Bonus ₹0.00 Upgrade Account Balance ₹-11171.…" at bounding box center [531, 265] width 1062 height 530
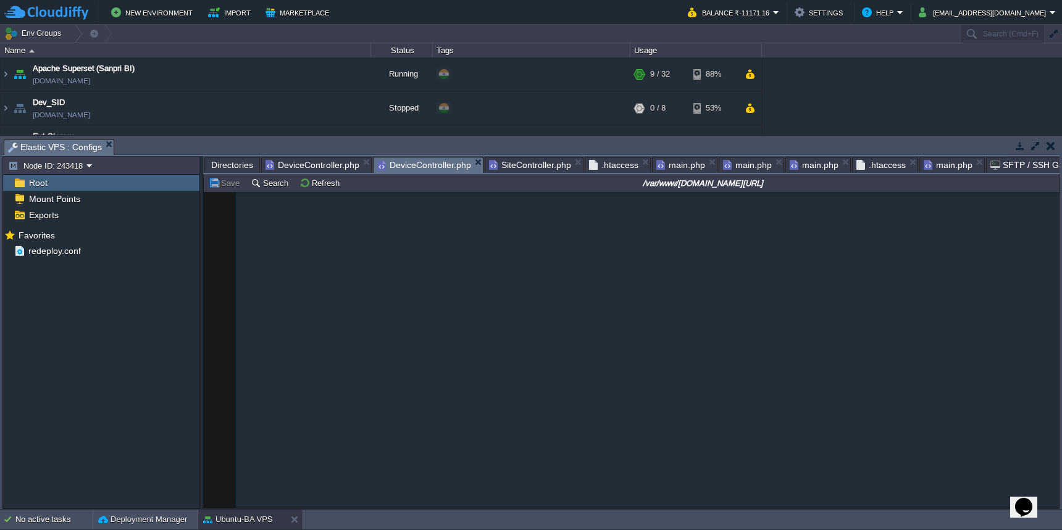
click at [749, 164] on span "main.php" at bounding box center [747, 164] width 49 height 15
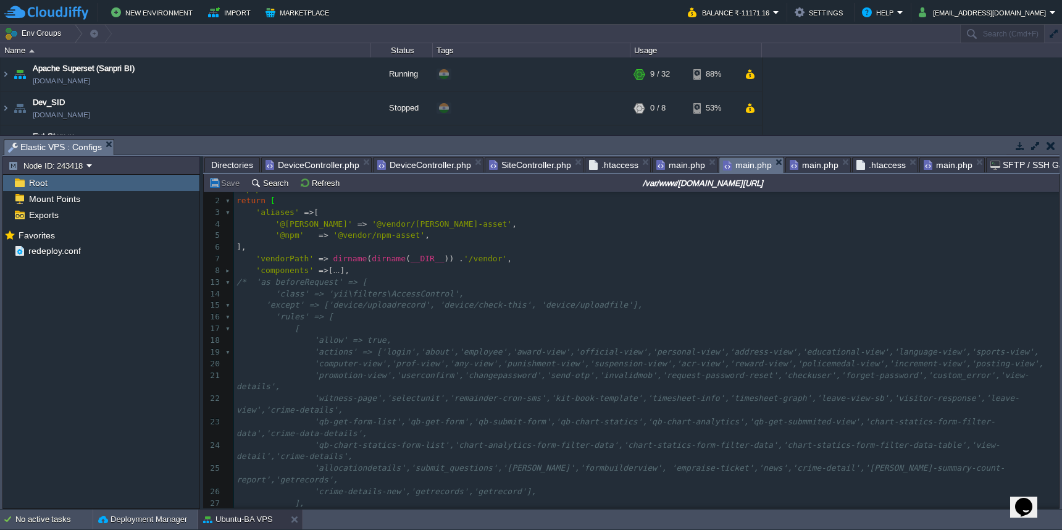
scroll to position [0, 0]
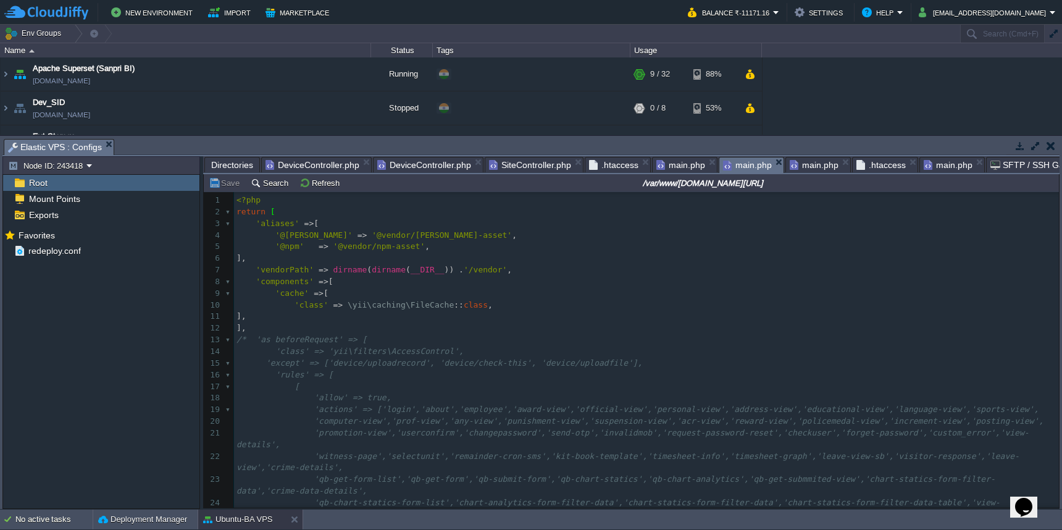
click at [800, 163] on span "main.php" at bounding box center [813, 164] width 49 height 15
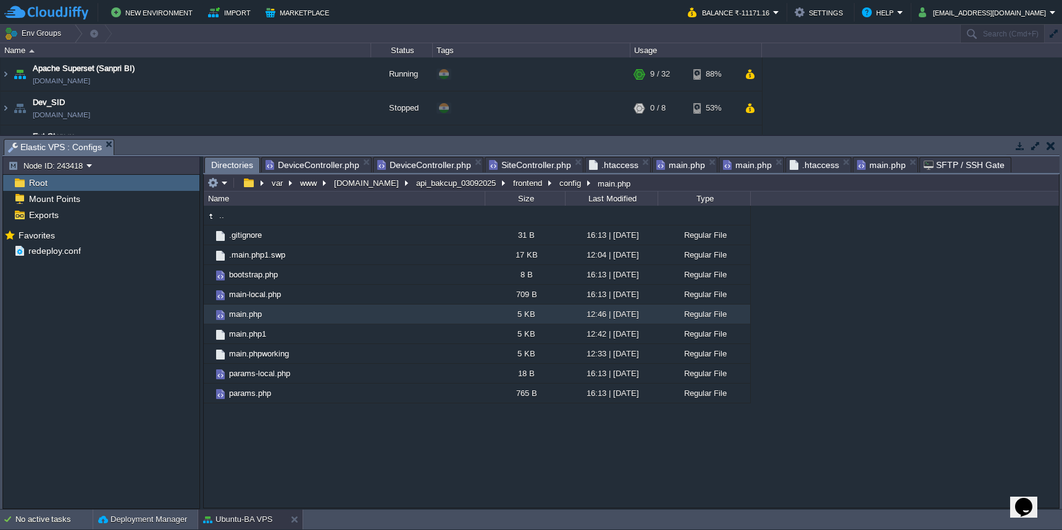
click at [873, 160] on span "main.php" at bounding box center [881, 164] width 49 height 15
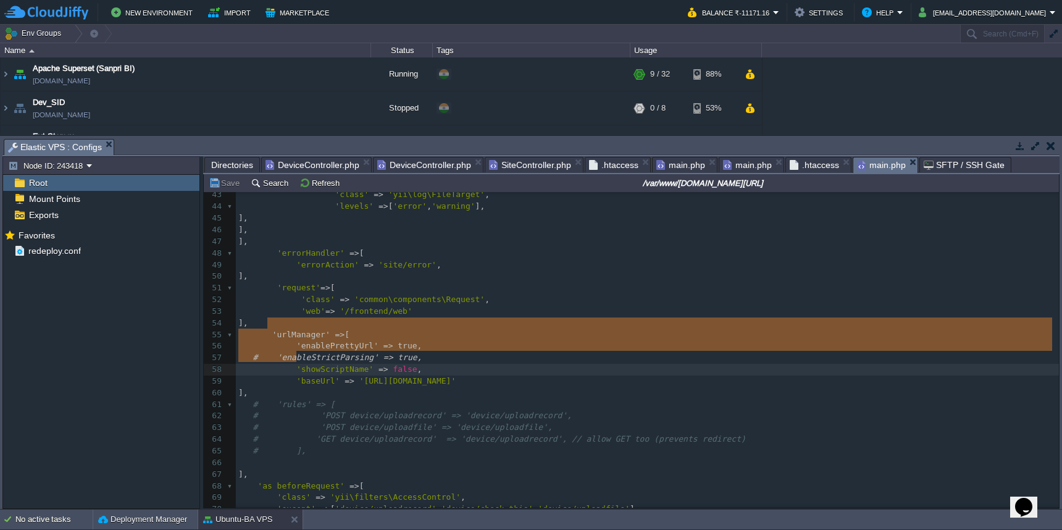
type textarea "'urlManager' => [ 'enablePrettyUrl' => true, # 'enableStrictParsing' => true, '…"
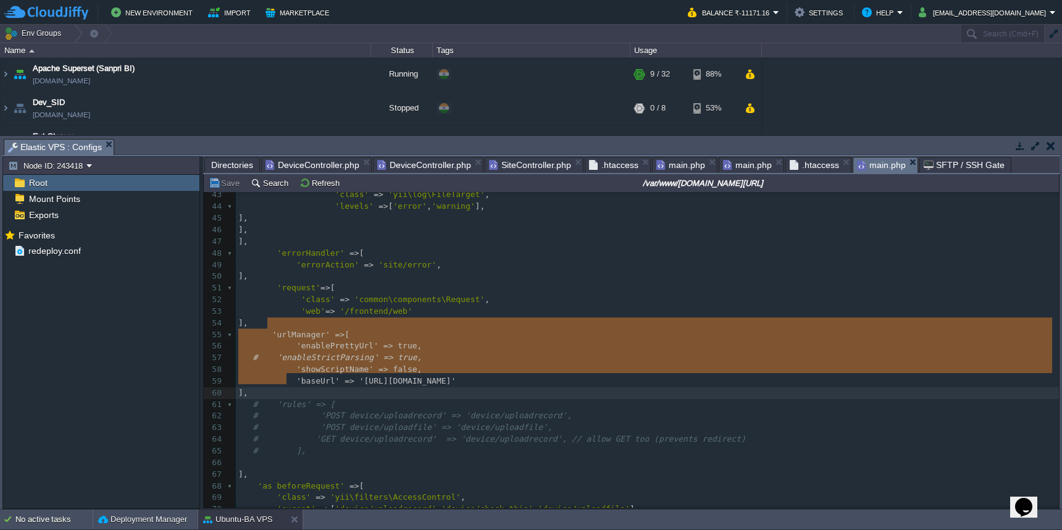
drag, startPoint x: 268, startPoint y: 324, endPoint x: 300, endPoint y: 374, distance: 59.1
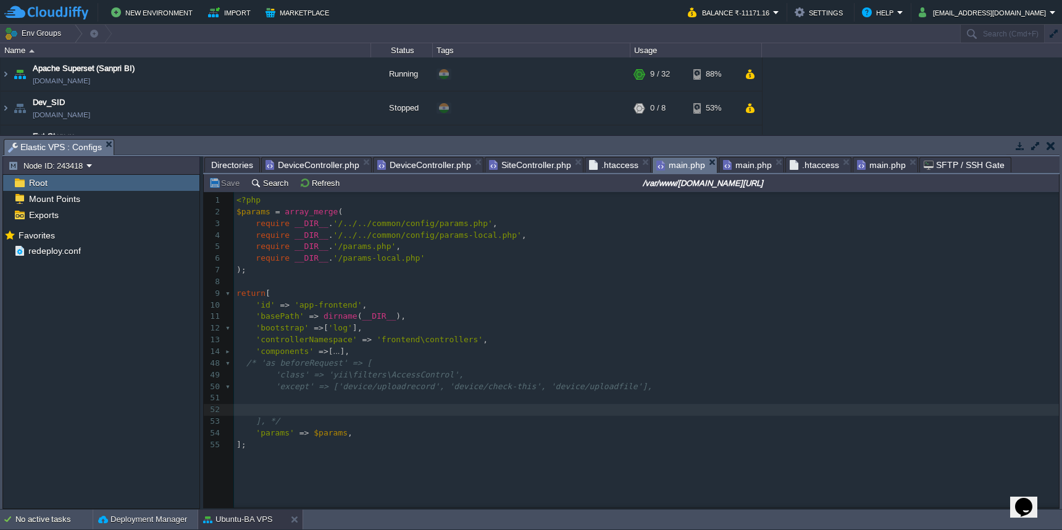
click at [674, 163] on span "main.php" at bounding box center [680, 164] width 49 height 15
click at [741, 167] on span "main.php" at bounding box center [747, 164] width 49 height 15
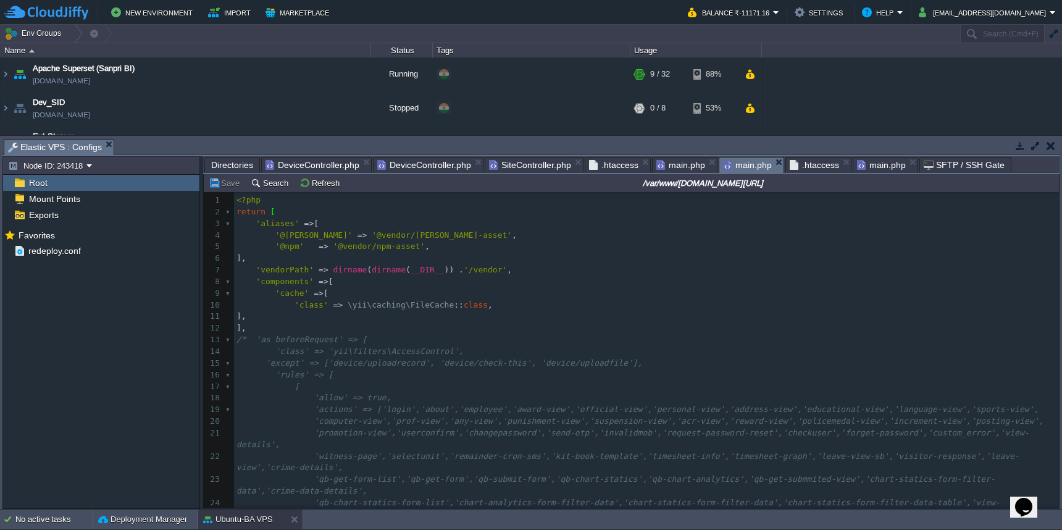
click at [672, 169] on span "main.php" at bounding box center [680, 164] width 49 height 15
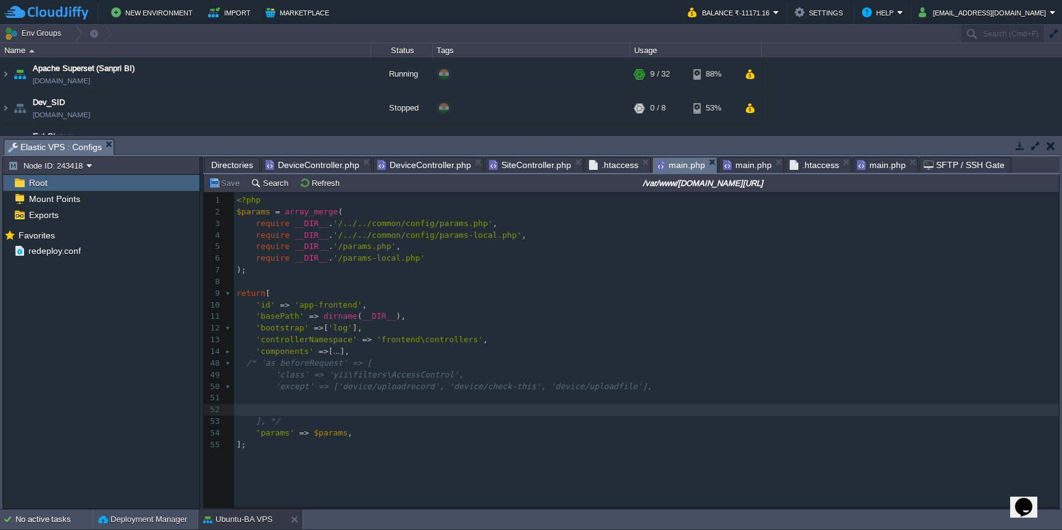
click at [422, 349] on pre "'components' => [ ... ]," at bounding box center [648, 352] width 829 height 12
click at [222, 186] on button "Save" at bounding box center [226, 182] width 35 height 11
type textarea "'urlManager' => [ 'enablePrettyUrl' => true, # 'enableStrictParsing' => true, '…"
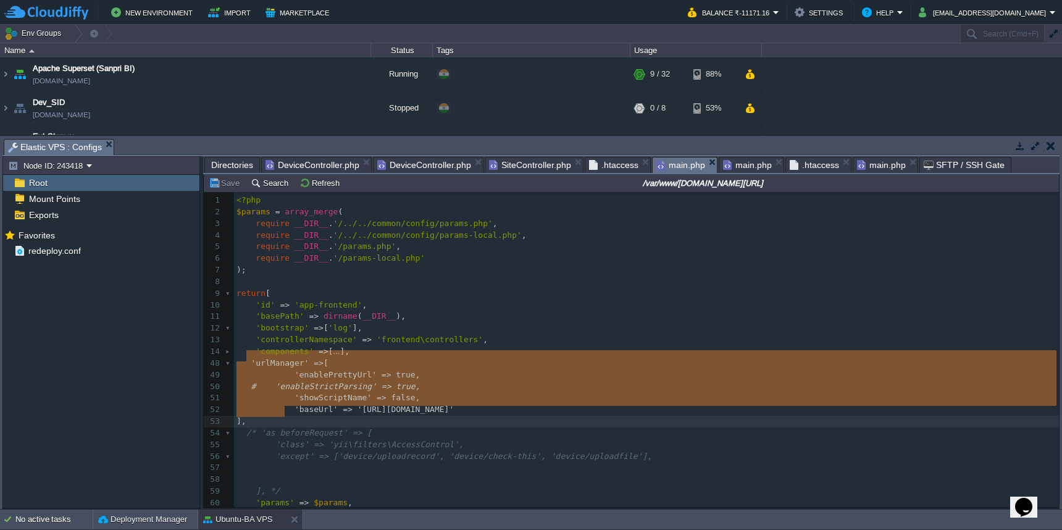
drag, startPoint x: 248, startPoint y: 356, endPoint x: 295, endPoint y: 411, distance: 72.7
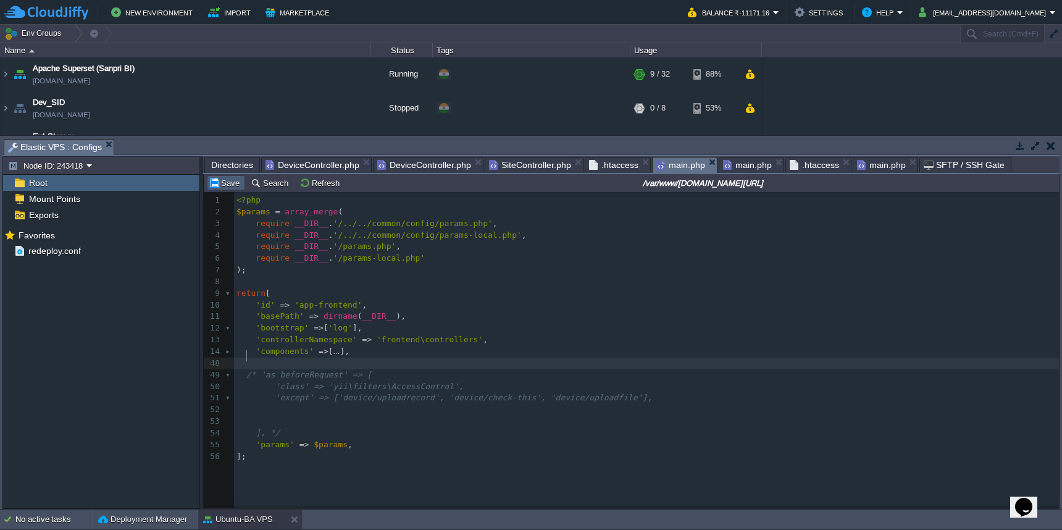
click at [230, 184] on button "Save" at bounding box center [226, 182] width 35 height 11
click at [237, 167] on span "Directories" at bounding box center [232, 164] width 42 height 15
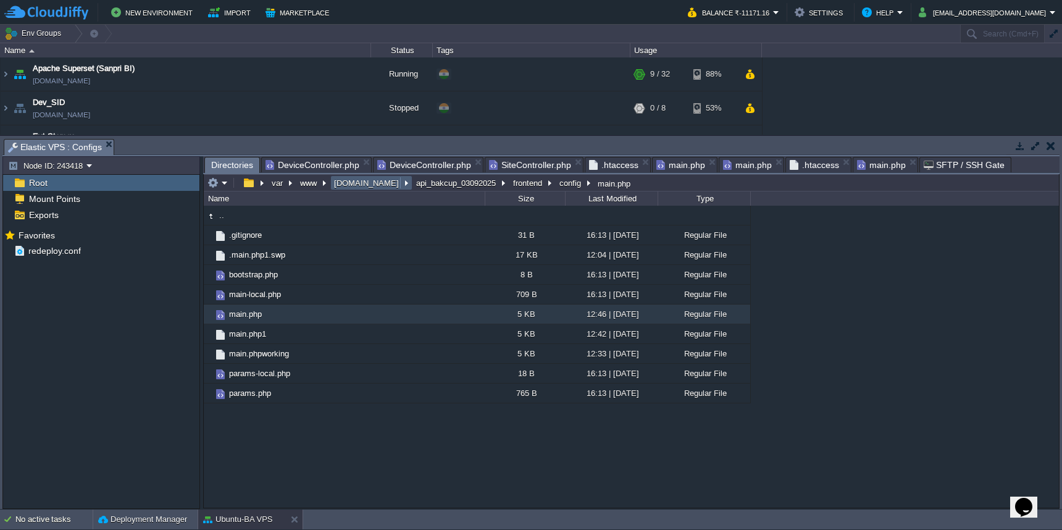
click at [348, 185] on button "[DOMAIN_NAME]" at bounding box center [367, 182] width 70 height 11
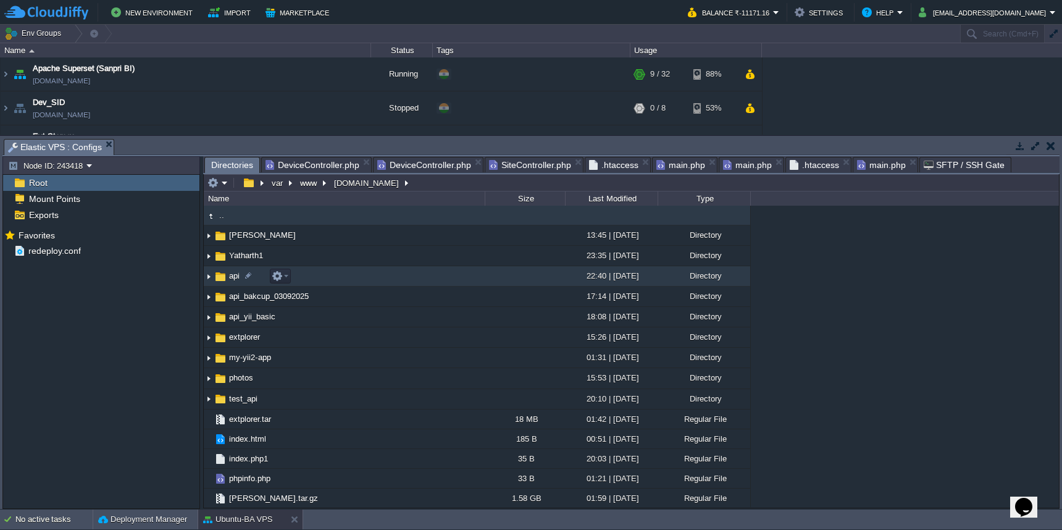
click at [359, 281] on td "api" at bounding box center [344, 276] width 281 height 20
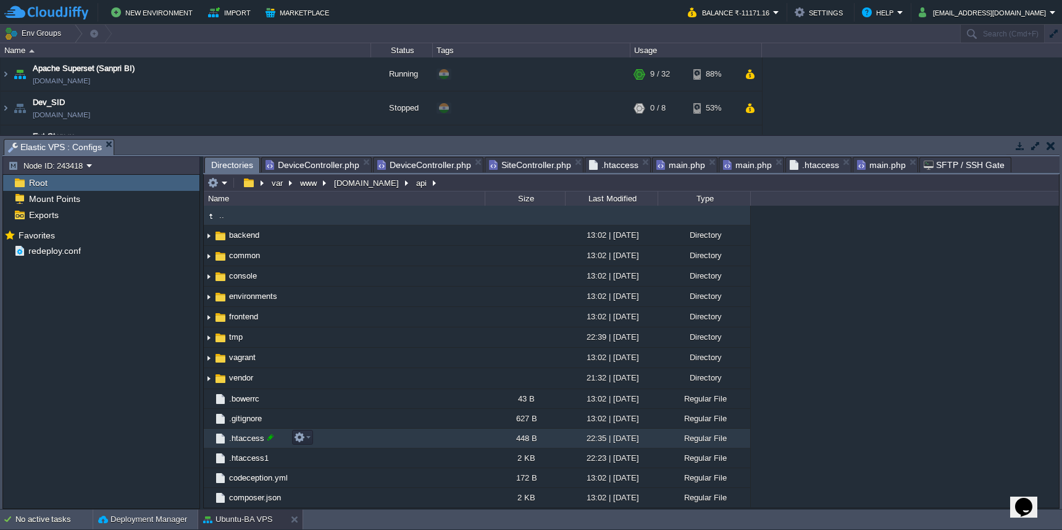
click at [271, 439] on div at bounding box center [270, 436] width 11 height 11
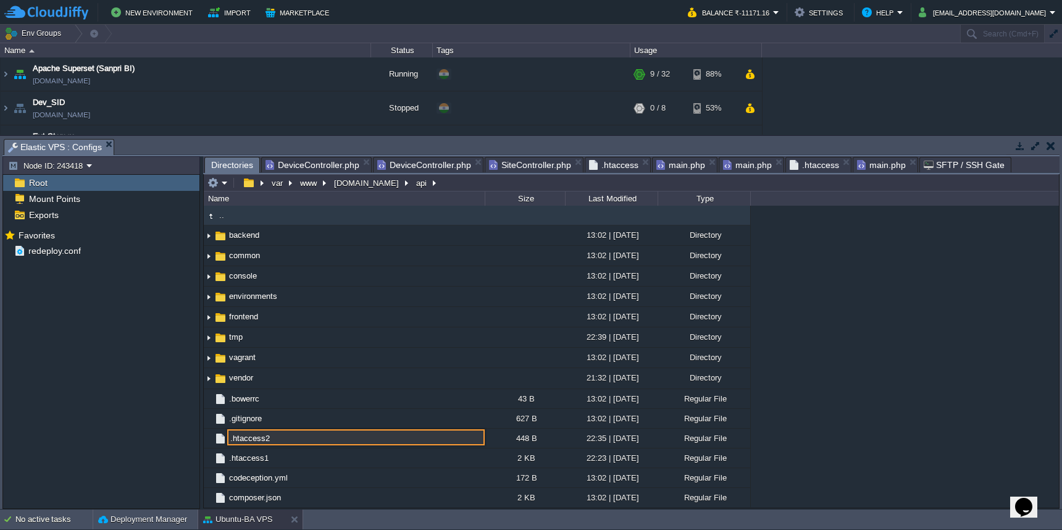
type input ".htaccess2"
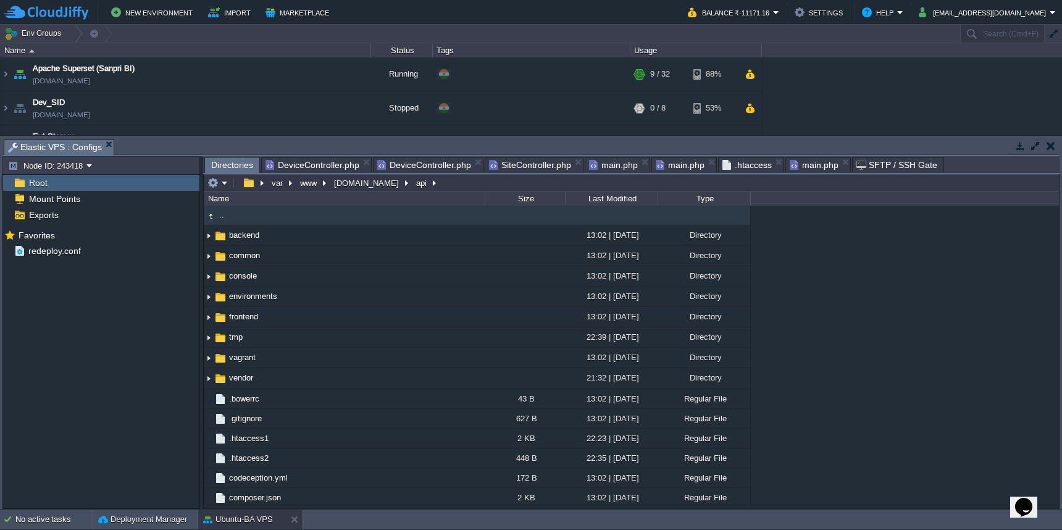
click at [610, 169] on span "main.php" at bounding box center [613, 164] width 49 height 15
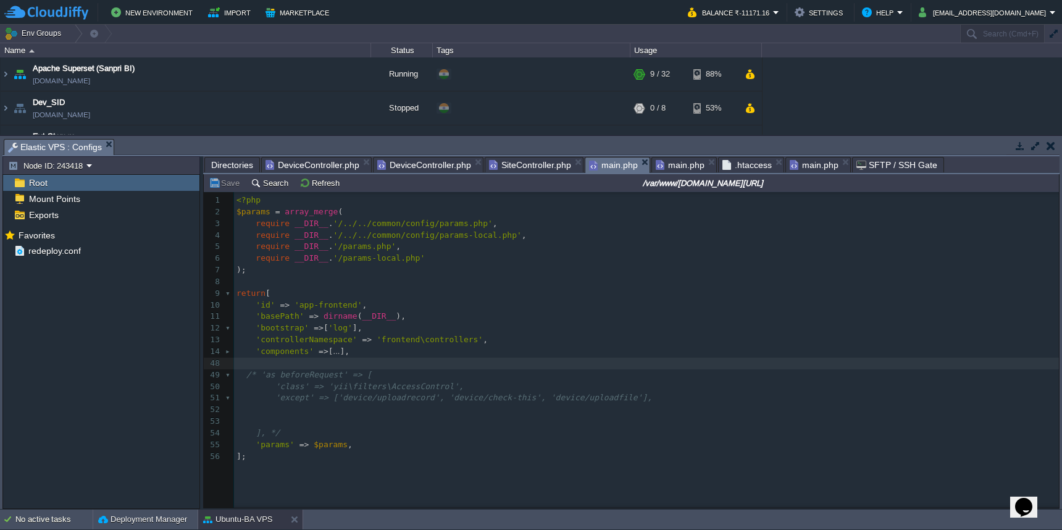
click at [552, 334] on pre "'controllerNamespace' => 'frontend\controllers' ," at bounding box center [648, 340] width 829 height 12
type textarea "'urlManager' => [ 'enablePrettyUrl' => true, # 'enableStrictParsing' => true, '…"
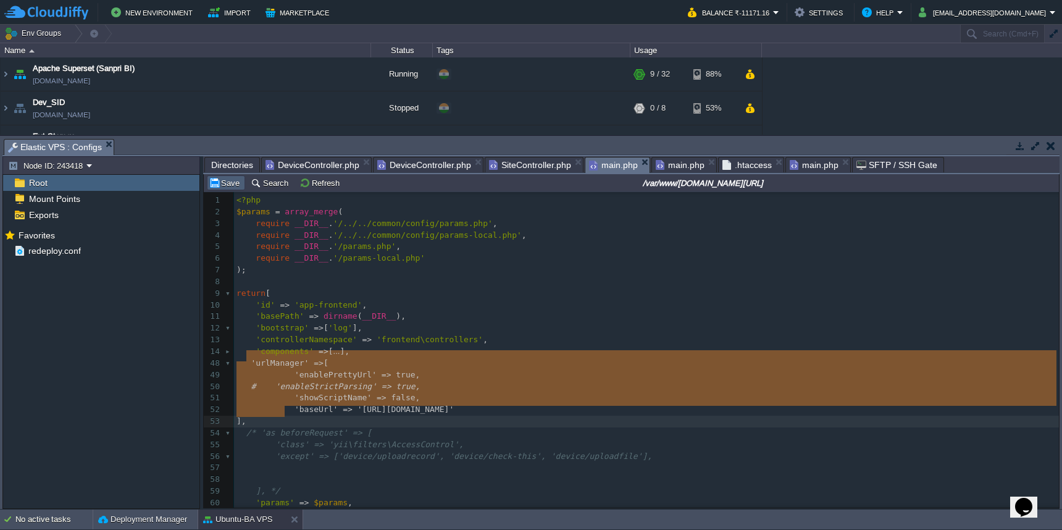
click at [230, 188] on button "Save" at bounding box center [226, 182] width 35 height 11
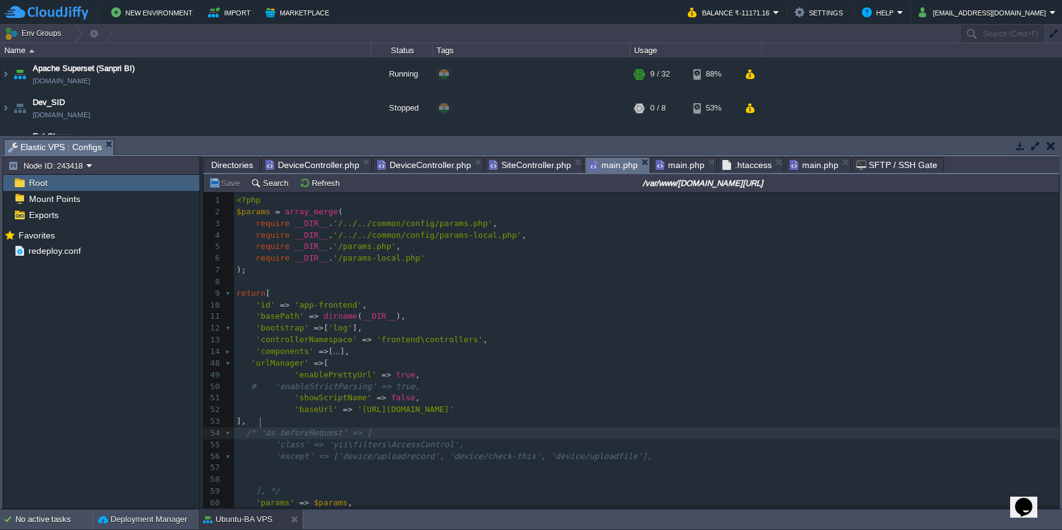
click at [259, 428] on pre "/* 'as beforeRequest' => [" at bounding box center [648, 433] width 829 height 12
click at [289, 485] on pre "], */" at bounding box center [648, 491] width 829 height 12
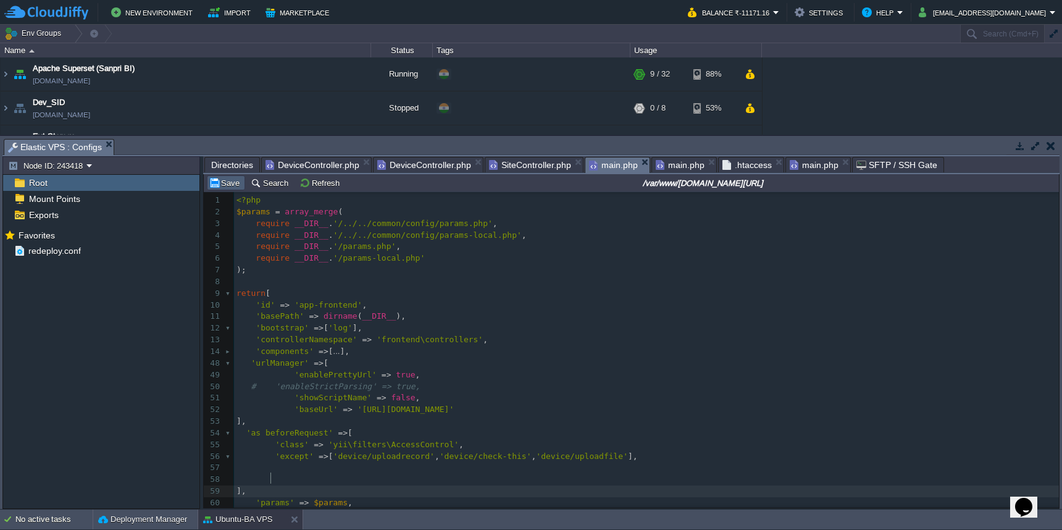
click at [222, 185] on button "Save" at bounding box center [226, 182] width 35 height 11
click at [735, 167] on span ".htaccess" at bounding box center [746, 164] width 49 height 15
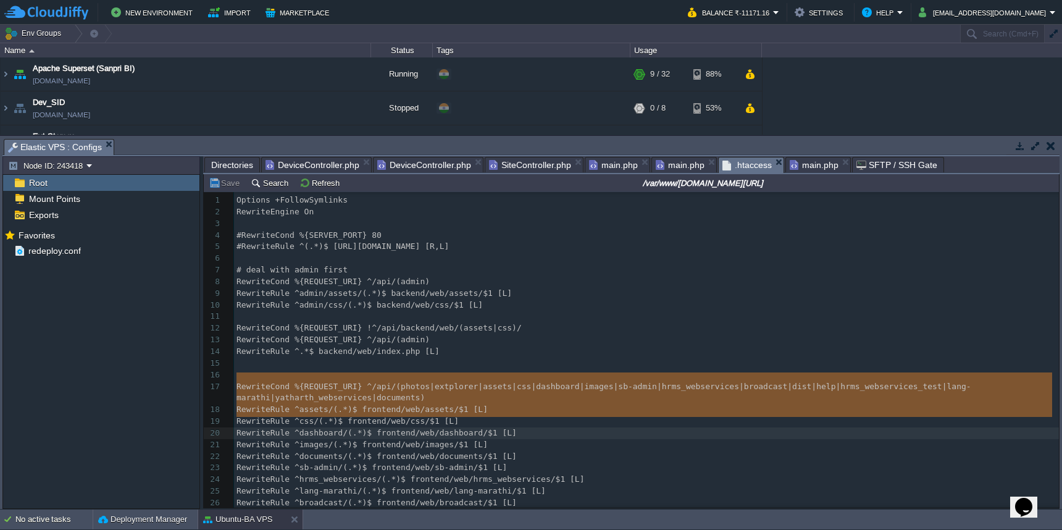
click at [668, 168] on span "main.php" at bounding box center [680, 164] width 49 height 15
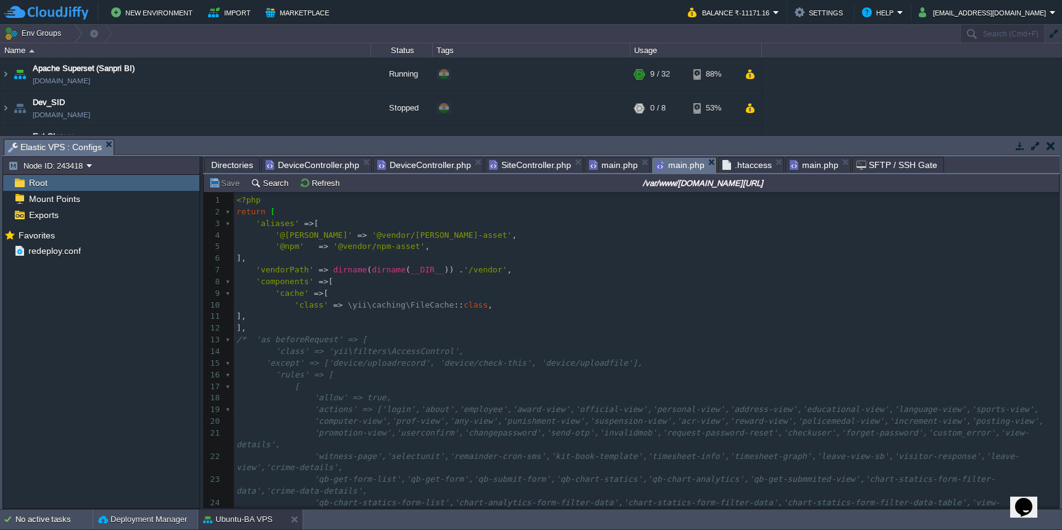
click at [231, 170] on span "Directories" at bounding box center [232, 164] width 42 height 15
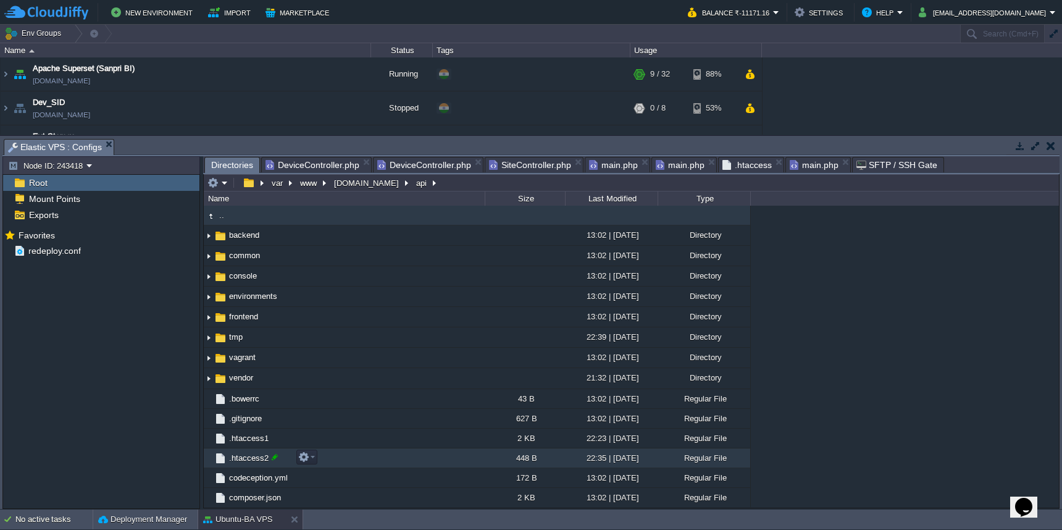
click at [279, 458] on div at bounding box center [274, 456] width 11 height 11
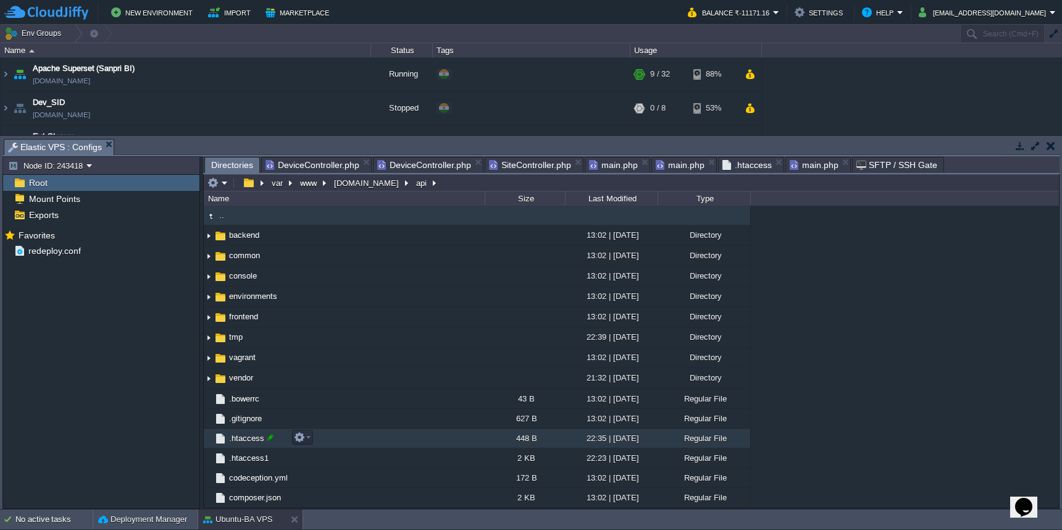
click at [270, 442] on div at bounding box center [270, 436] width 11 height 11
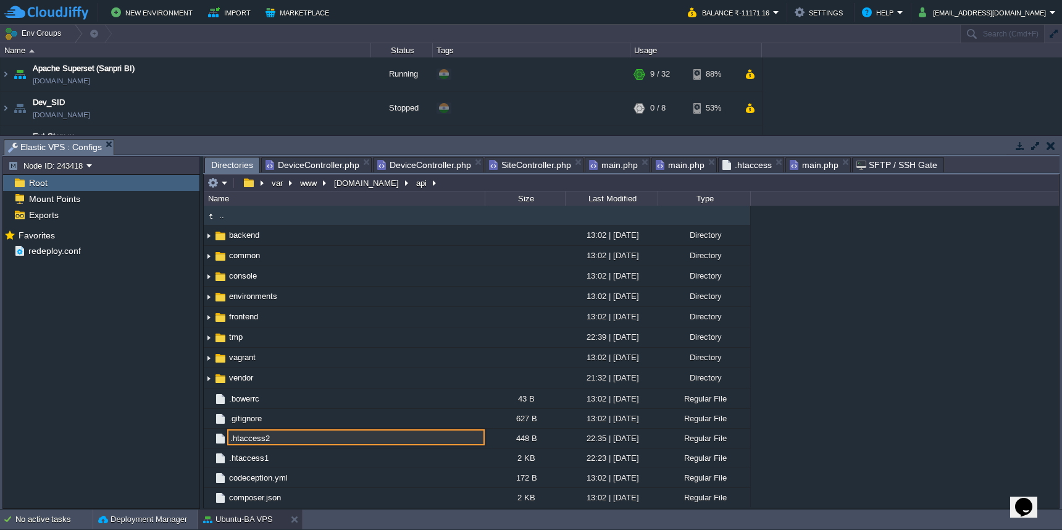
type input ".htaccess2"
